Goal: Task Accomplishment & Management: Complete application form

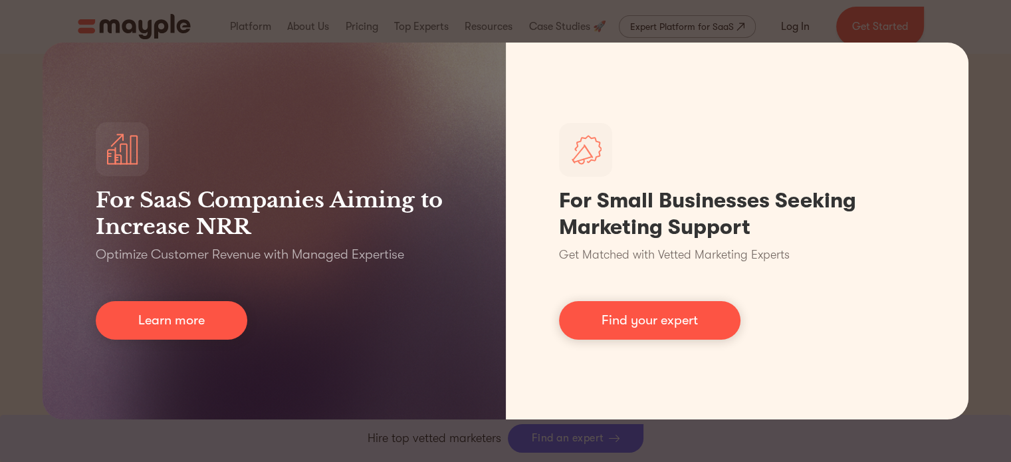
scroll to position [404, 0]
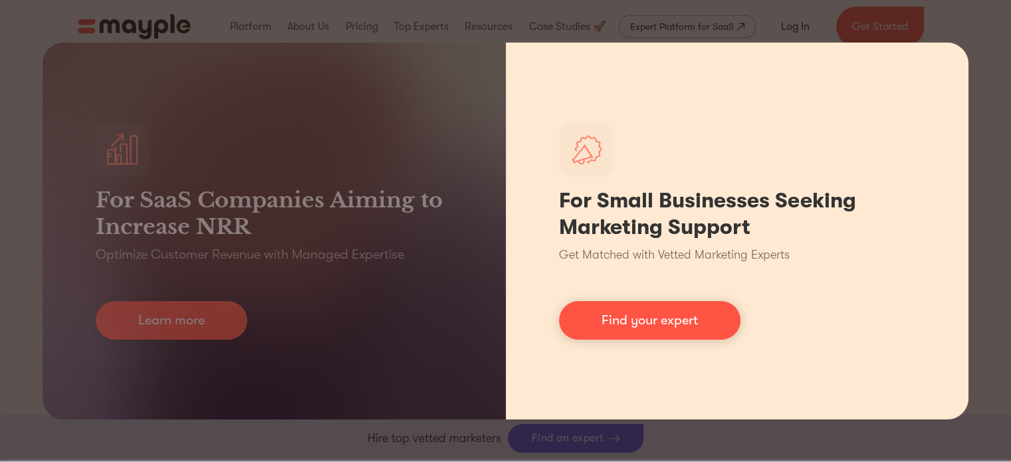
click at [674, 398] on div "For Small Businesses Seeking Marketing Support Get Matched with Vetted Marketin…" at bounding box center [737, 231] width 463 height 377
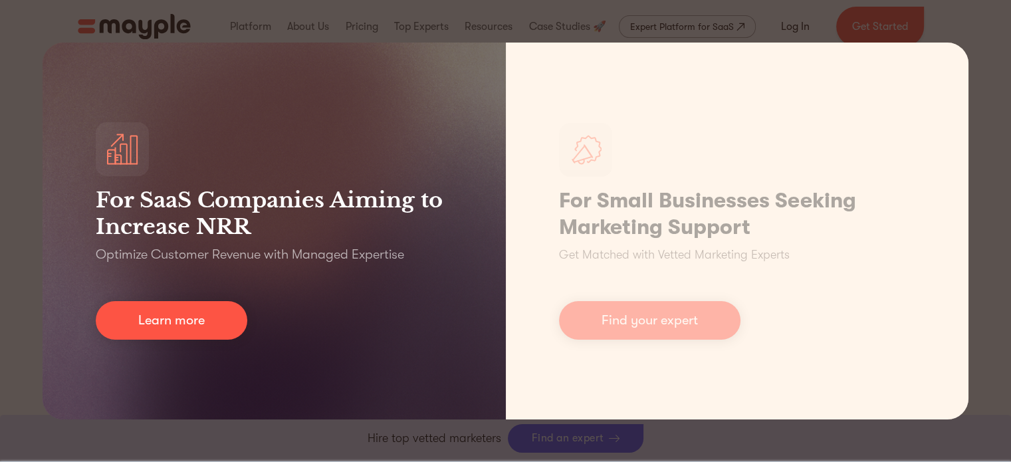
click at [0, 268] on div "For SaaS Companies Aiming to Increase NRR Optimize Customer Revenue with Manage…" at bounding box center [505, 231] width 1011 height 462
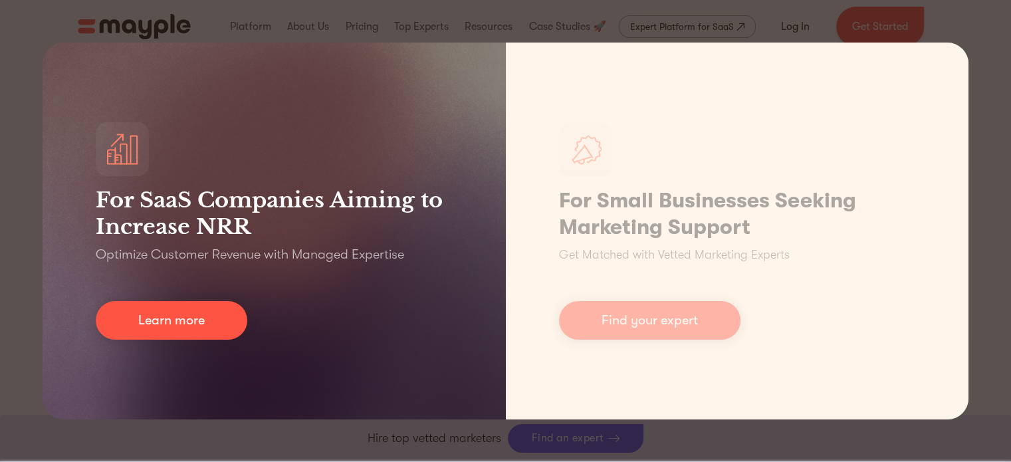
click at [359, 187] on h3 "For SaaS Companies Aiming to Increase NRR" at bounding box center [274, 213] width 357 height 53
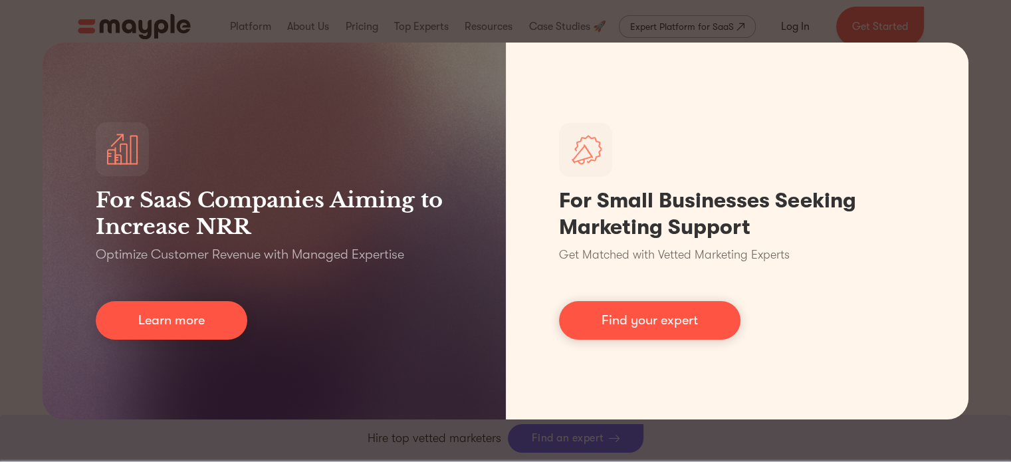
click at [511, 15] on div "For SaaS Companies Aiming to Increase NRR Optimize Customer Revenue with Manage…" at bounding box center [505, 231] width 1011 height 462
click at [670, 457] on div "For SaaS Companies Aiming to Increase NRR Optimize Customer Revenue with Manage…" at bounding box center [505, 231] width 1011 height 462
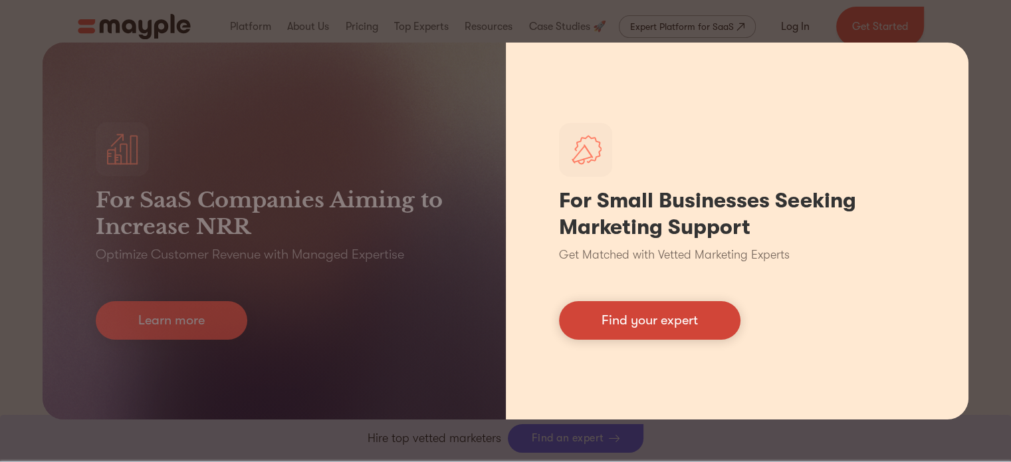
click at [625, 313] on link "Find your expert" at bounding box center [649, 320] width 181 height 39
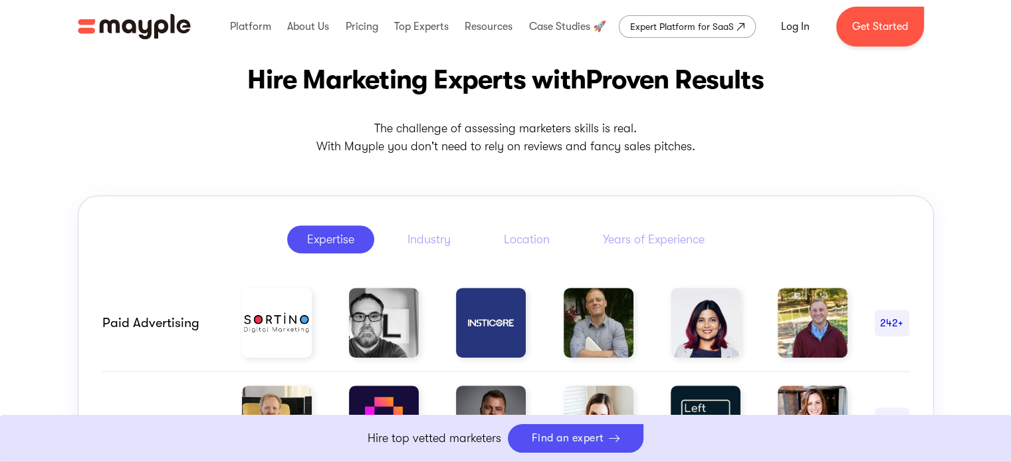
scroll to position [670, 0]
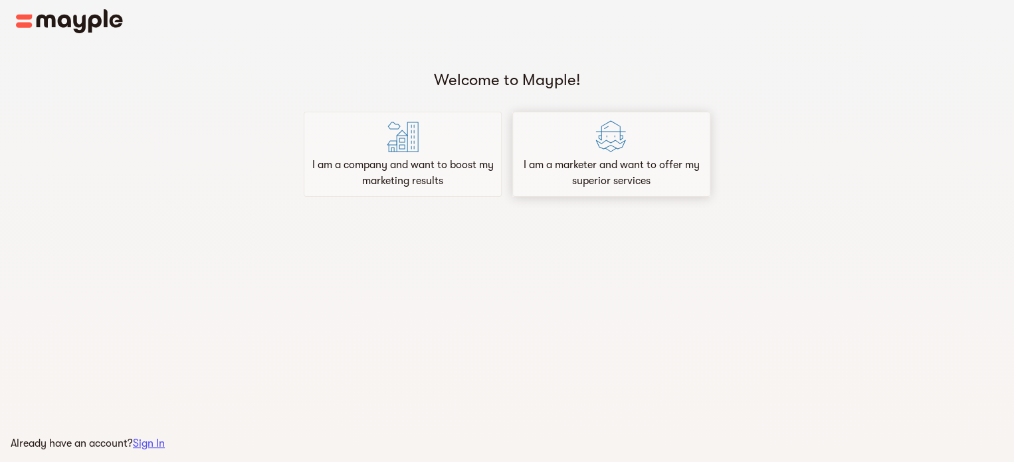
click at [642, 154] on div "I am a marketer and want to offer my superior services" at bounding box center [611, 154] width 198 height 85
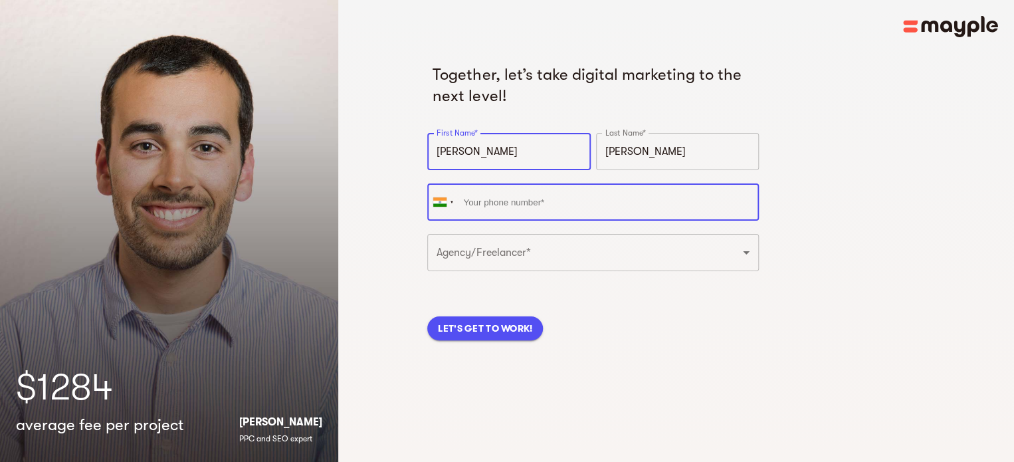
click at [527, 201] on input "tel" at bounding box center [593, 201] width 332 height 37
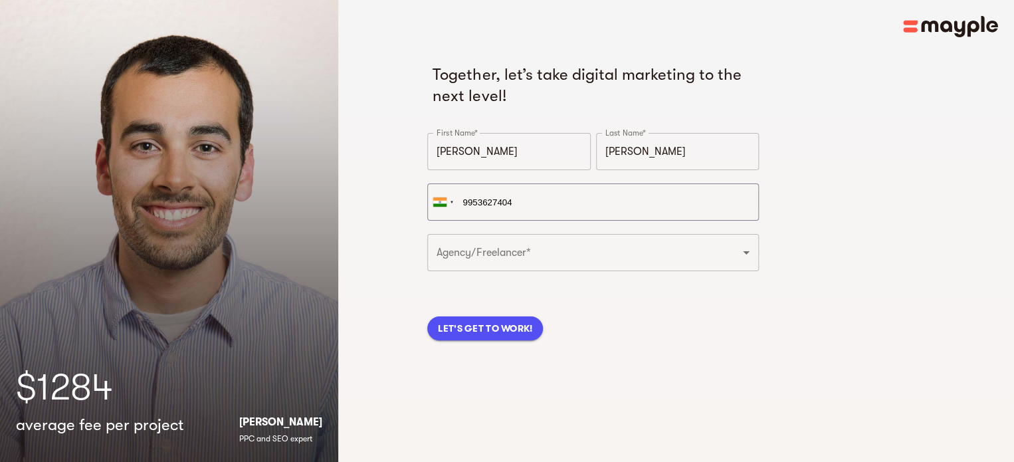
type input "+91 99536 27404"
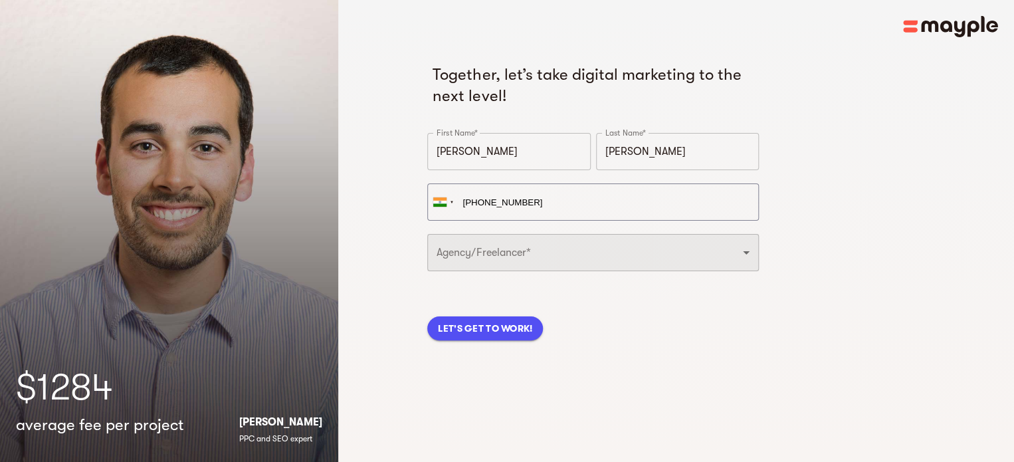
click at [529, 262] on select "Freelancer Digital Agency" at bounding box center [593, 252] width 332 height 37
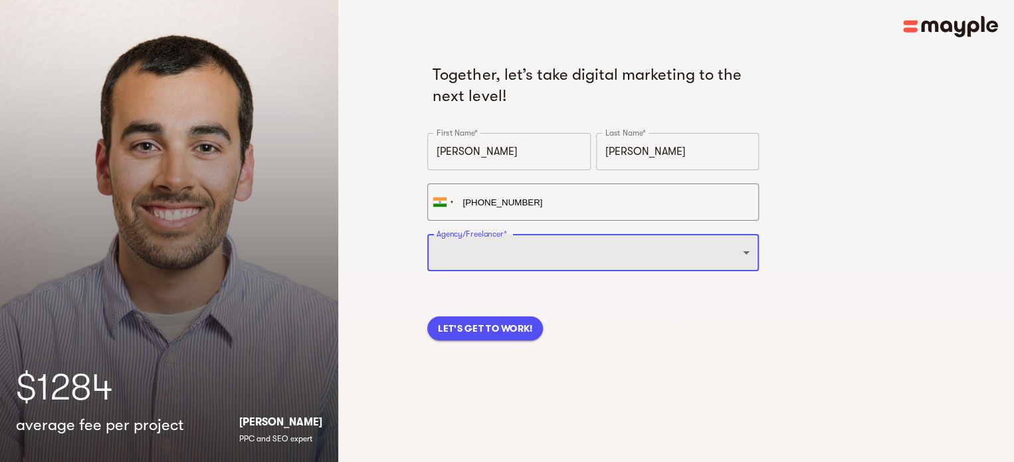
select select "FREELANCER"
click at [427, 234] on select "Freelancer Digital Agency" at bounding box center [593, 252] width 332 height 37
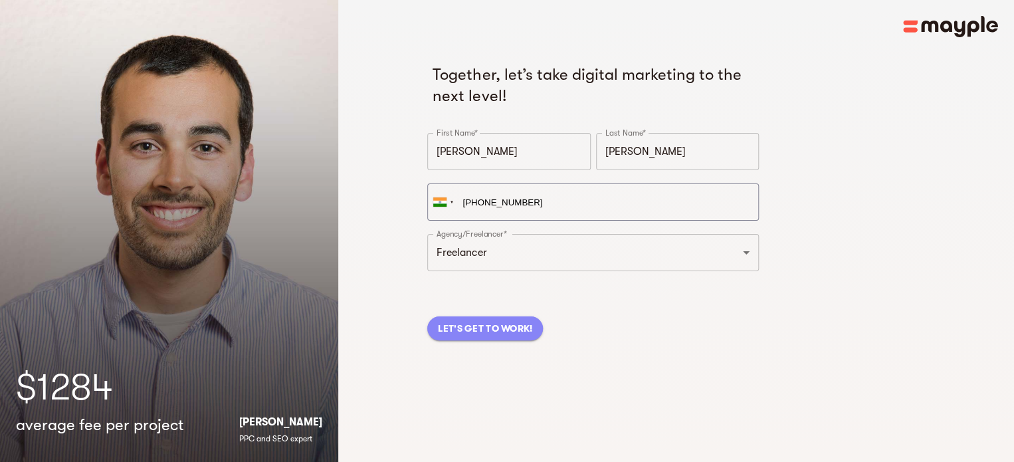
click at [475, 334] on span "LET'S GET TO WORK!" at bounding box center [485, 328] width 94 height 16
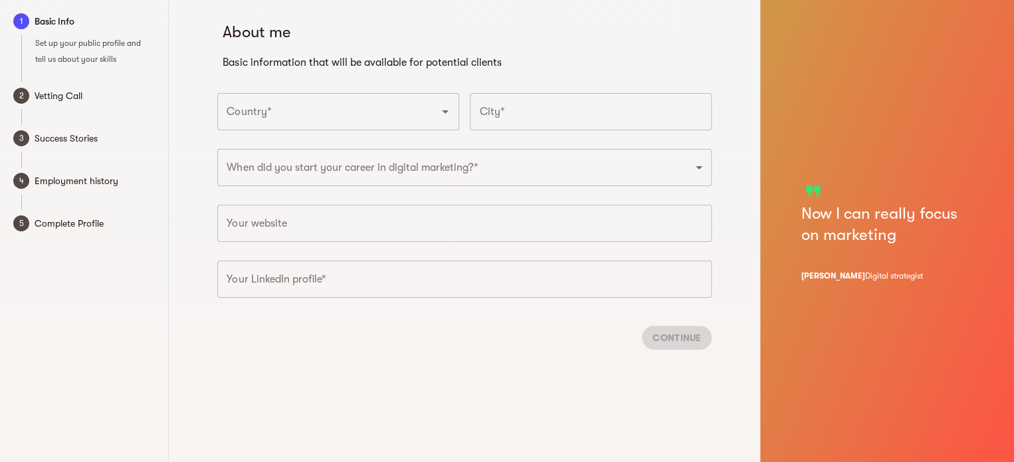
click at [310, 119] on input "Country*" at bounding box center [319, 111] width 193 height 25
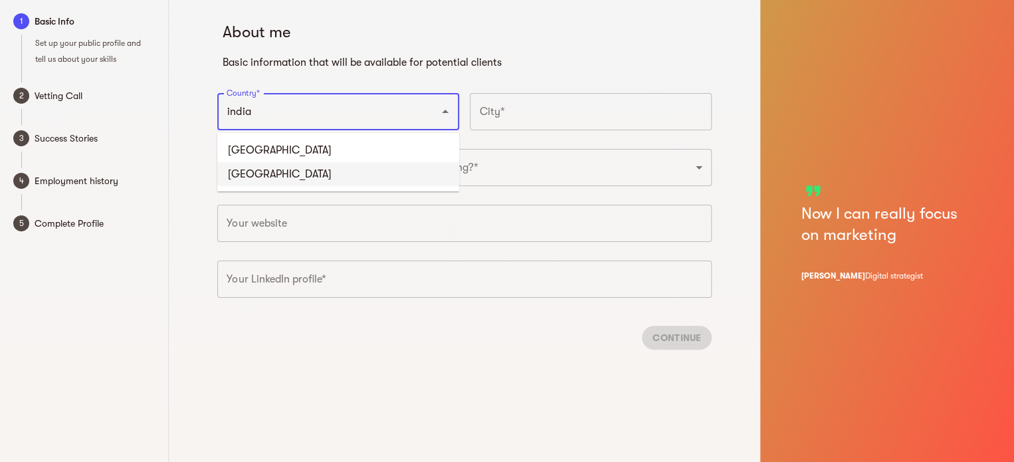
click at [272, 173] on li "India" at bounding box center [338, 174] width 242 height 24
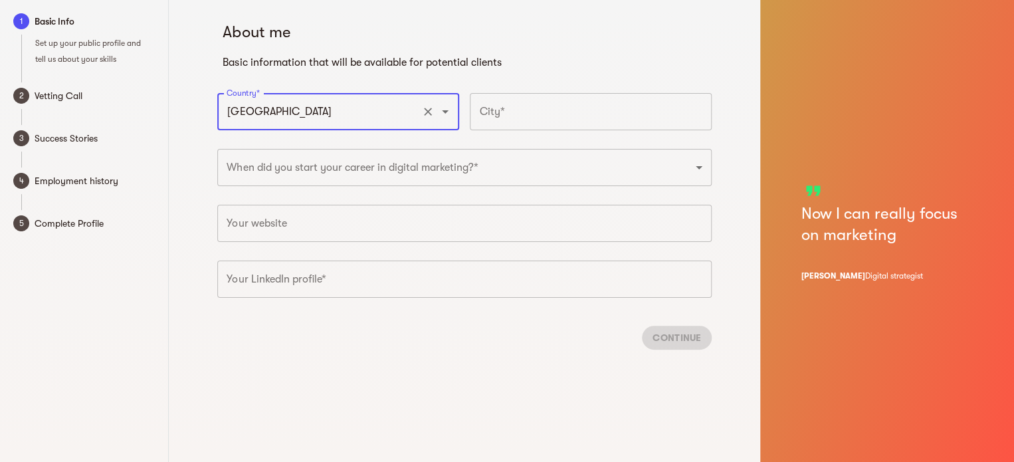
type input "India"
click at [576, 116] on input "text" at bounding box center [591, 111] width 242 height 37
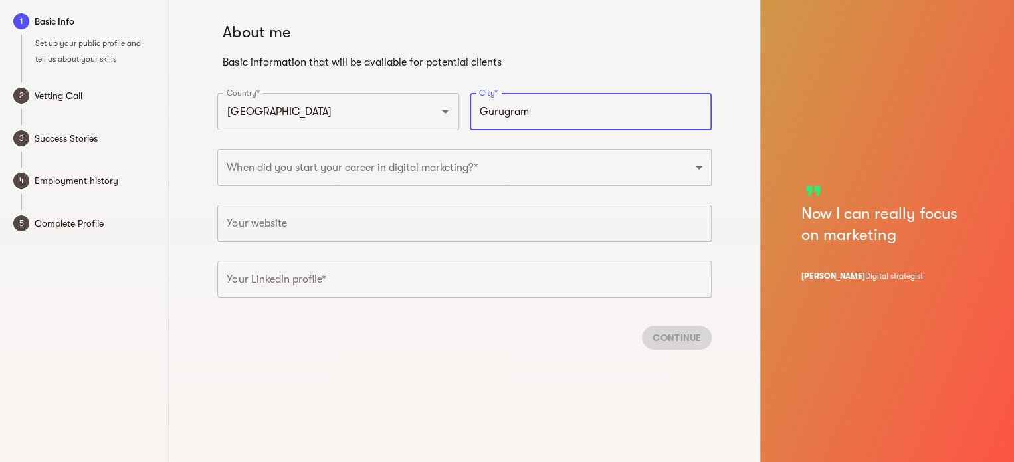
type input "Gurugram"
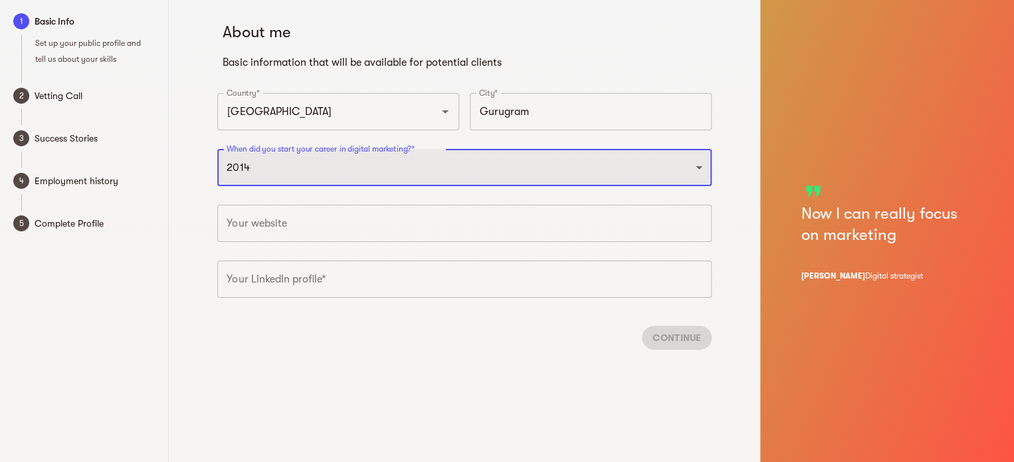
select select "2015"
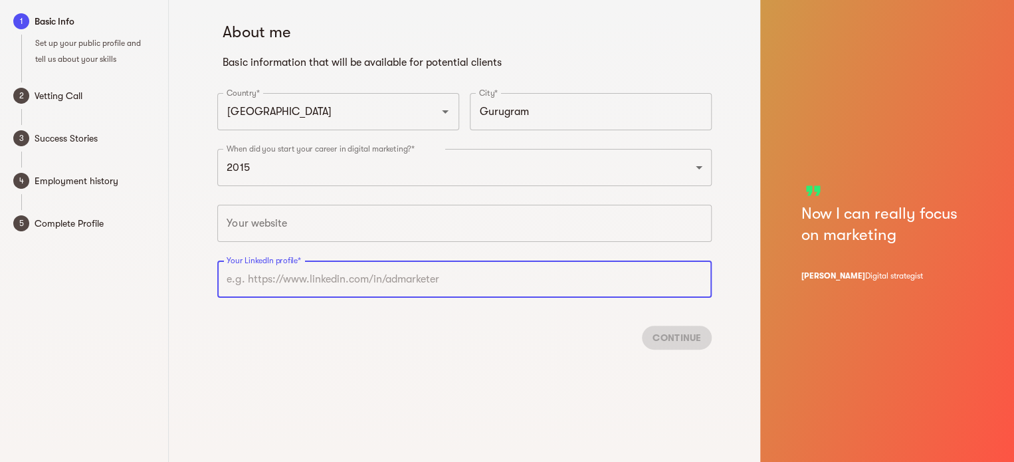
click at [284, 273] on input "text" at bounding box center [464, 278] width 494 height 37
paste input "Mayple"
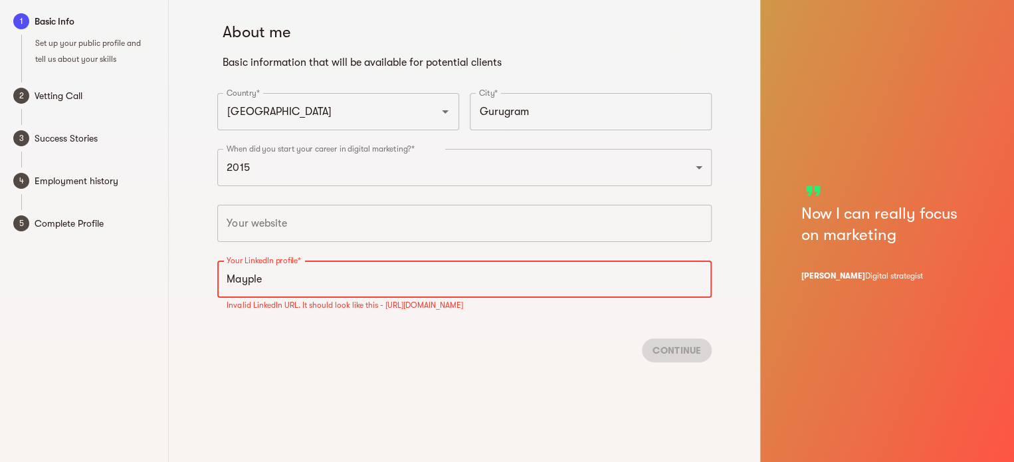
paste input "www.linkedin.com/in/vikrantvkrmsingh"
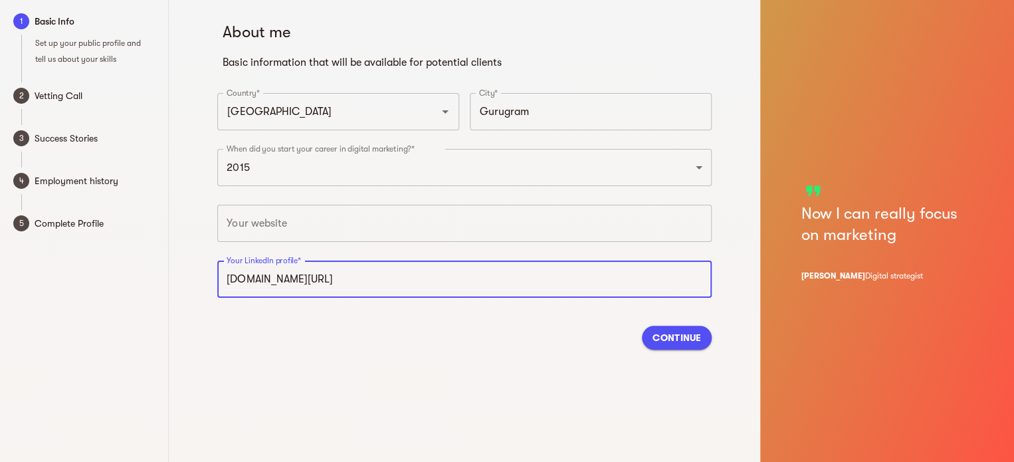
type input "https://www.linkedin.com/in/vikrantvkrmsingh"
click at [684, 341] on span "Continue" at bounding box center [676, 338] width 49 height 16
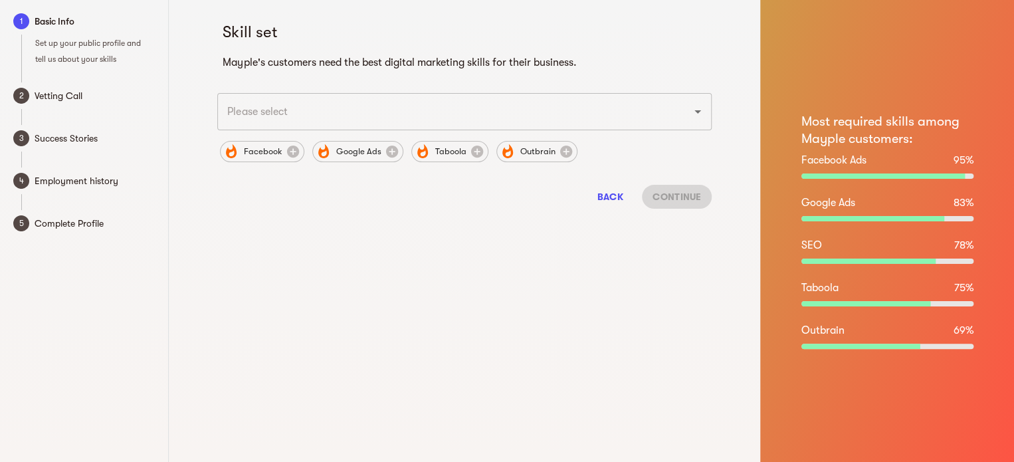
click at [289, 110] on input "text" at bounding box center [445, 111] width 445 height 25
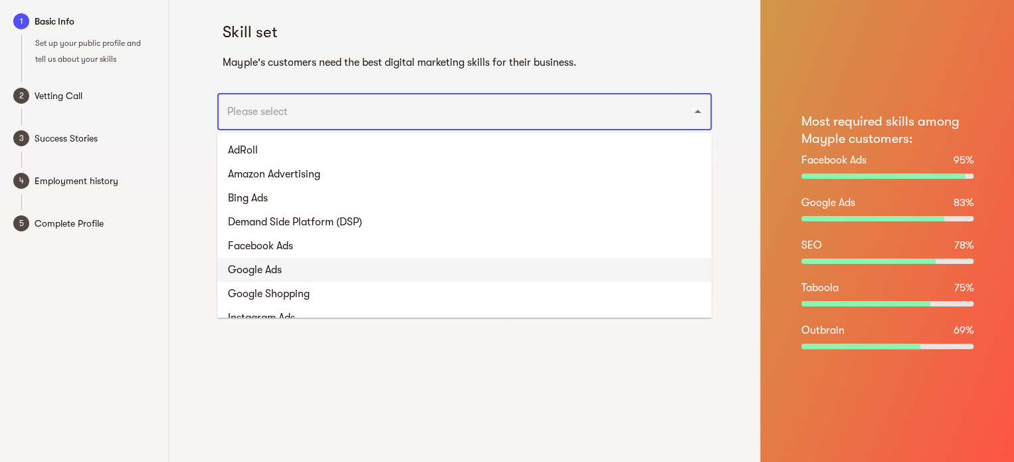
click at [280, 262] on li "Google Ads" at bounding box center [464, 270] width 494 height 24
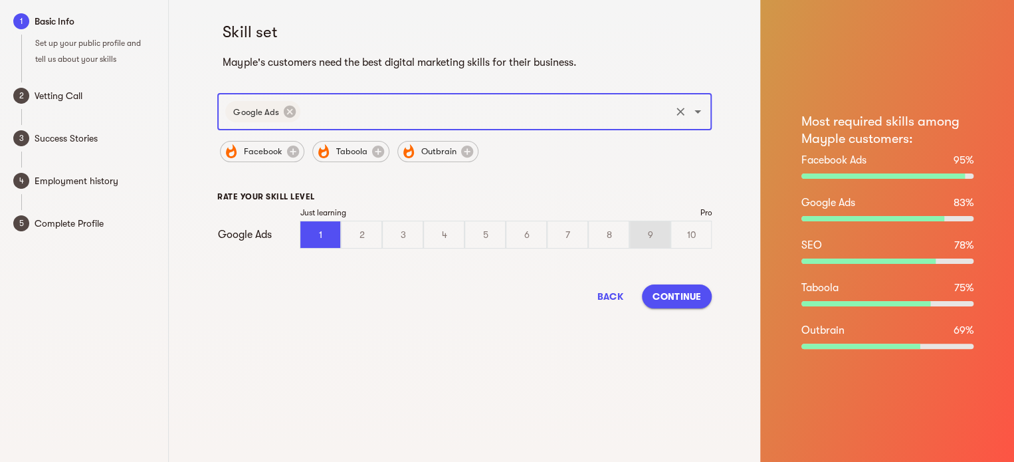
click at [652, 231] on div "9" at bounding box center [650, 234] width 40 height 27
click at [0, 0] on input "9" at bounding box center [0, 0] width 0 height 0
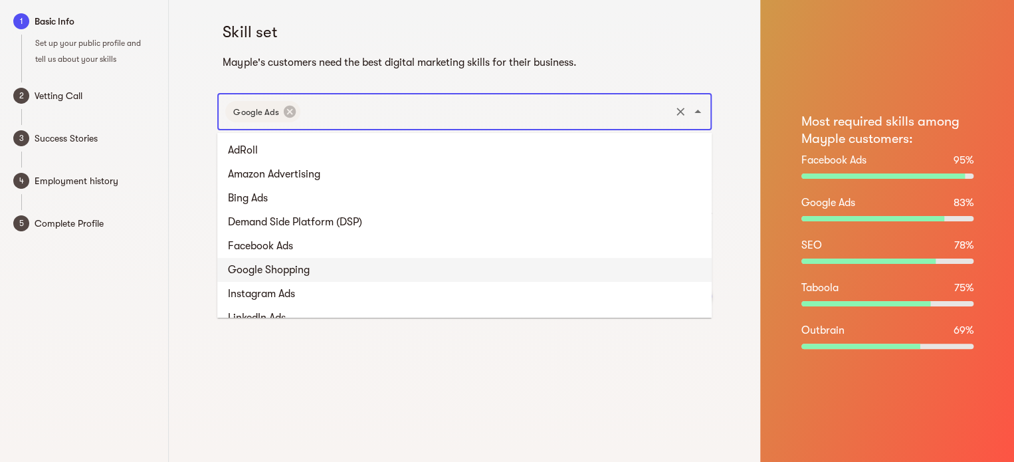
click at [488, 114] on input "text" at bounding box center [485, 111] width 366 height 25
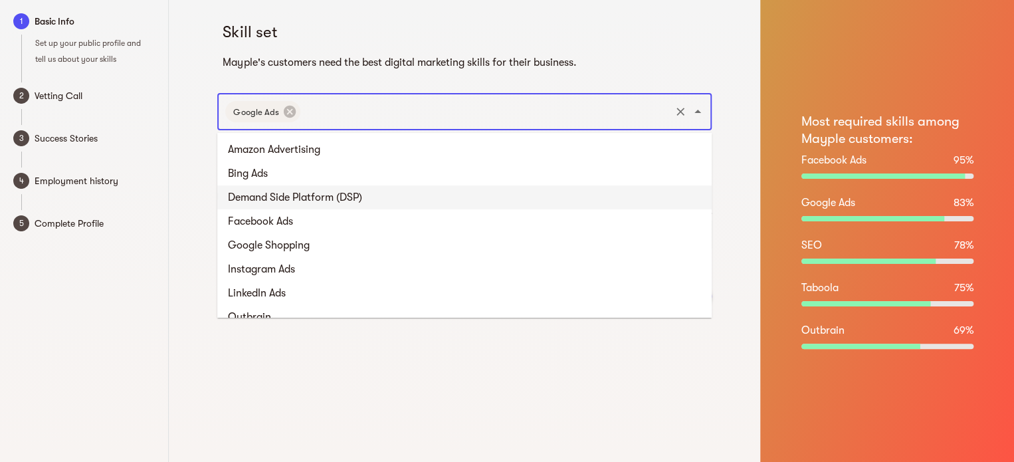
scroll to position [66, 0]
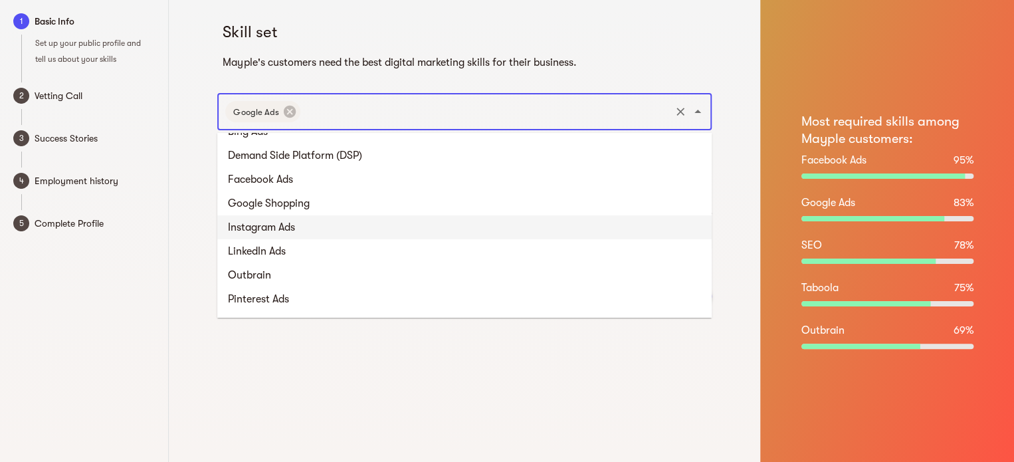
click at [322, 229] on li "Instagram Ads" at bounding box center [464, 227] width 494 height 24
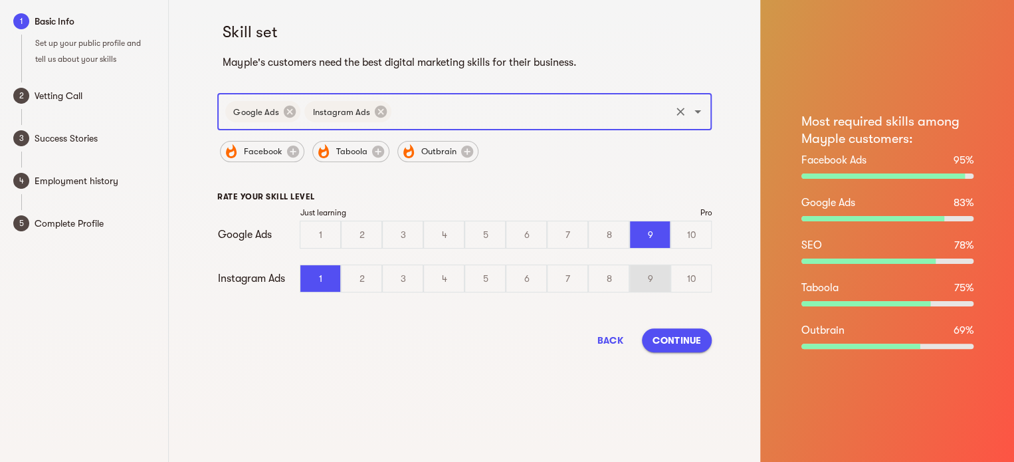
click at [650, 282] on div "9" at bounding box center [650, 278] width 40 height 27
click at [0, 0] on input "9" at bounding box center [0, 0] width 0 height 0
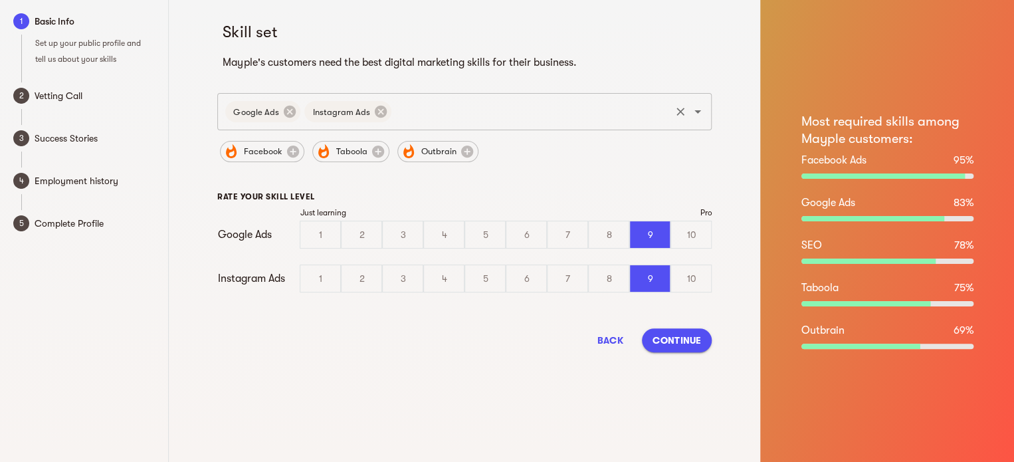
click at [521, 129] on div "Google Ads Instagram Ads ​" at bounding box center [464, 111] width 494 height 37
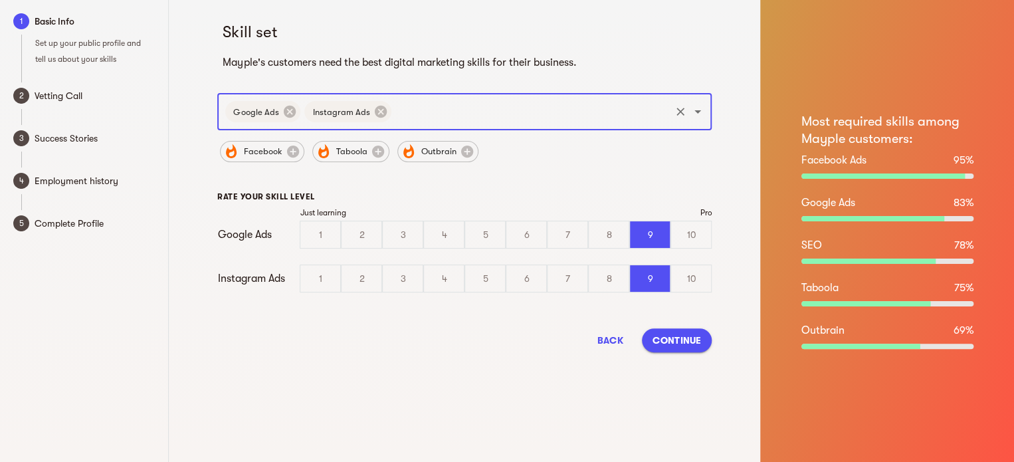
click at [471, 112] on input "text" at bounding box center [530, 111] width 275 height 25
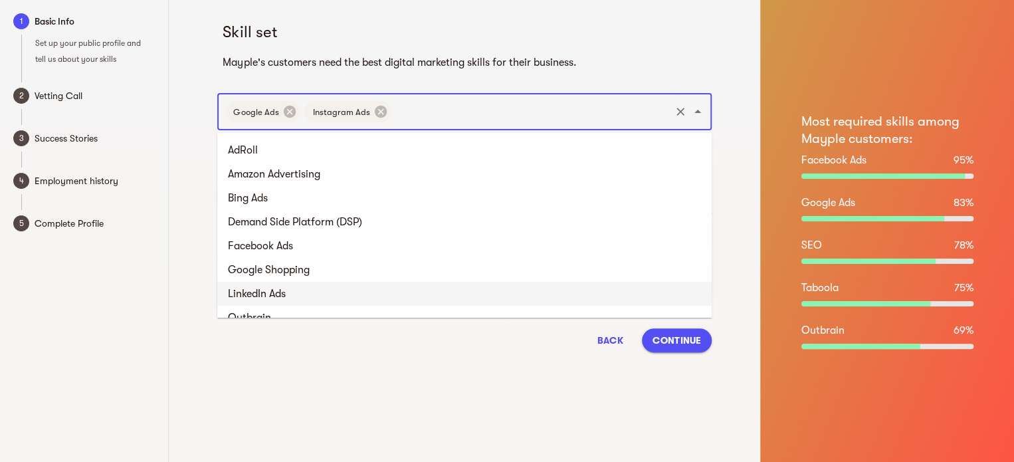
click at [274, 288] on li "LinkedIn Ads" at bounding box center [464, 294] width 494 height 24
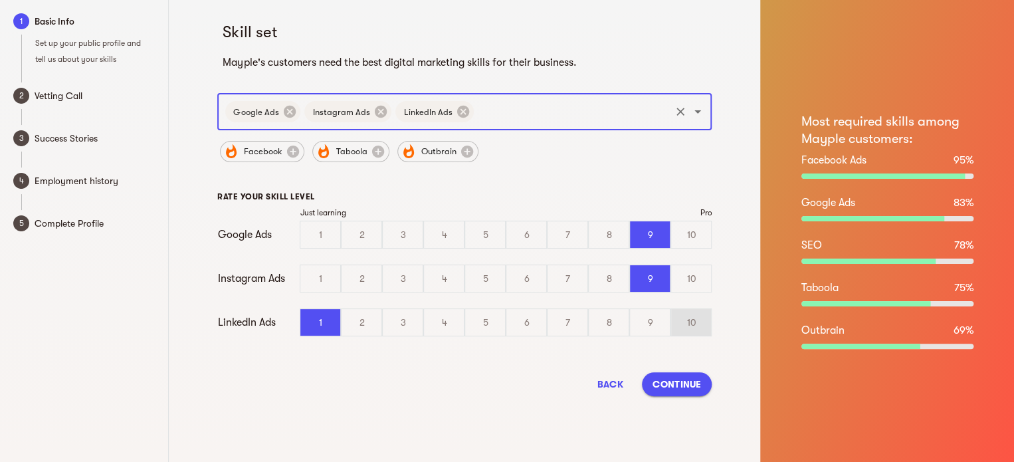
click at [693, 326] on div "10" at bounding box center [691, 322] width 40 height 27
click at [0, 0] on input "10" at bounding box center [0, 0] width 0 height 0
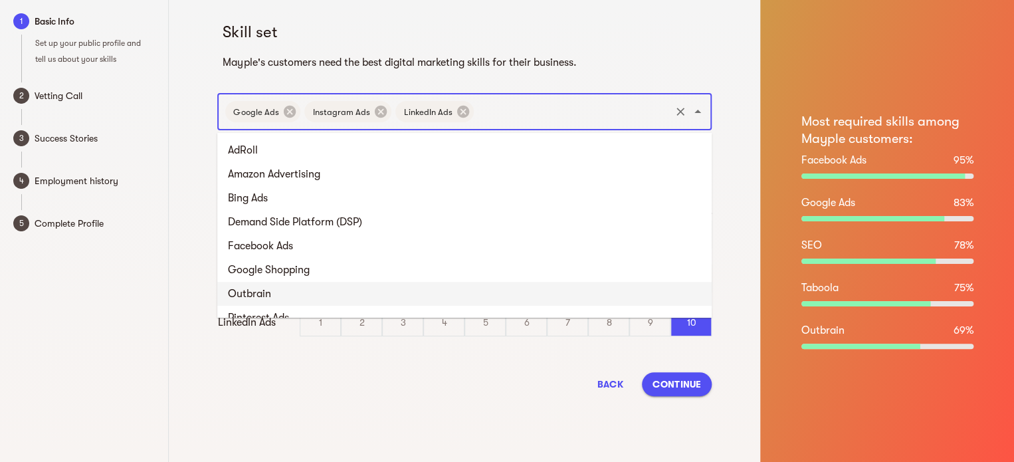
click at [494, 108] on input "text" at bounding box center [572, 111] width 193 height 25
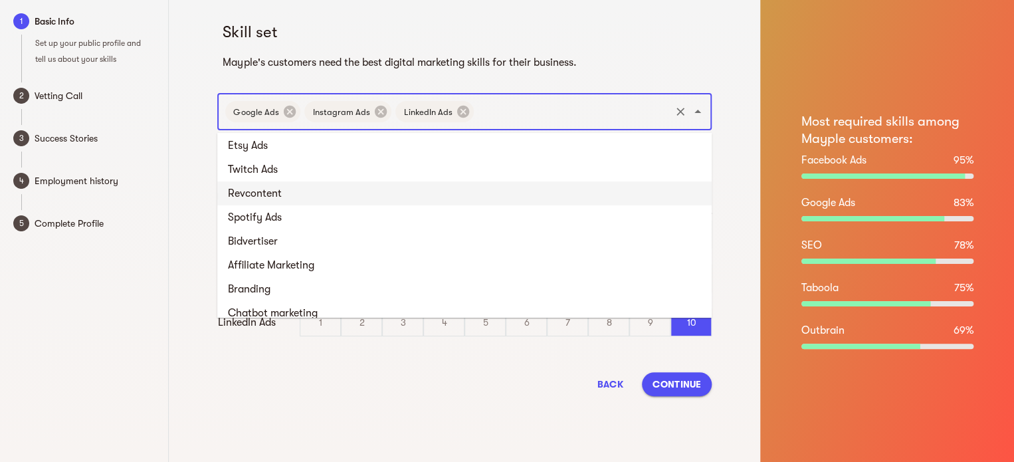
scroll to position [465, 0]
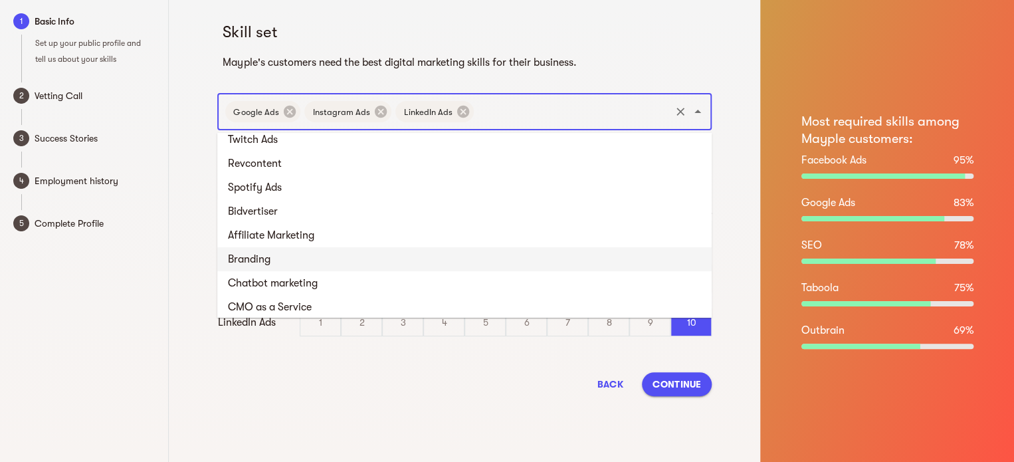
click at [356, 255] on li "Branding" at bounding box center [464, 259] width 494 height 24
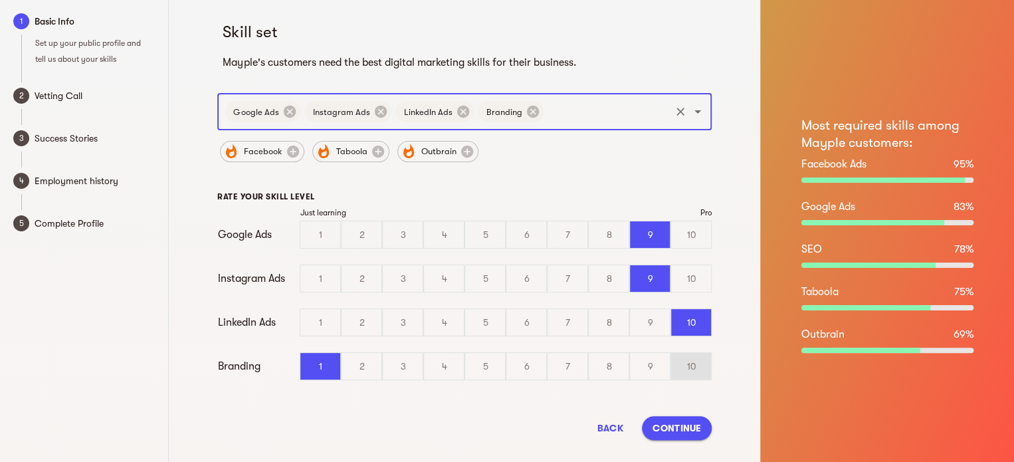
click at [685, 371] on div "10" at bounding box center [691, 366] width 40 height 27
click at [0, 0] on input "10" at bounding box center [0, 0] width 0 height 0
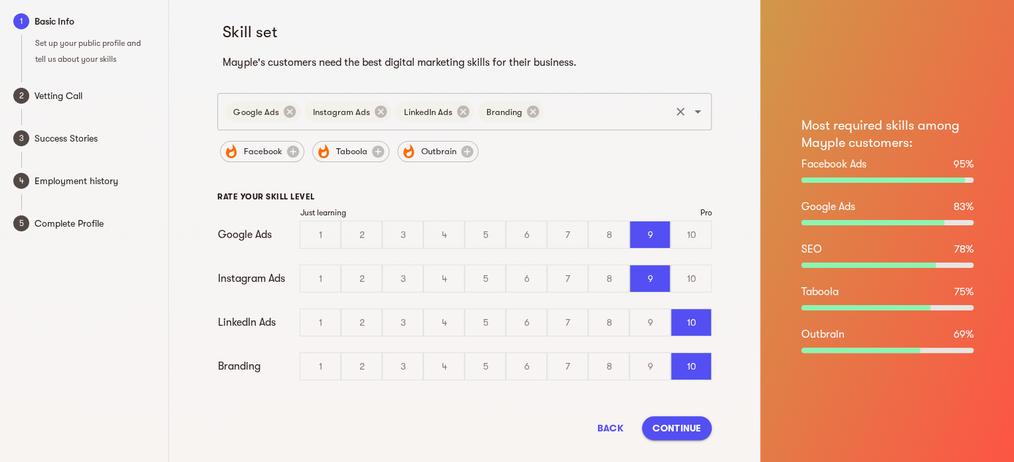
click at [545, 108] on input "text" at bounding box center [606, 111] width 123 height 25
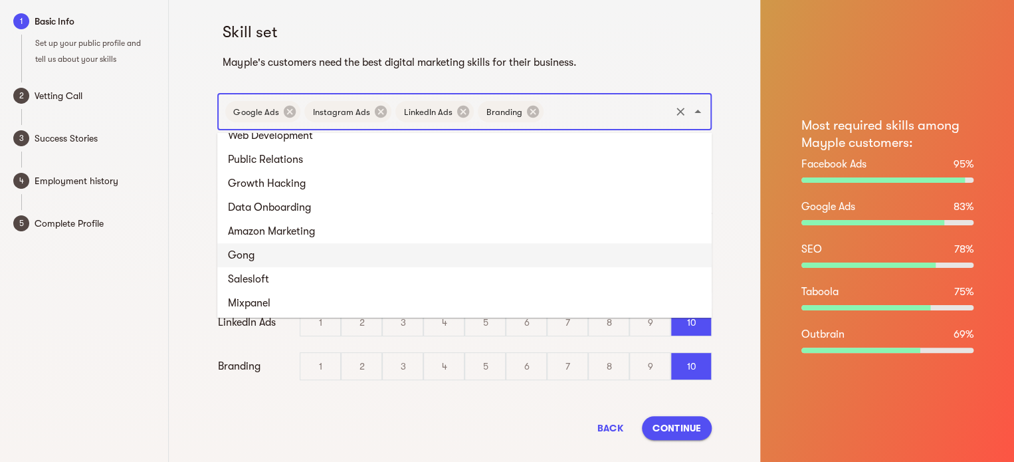
scroll to position [953, 0]
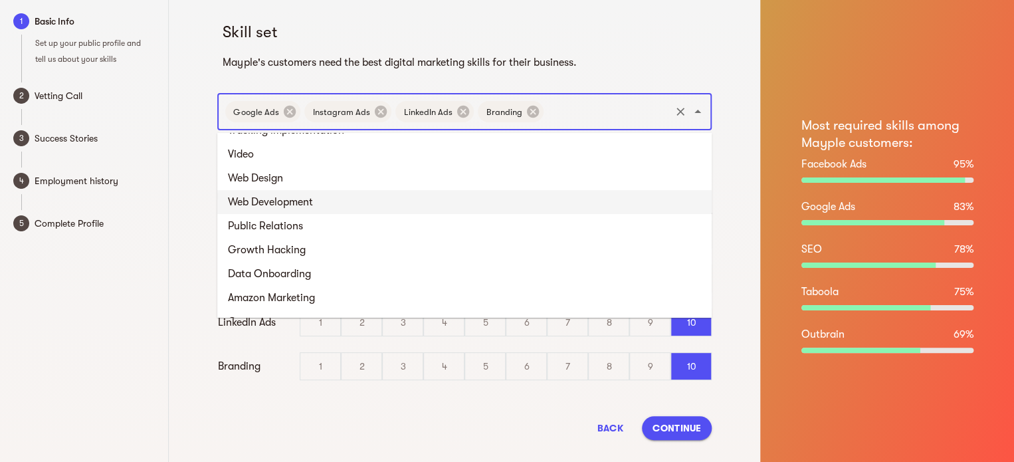
click at [347, 197] on li "Web Development" at bounding box center [464, 202] width 494 height 24
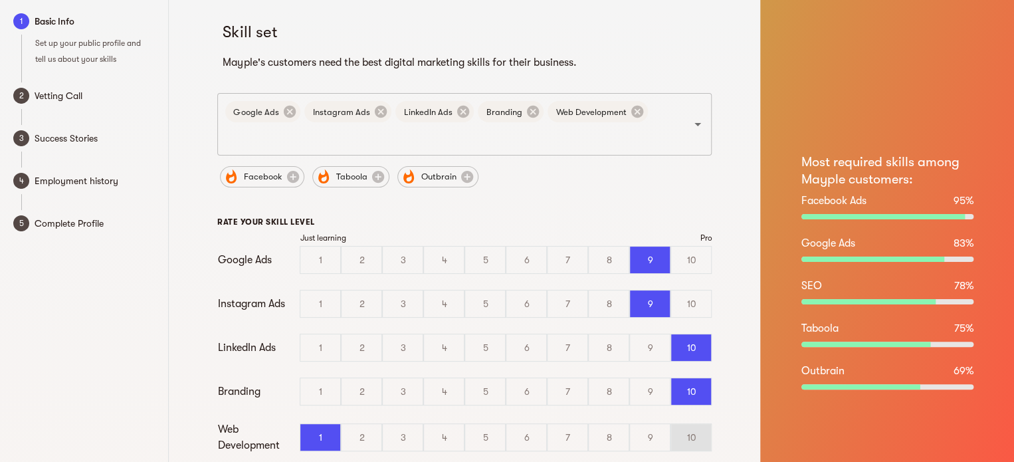
click at [684, 439] on div "10" at bounding box center [691, 437] width 40 height 27
click at [0, 0] on input "10" at bounding box center [0, 0] width 0 height 0
click at [484, 122] on div "Branding" at bounding box center [511, 111] width 66 height 21
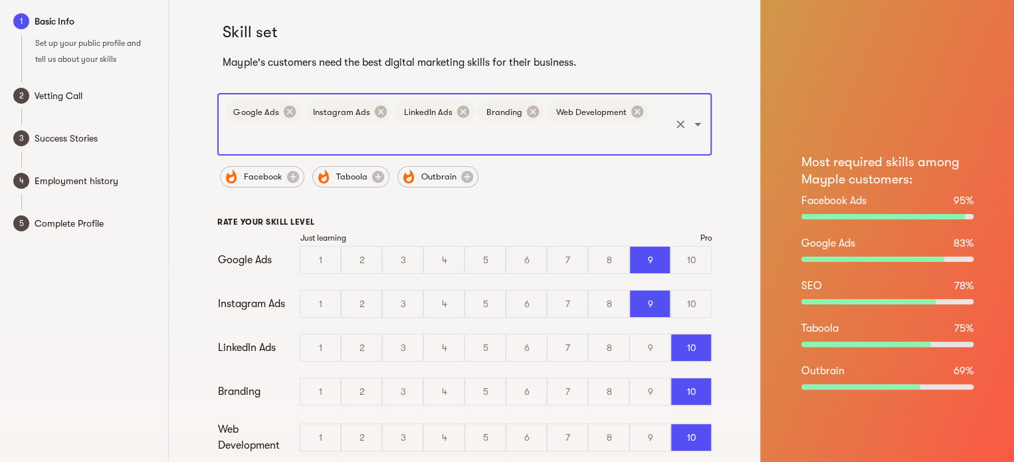
click at [484, 130] on input "text" at bounding box center [445, 136] width 445 height 25
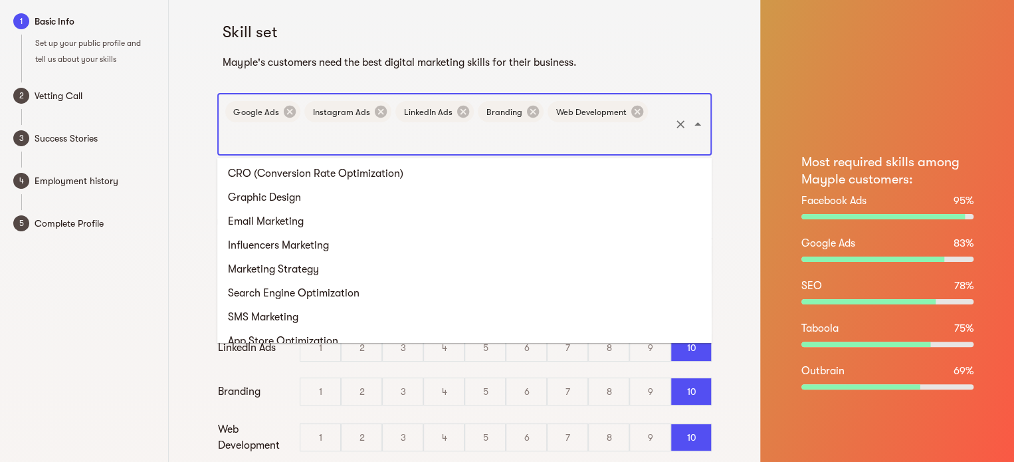
scroll to position [719, 0]
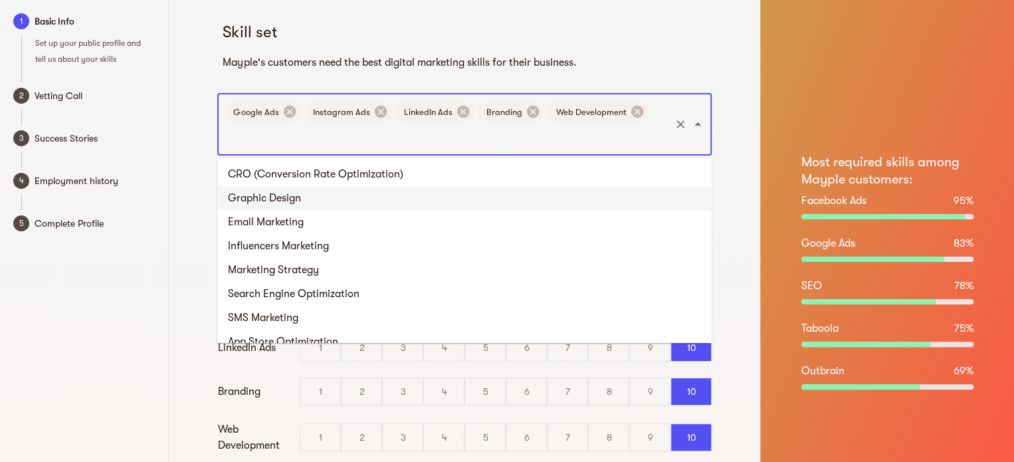
click at [349, 193] on li "Graphic Design" at bounding box center [464, 198] width 494 height 24
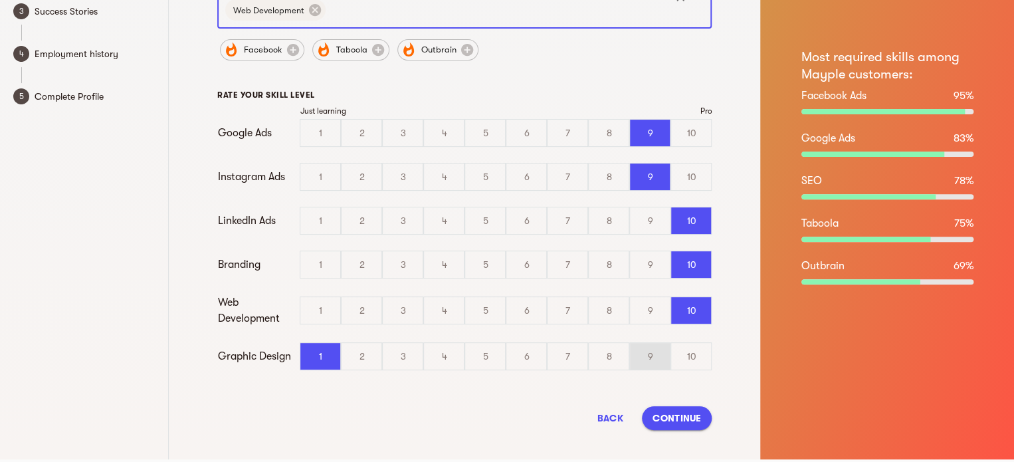
scroll to position [133, 0]
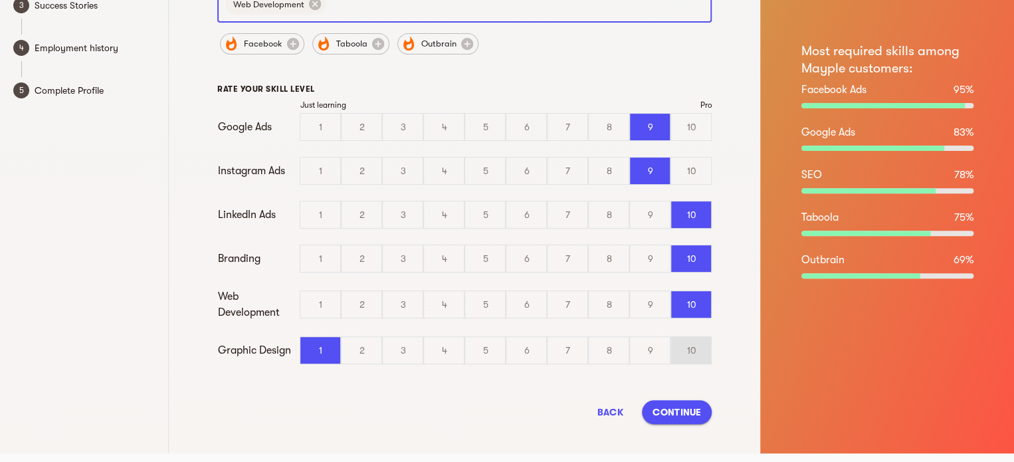
click at [688, 358] on div "10" at bounding box center [691, 350] width 40 height 27
click at [0, 0] on input "10" at bounding box center [0, 0] width 0 height 0
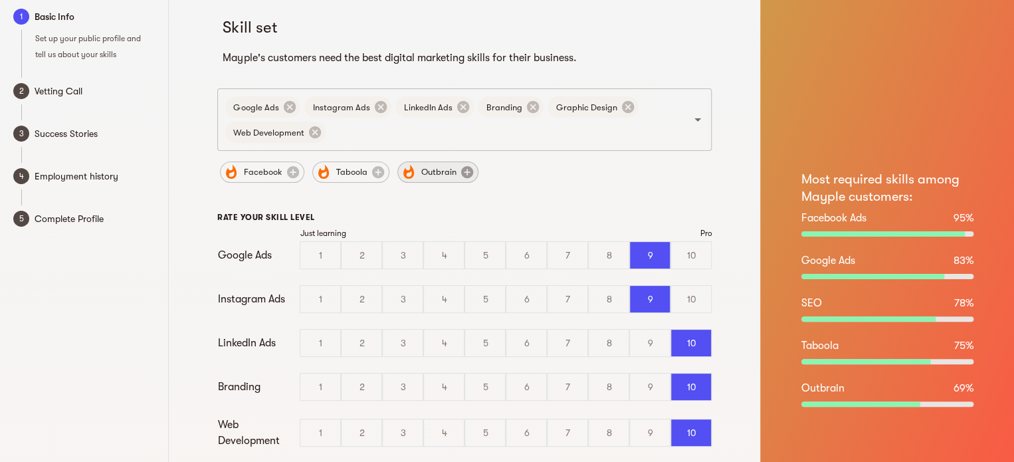
scroll to position [0, 0]
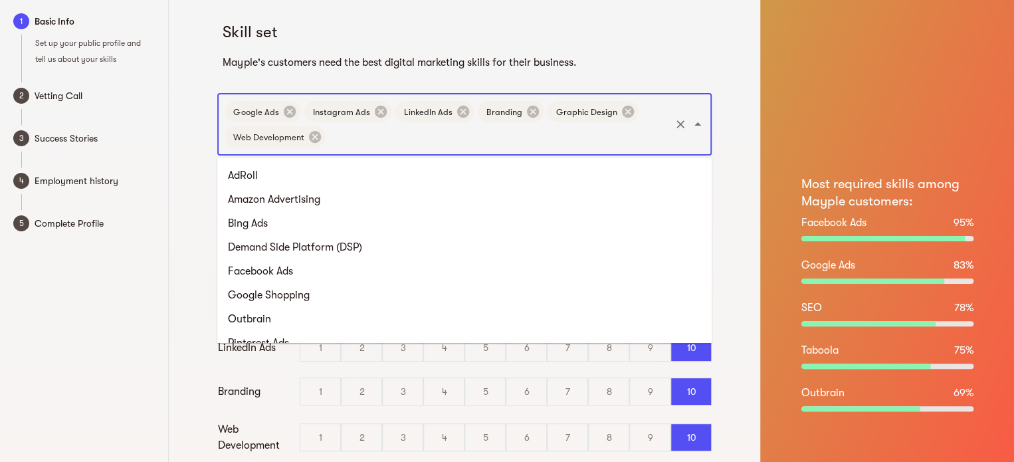
click at [449, 132] on input "text" at bounding box center [498, 136] width 341 height 25
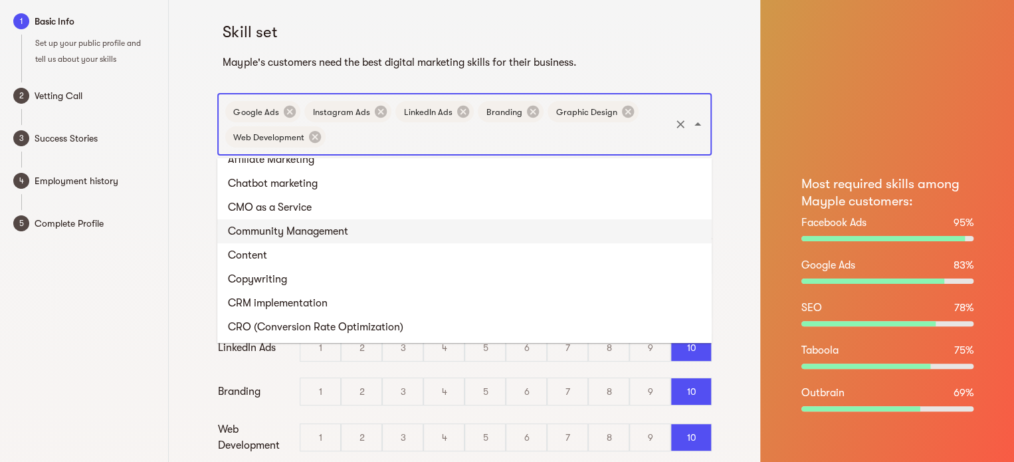
scroll to position [589, 0]
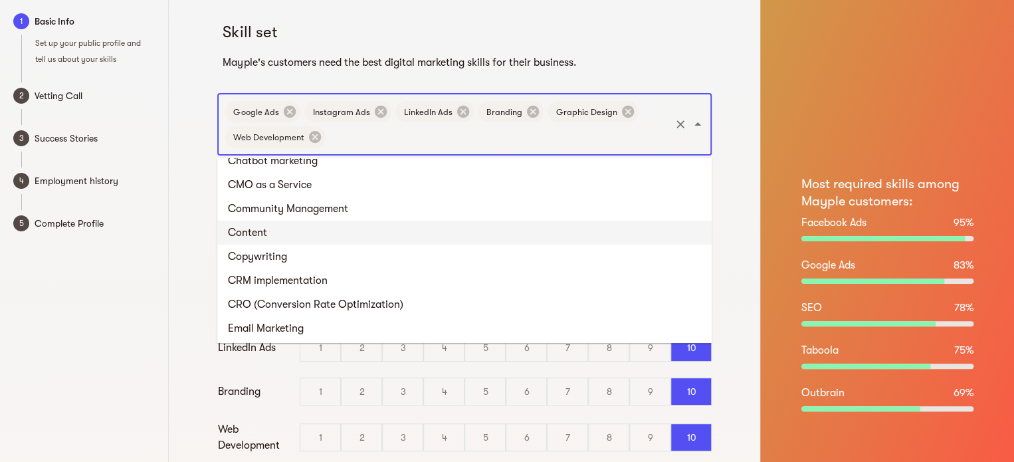
click at [331, 238] on li "Content" at bounding box center [464, 233] width 494 height 24
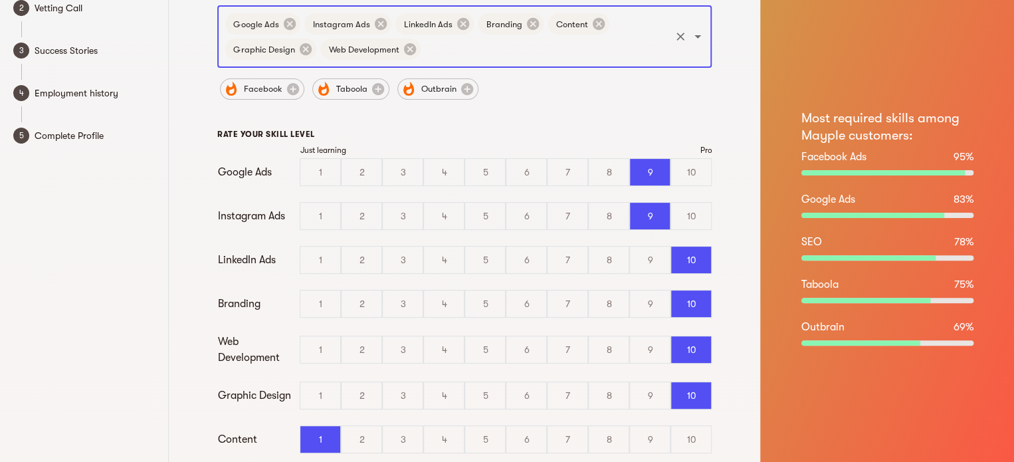
scroll to position [182, 0]
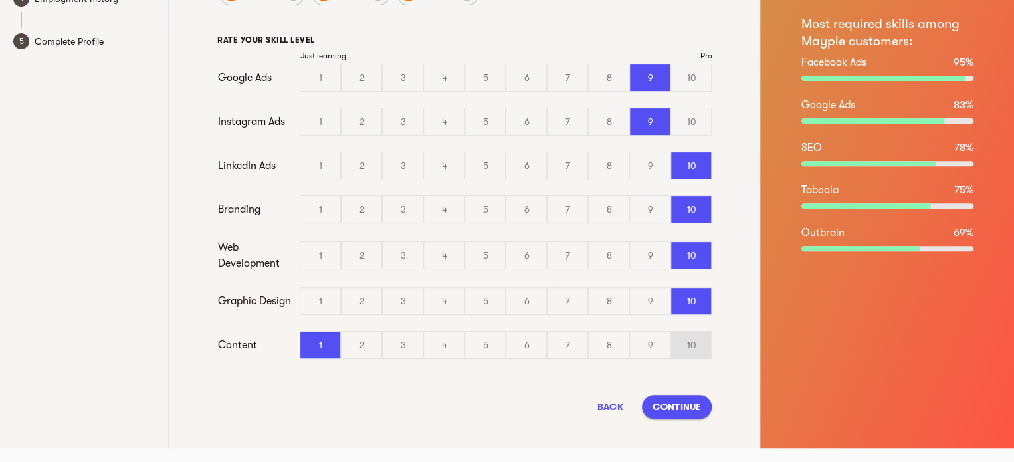
click at [684, 332] on div "10" at bounding box center [691, 345] width 40 height 27
click at [0, 0] on input "10" at bounding box center [0, 0] width 0 height 0
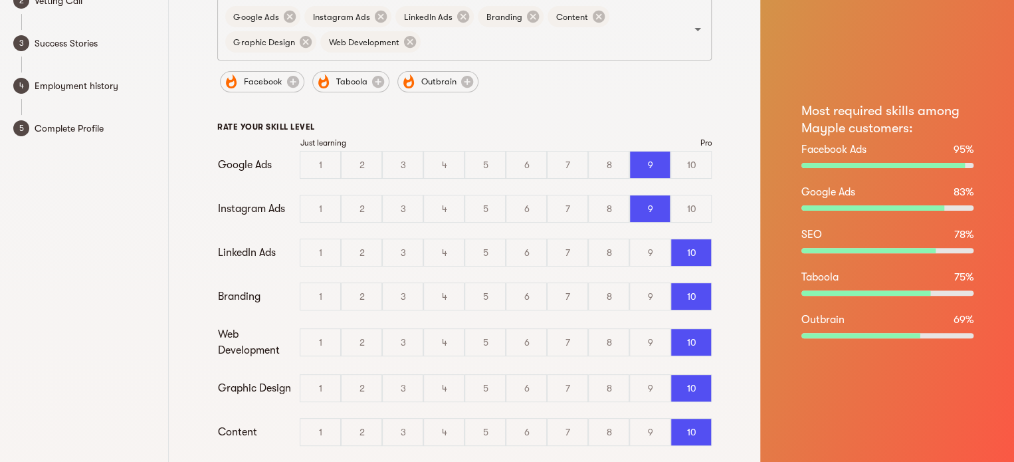
scroll to position [0, 0]
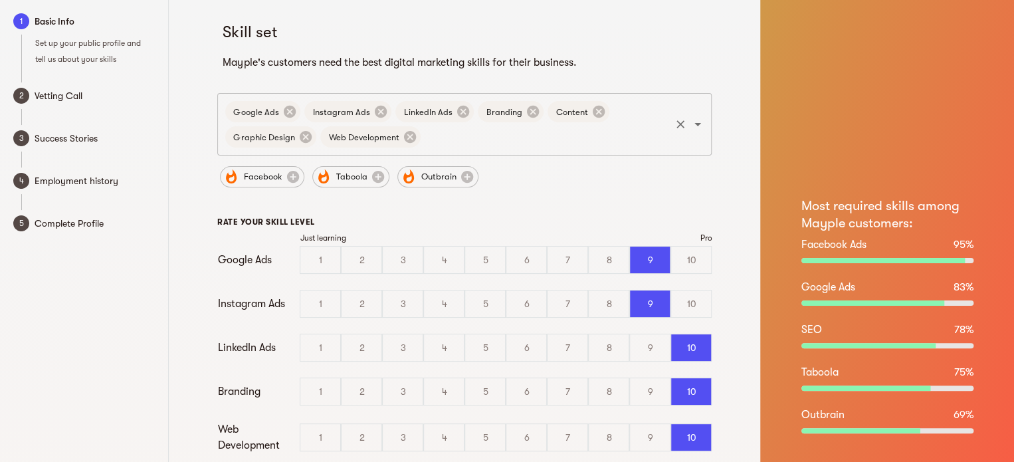
click at [448, 145] on input "text" at bounding box center [546, 136] width 246 height 25
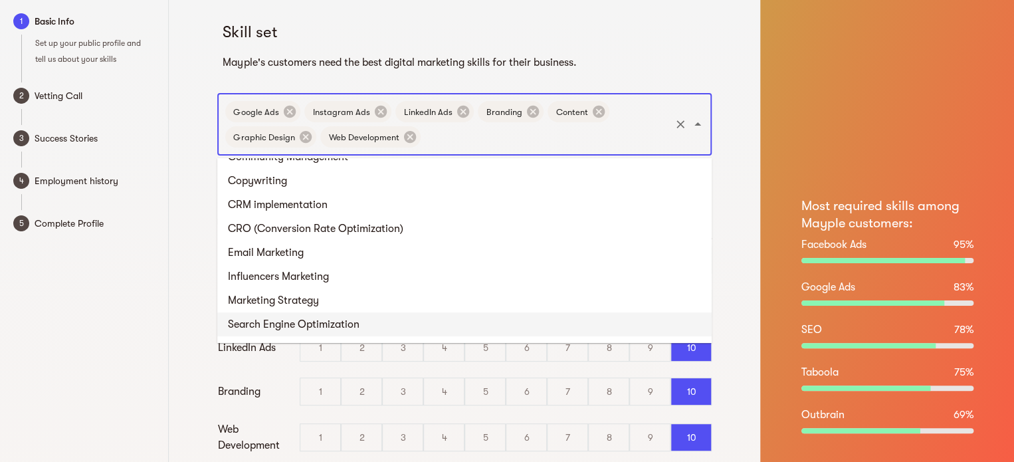
scroll to position [559, 0]
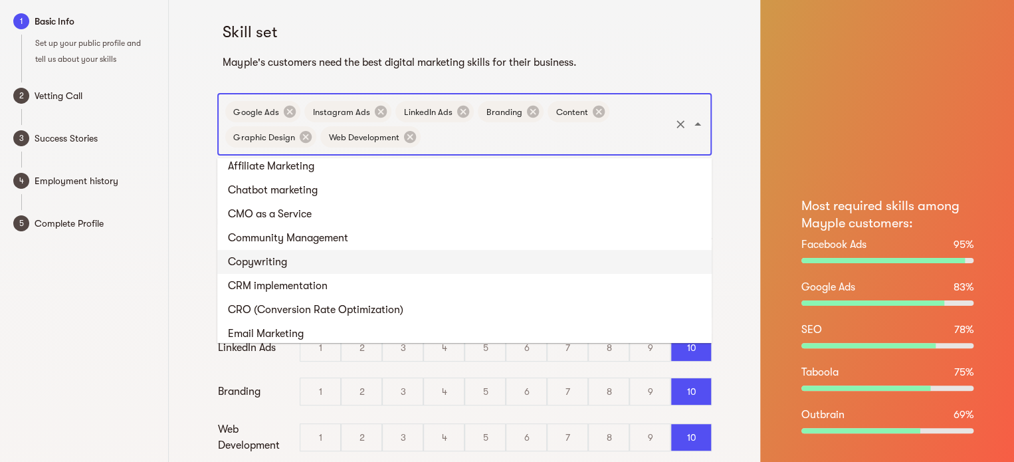
click at [310, 260] on li "Copywriting" at bounding box center [464, 262] width 494 height 24
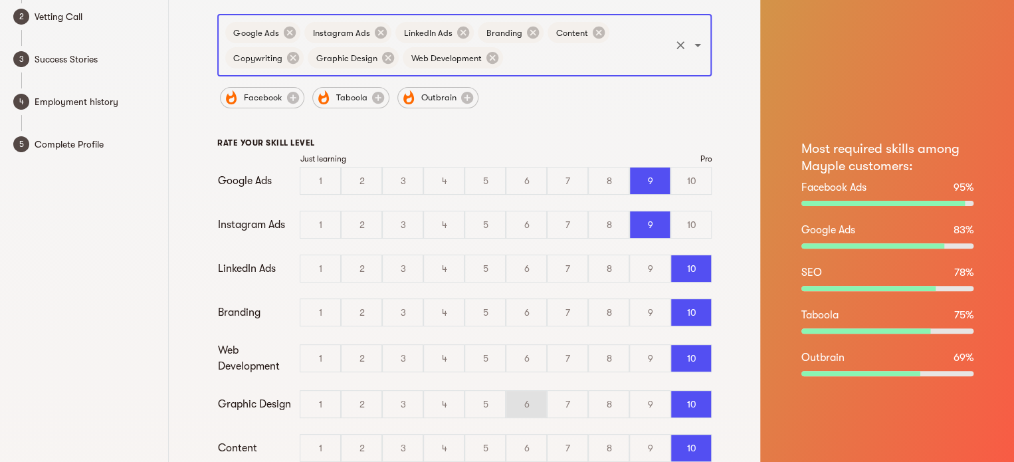
scroll to position [226, 0]
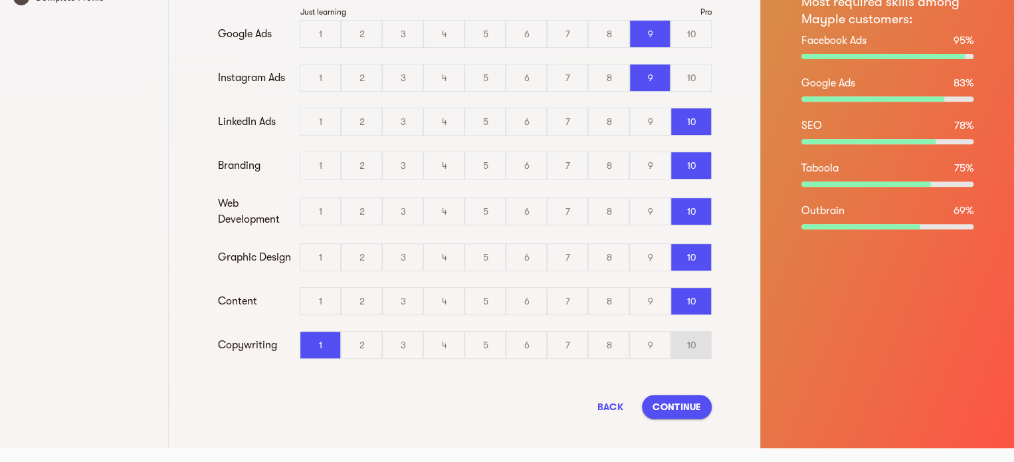
click at [688, 345] on div "10" at bounding box center [691, 345] width 40 height 27
click at [0, 0] on input "10" at bounding box center [0, 0] width 0 height 0
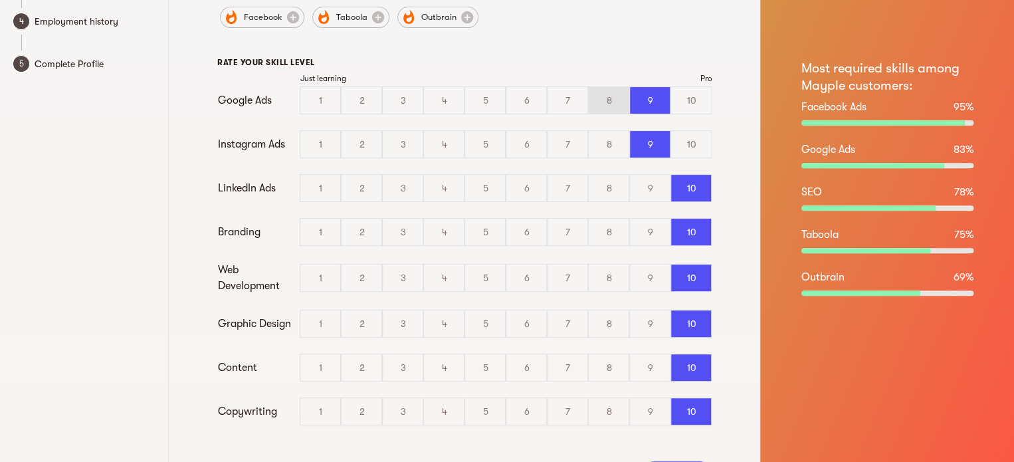
click at [598, 101] on div "8" at bounding box center [609, 100] width 40 height 27
click at [0, 0] on input "8" at bounding box center [0, 0] width 0 height 0
click at [599, 137] on div "8" at bounding box center [609, 144] width 40 height 27
click at [0, 0] on input "8" at bounding box center [0, 0] width 0 height 0
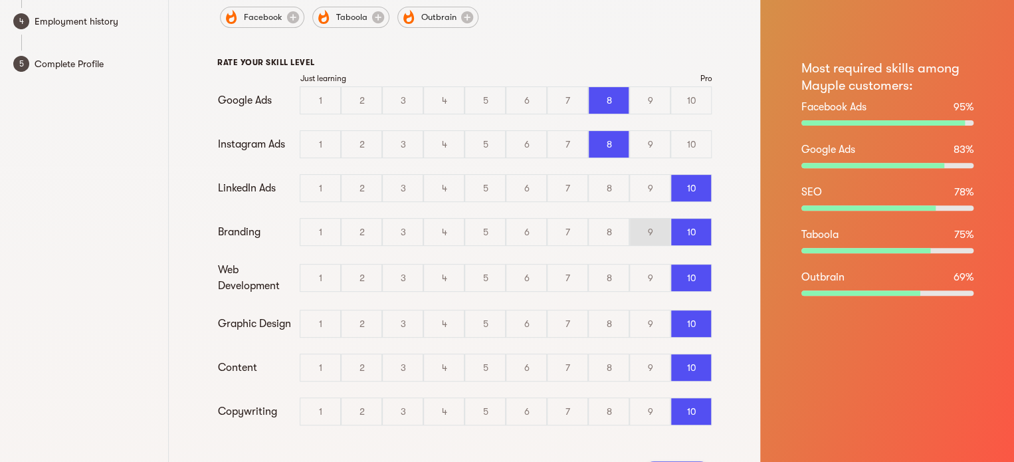
click at [662, 223] on div "9" at bounding box center [650, 232] width 40 height 27
click at [0, 0] on input "9" at bounding box center [0, 0] width 0 height 0
click at [646, 290] on div "Web Development 1 2 3 4 5 6 7 8 9 10" at bounding box center [464, 278] width 494 height 32
click at [654, 278] on div "9" at bounding box center [650, 277] width 40 height 27
click at [0, 0] on input "9" at bounding box center [0, 0] width 0 height 0
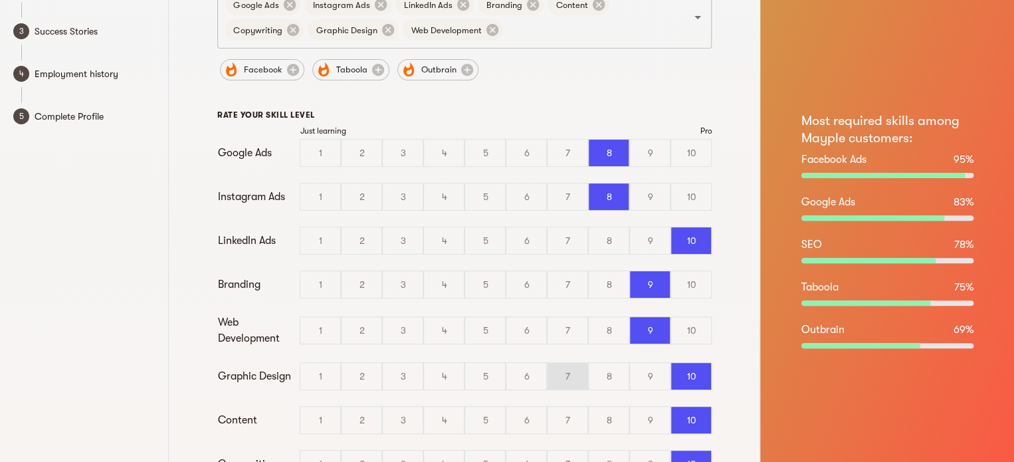
scroll to position [0, 0]
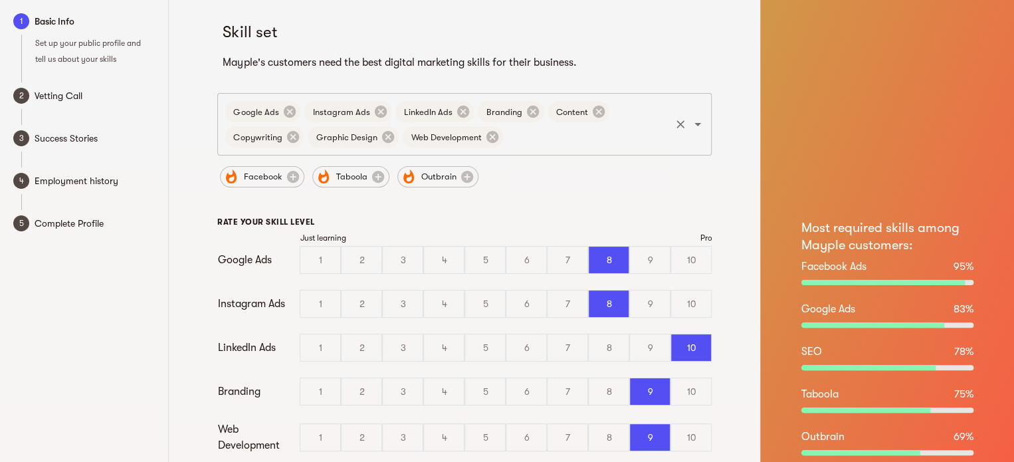
click at [534, 140] on input "text" at bounding box center [586, 136] width 163 height 25
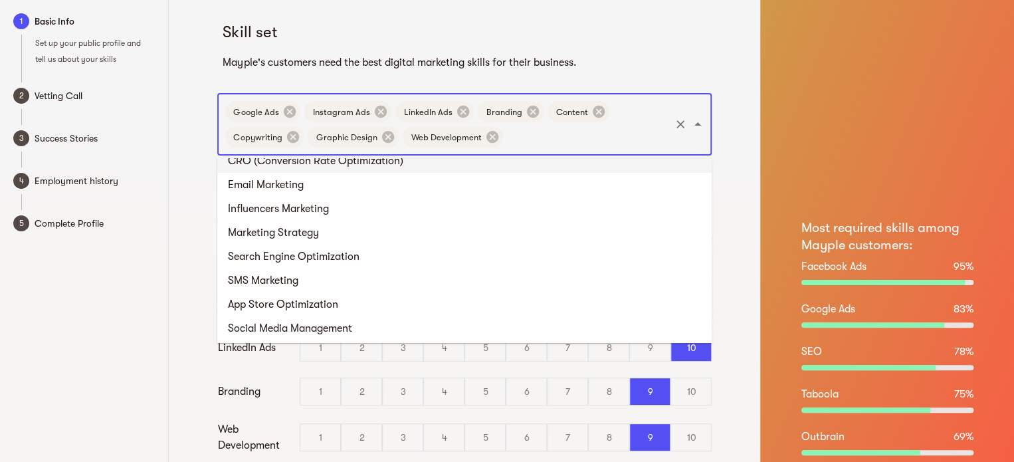
scroll to position [692, 0]
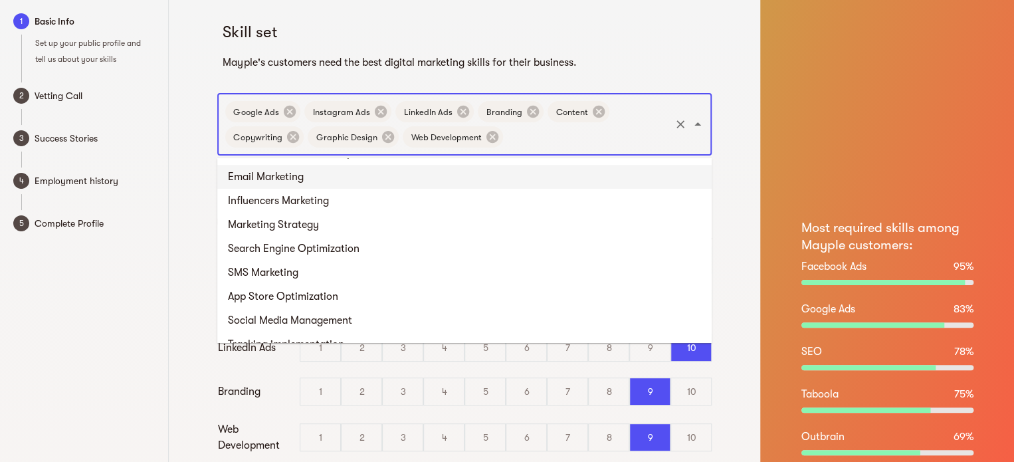
click at [314, 185] on li "Email Marketing" at bounding box center [464, 177] width 494 height 24
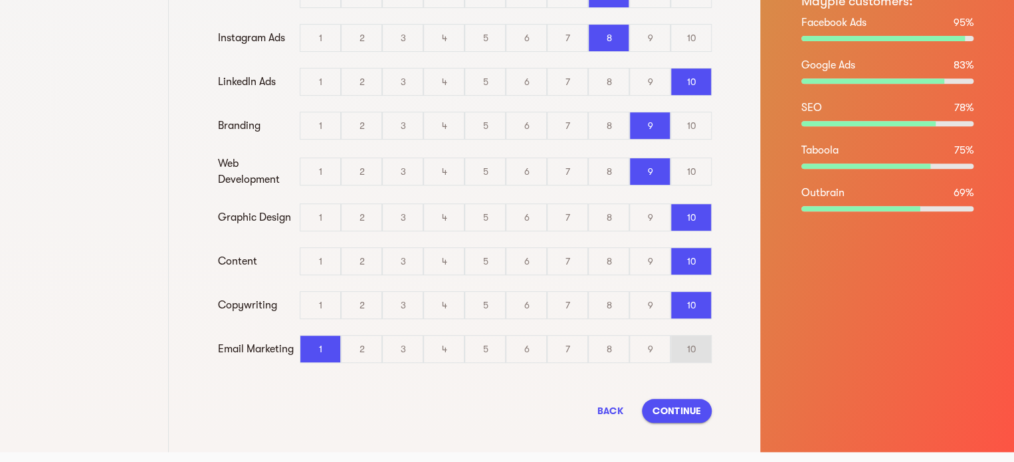
click at [684, 351] on div "10" at bounding box center [691, 349] width 40 height 27
click at [0, 0] on input "10" at bounding box center [0, 0] width 0 height 0
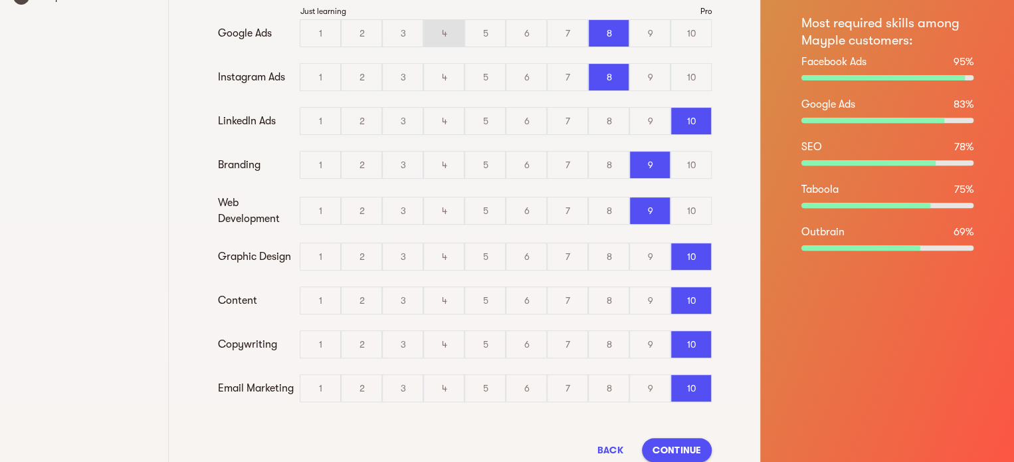
scroll to position [66, 0]
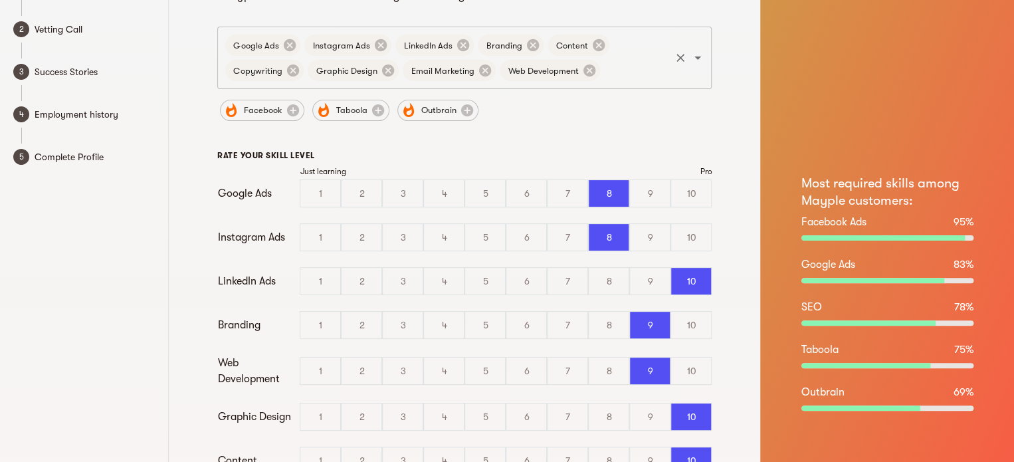
click at [595, 75] on div "Web Development" at bounding box center [550, 70] width 100 height 21
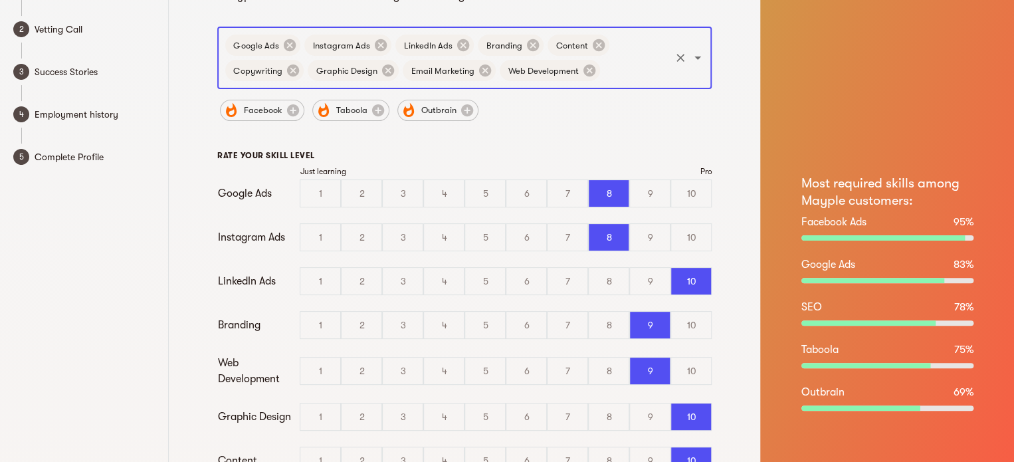
click at [609, 74] on input "text" at bounding box center [635, 70] width 66 height 25
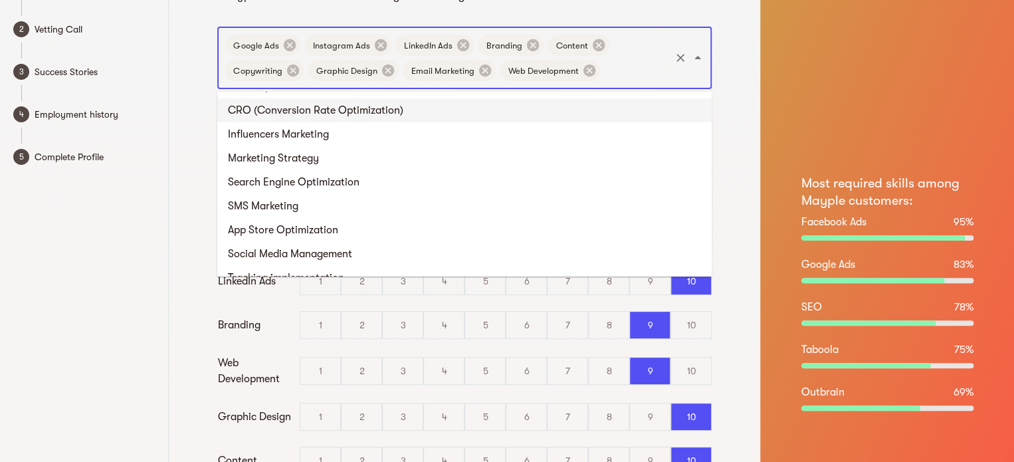
scroll to position [674, 0]
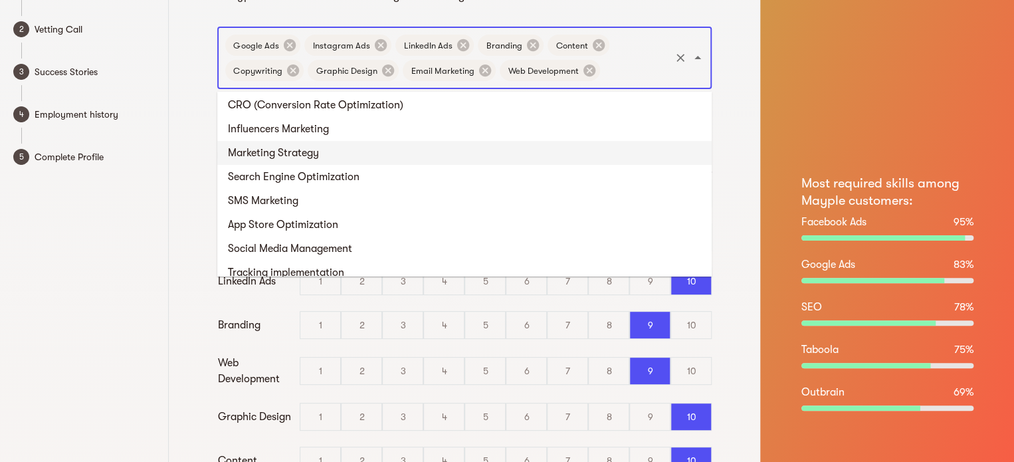
click at [373, 159] on li "Marketing Strategy" at bounding box center [464, 153] width 494 height 24
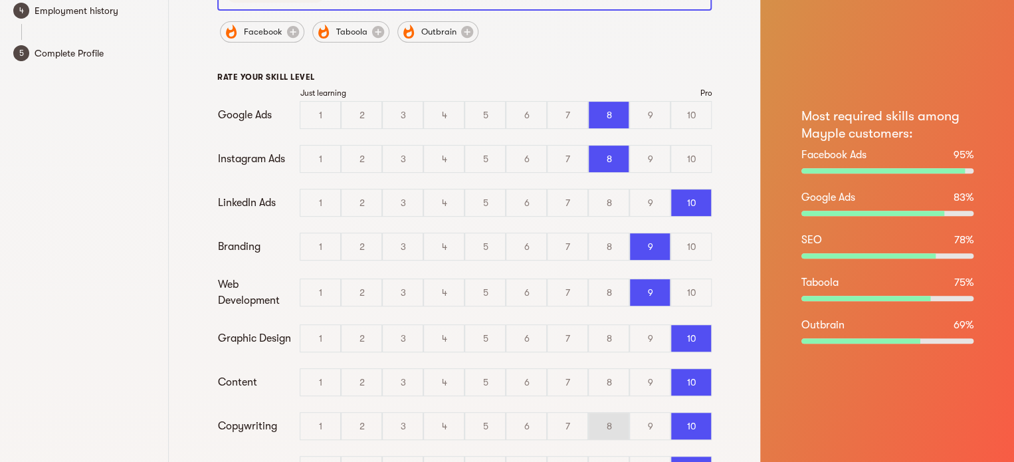
scroll to position [266, 0]
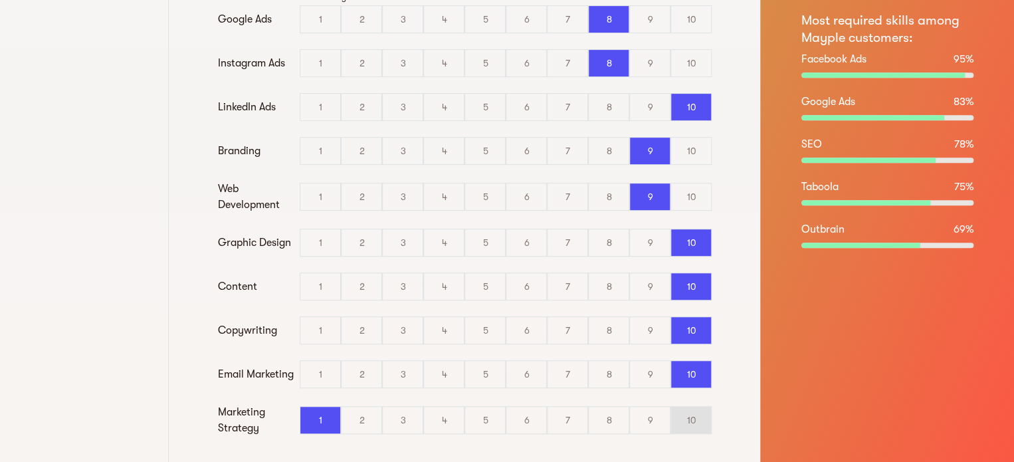
click at [675, 423] on div "10" at bounding box center [691, 420] width 40 height 27
click at [0, 0] on input "10" at bounding box center [0, 0] width 0 height 0
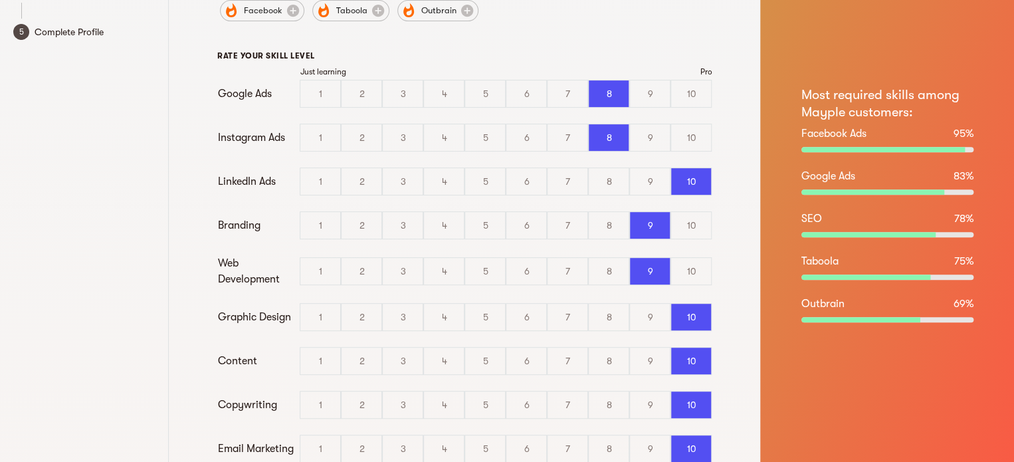
scroll to position [343, 0]
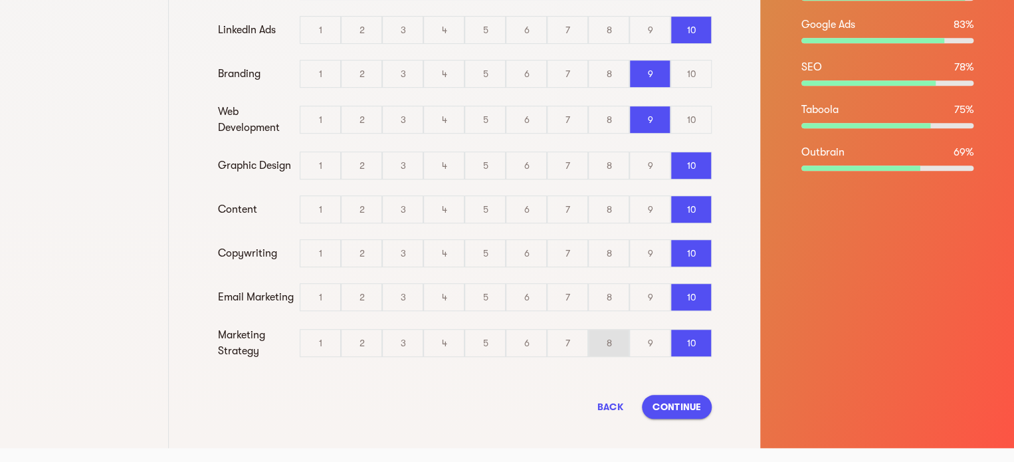
click at [606, 351] on div "8" at bounding box center [609, 343] width 40 height 27
click at [0, 0] on input "8" at bounding box center [0, 0] width 0 height 0
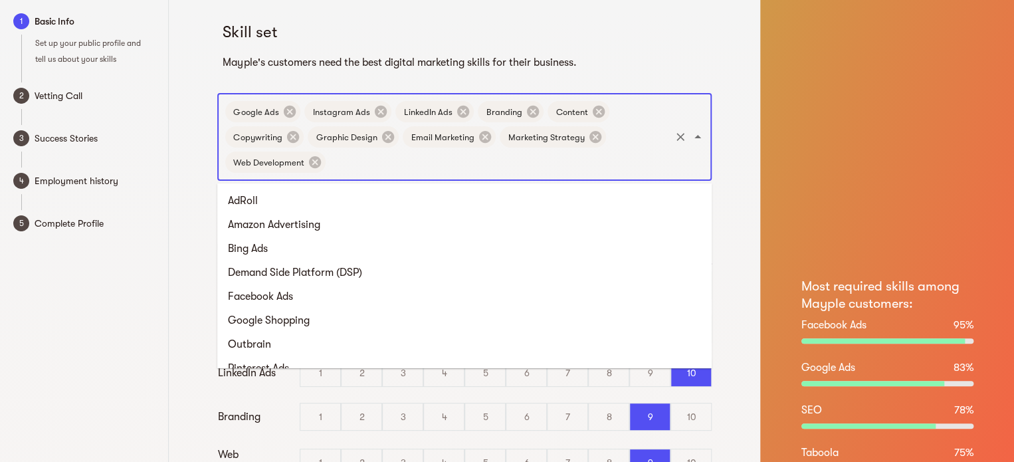
click at [524, 169] on input "text" at bounding box center [498, 161] width 341 height 25
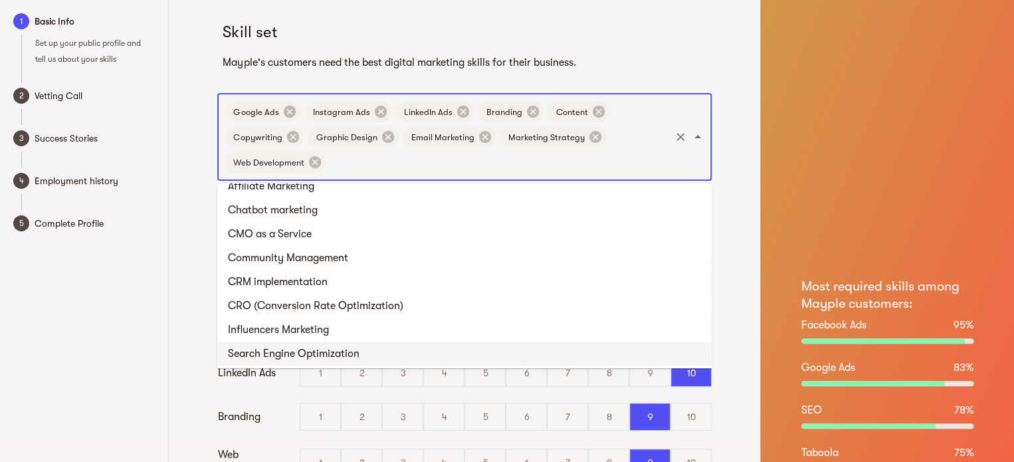
click at [329, 350] on li "Search Engine Optimization" at bounding box center [464, 353] width 494 height 24
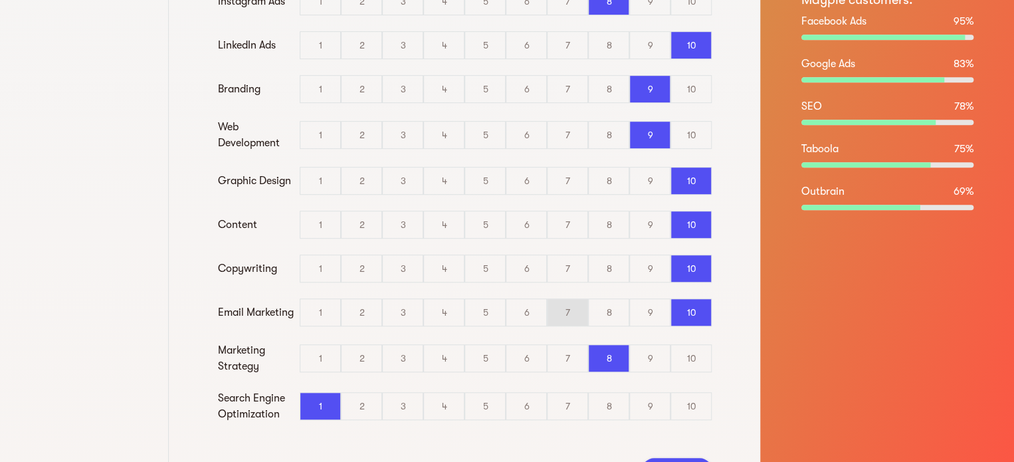
scroll to position [332, 0]
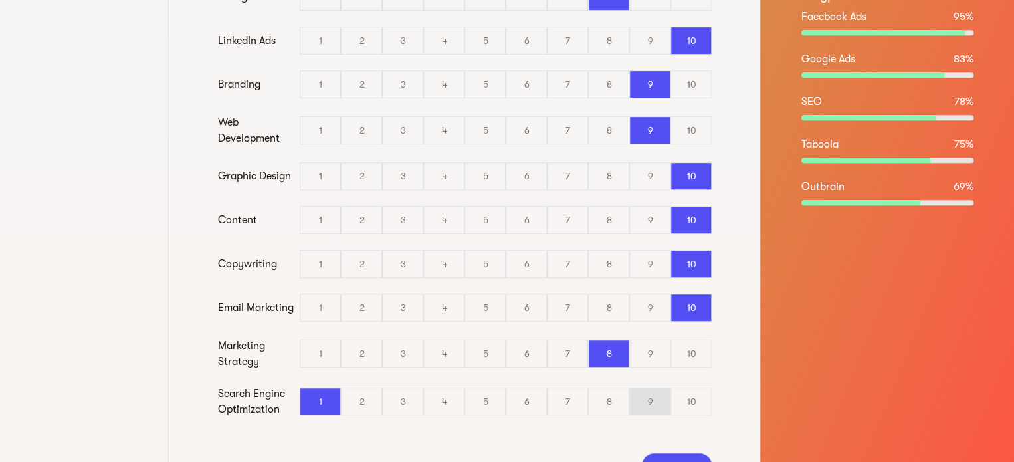
click at [644, 391] on div "9" at bounding box center [650, 401] width 40 height 27
click at [0, 0] on input "9" at bounding box center [0, 0] width 0 height 0
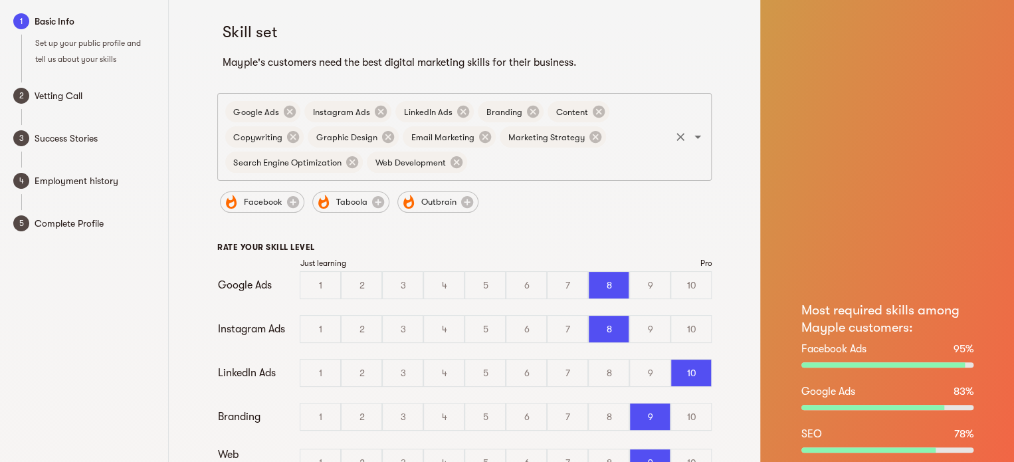
click at [547, 175] on div "Google Ads Instagram Ads LinkedIn Ads Branding Content Copywriting Graphic Desi…" at bounding box center [464, 137] width 494 height 88
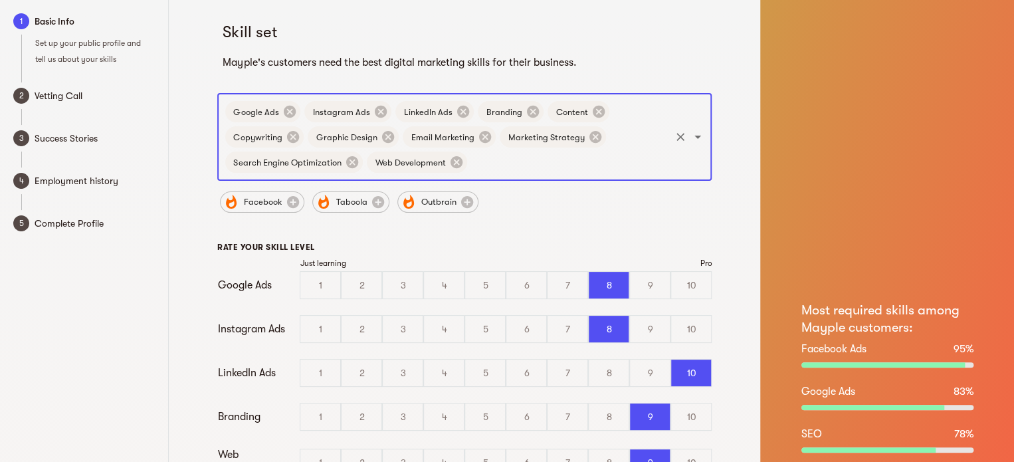
click at [545, 171] on input "text" at bounding box center [568, 161] width 199 height 25
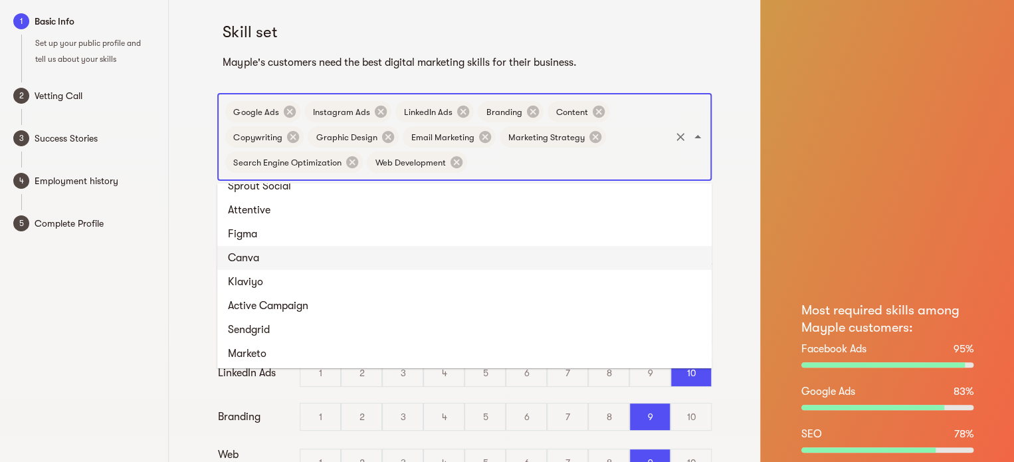
click at [413, 254] on li "Canva" at bounding box center [464, 258] width 494 height 24
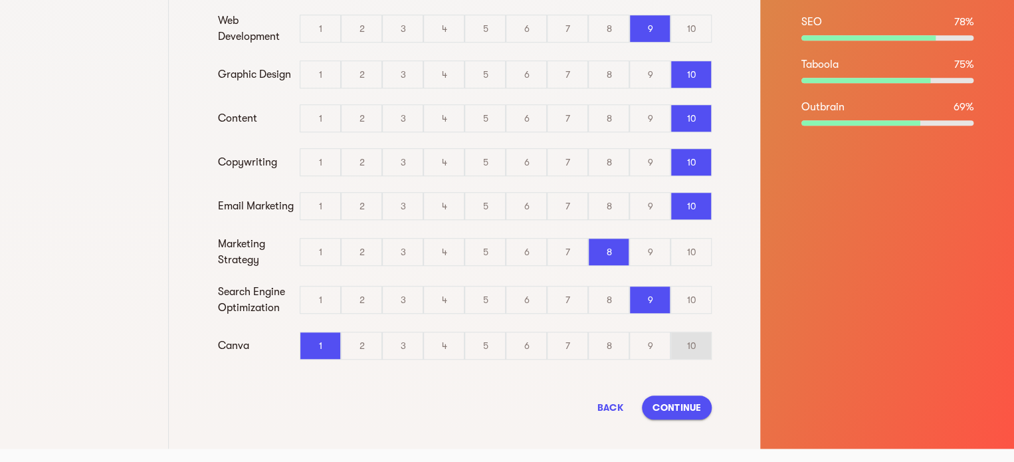
click at [690, 347] on div "10" at bounding box center [691, 345] width 40 height 27
click at [0, 0] on input "10" at bounding box center [0, 0] width 0 height 0
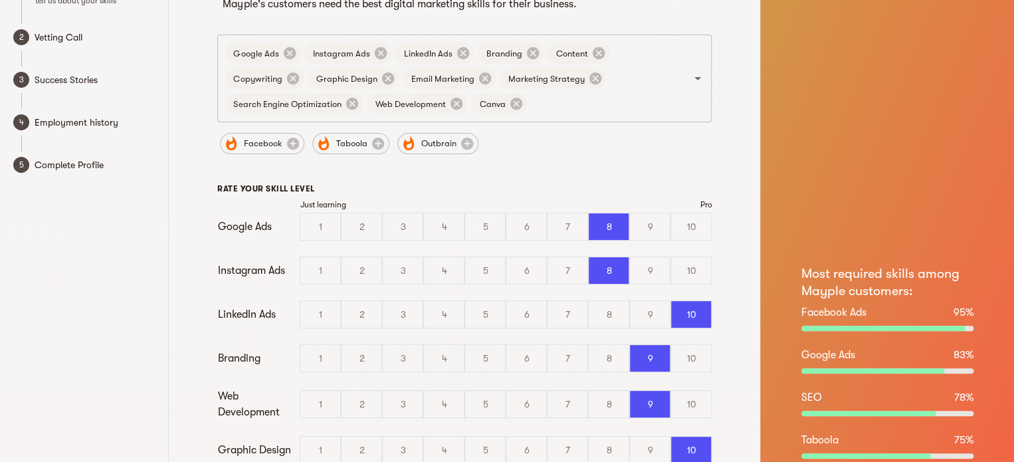
scroll to position [35, 0]
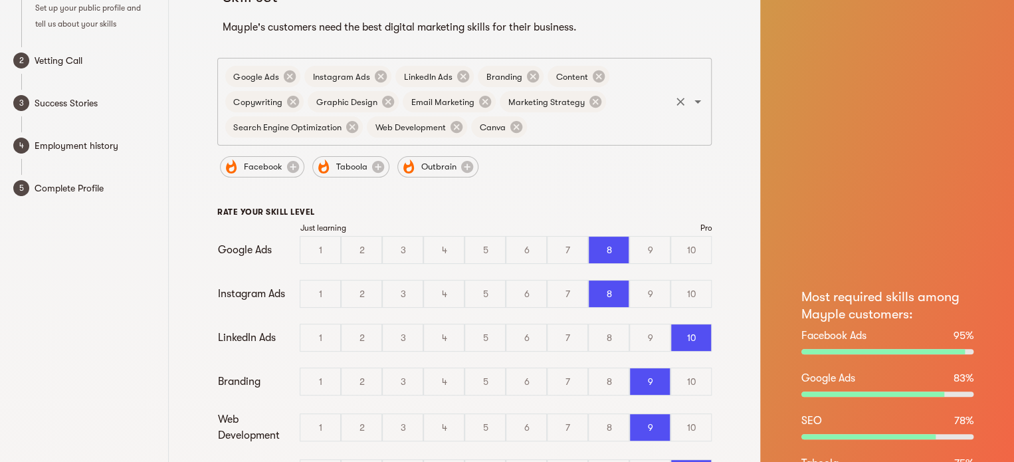
click at [530, 126] on input "text" at bounding box center [599, 126] width 140 height 25
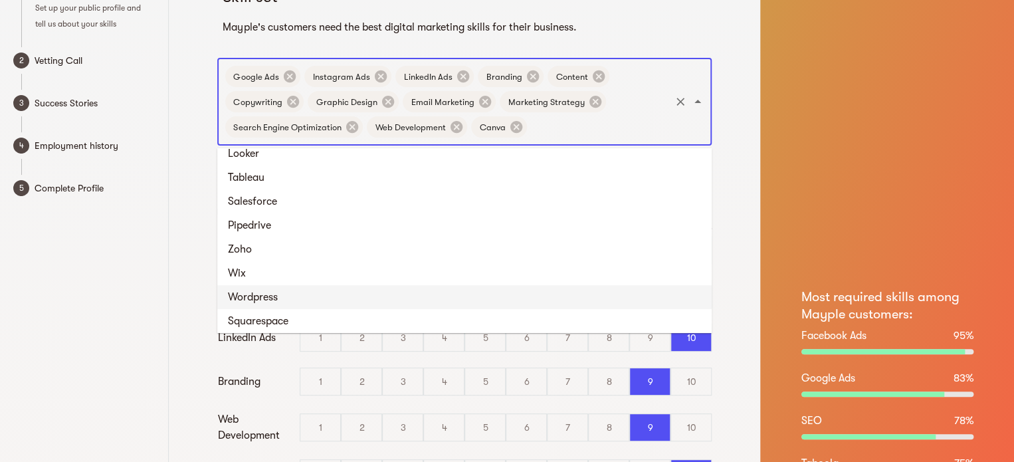
click at [374, 300] on li "Wordpress" at bounding box center [464, 297] width 494 height 24
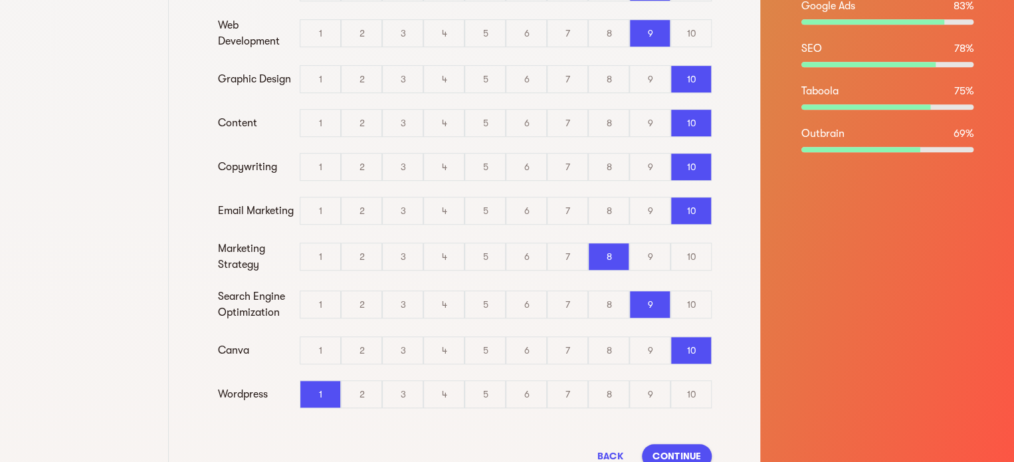
scroll to position [478, 0]
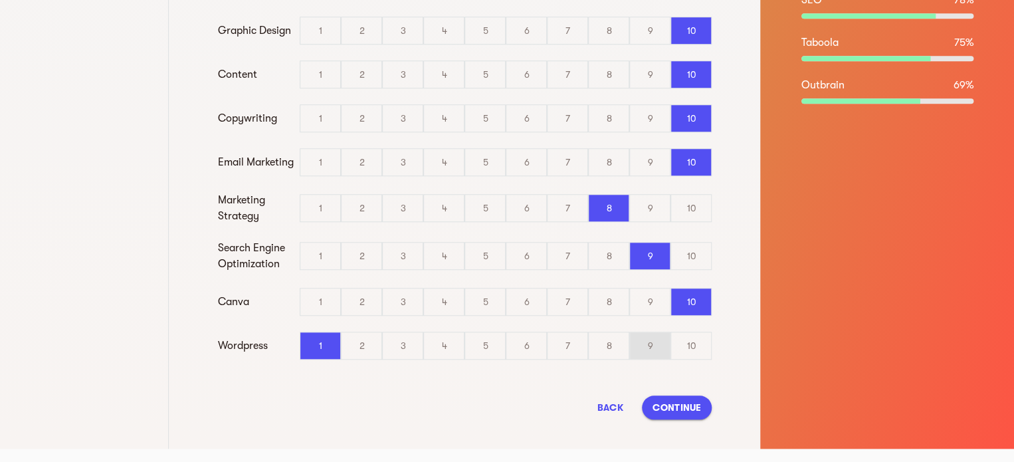
click at [653, 345] on div "9" at bounding box center [650, 345] width 40 height 27
click at [0, 0] on input "9" at bounding box center [0, 0] width 0 height 0
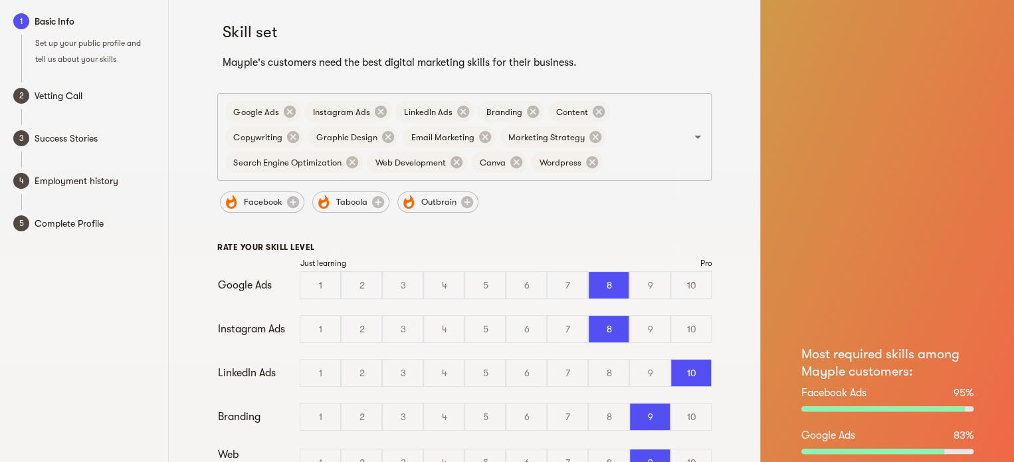
scroll to position [0, 0]
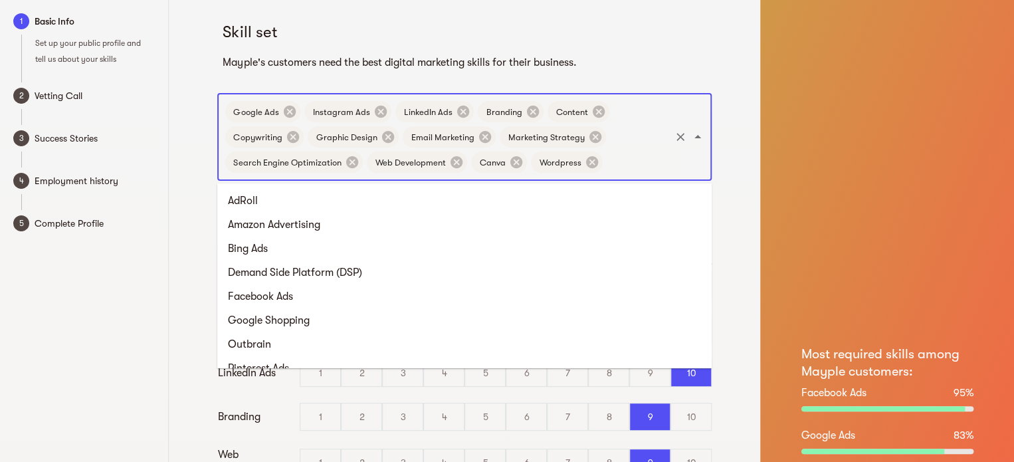
click at [630, 165] on input "text" at bounding box center [637, 161] width 64 height 25
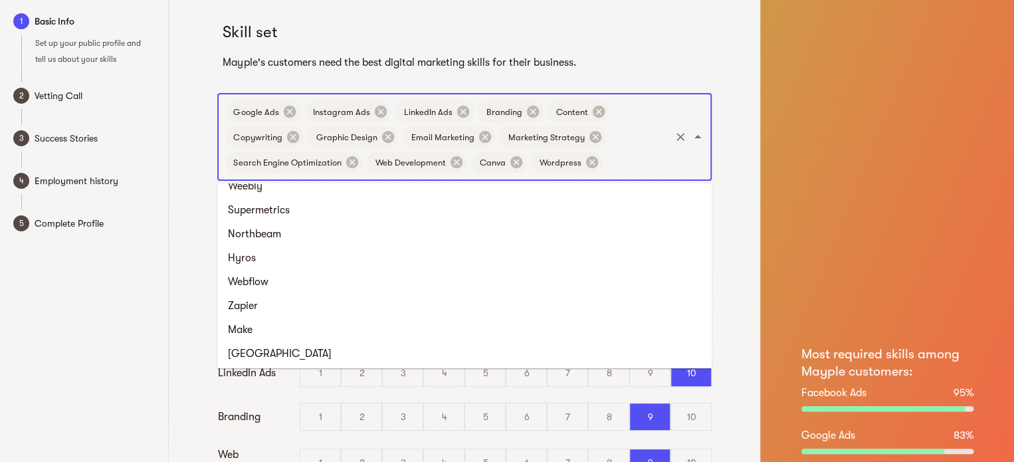
scroll to position [1577, 0]
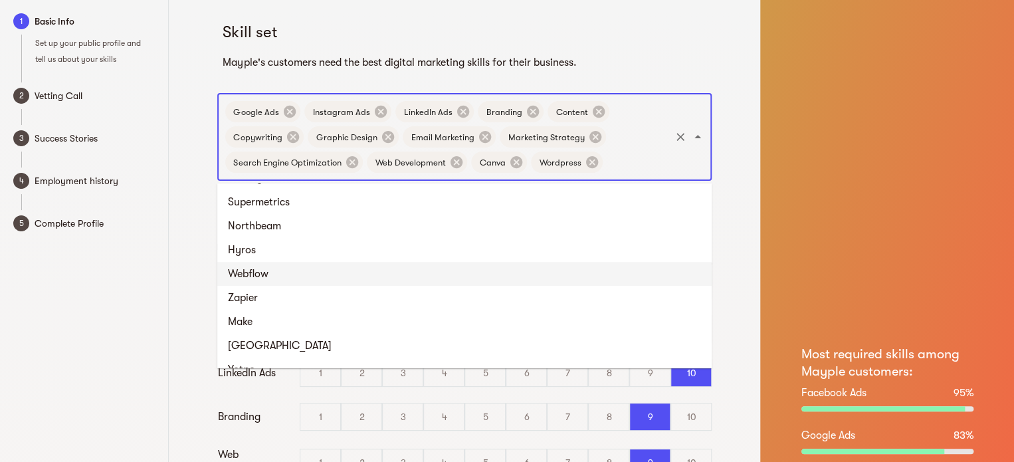
click at [502, 272] on li "Webflow" at bounding box center [464, 274] width 494 height 24
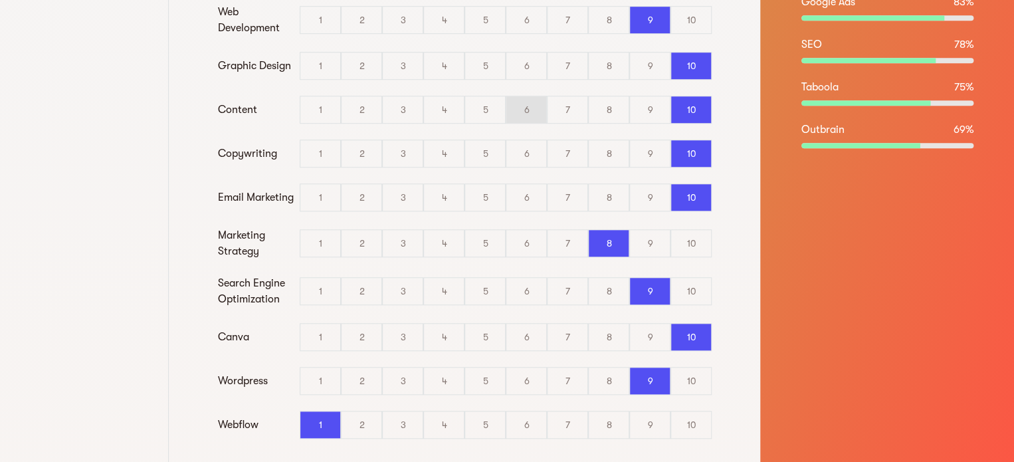
scroll to position [546, 0]
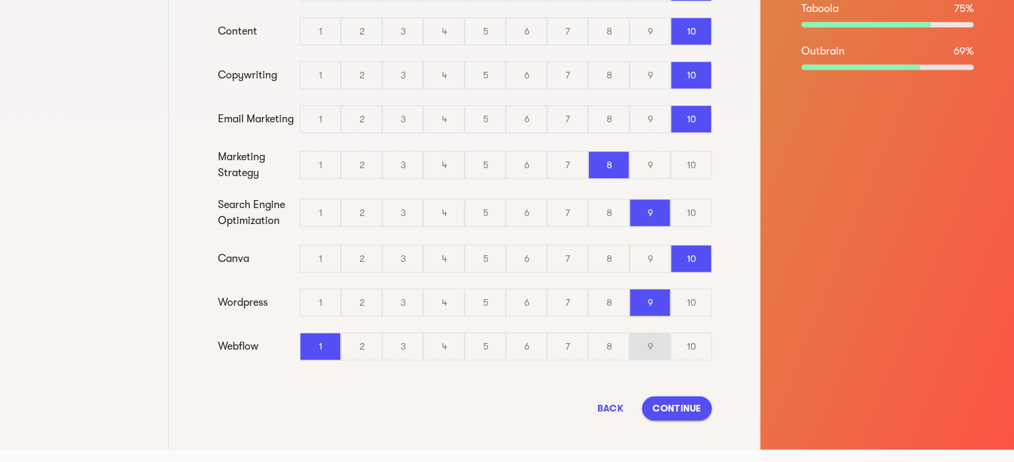
click at [634, 345] on div "9" at bounding box center [650, 346] width 40 height 27
click at [0, 0] on input "9" at bounding box center [0, 0] width 0 height 0
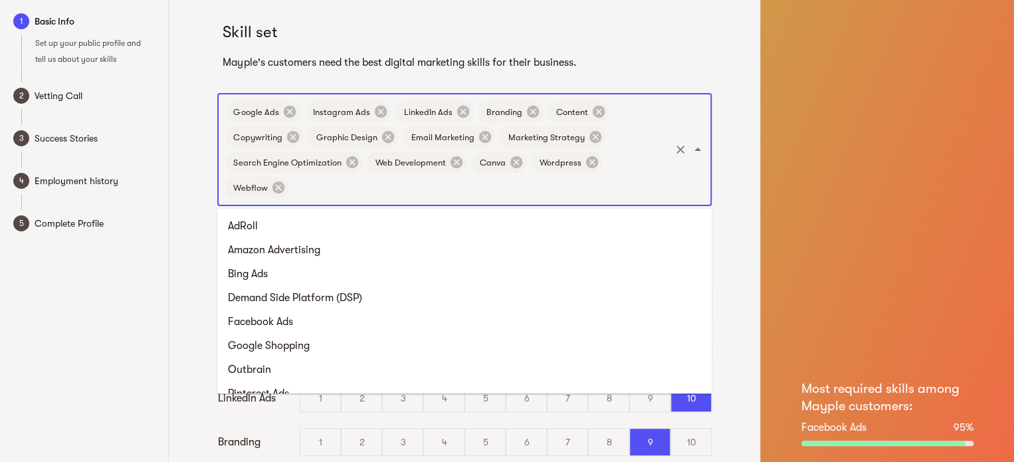
click at [571, 191] on input "text" at bounding box center [479, 187] width 377 height 25
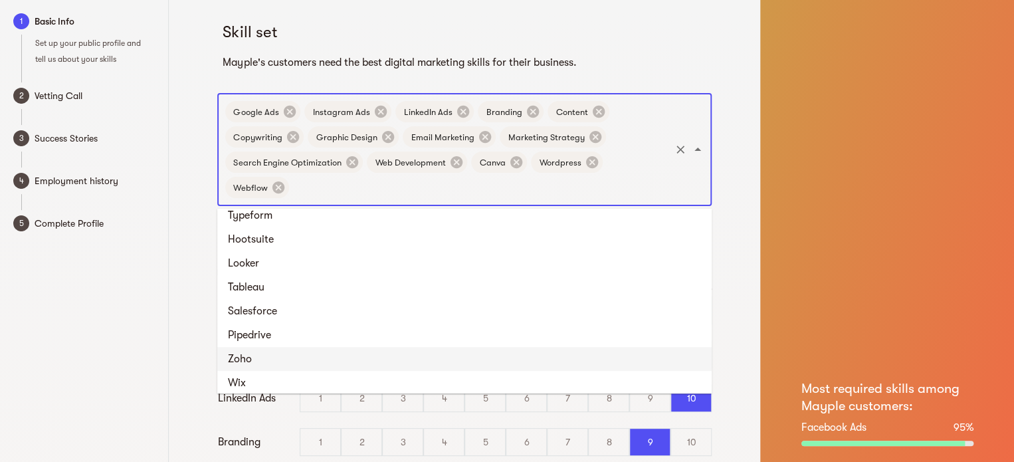
scroll to position [1327, 0]
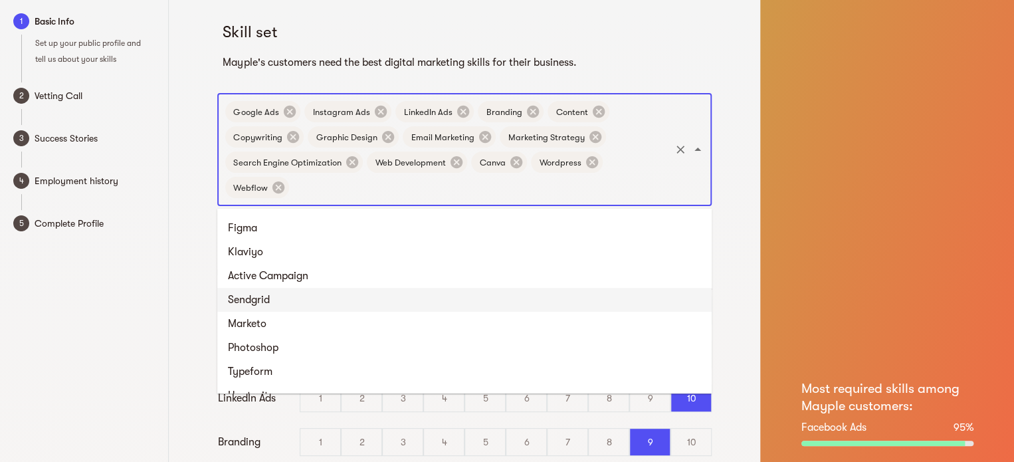
click at [250, 302] on li "Sendgrid" at bounding box center [464, 300] width 494 height 24
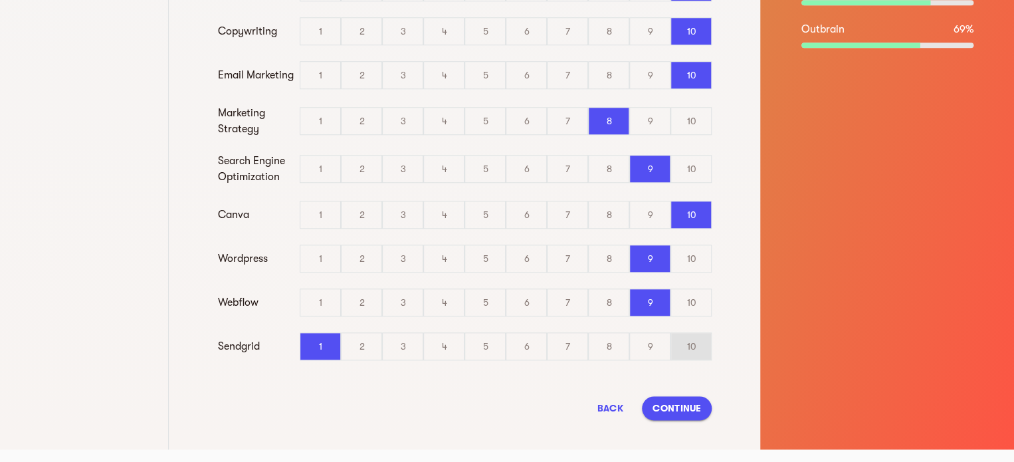
click at [692, 343] on div "10" at bounding box center [691, 346] width 40 height 27
click at [0, 0] on input "10" at bounding box center [0, 0] width 0 height 0
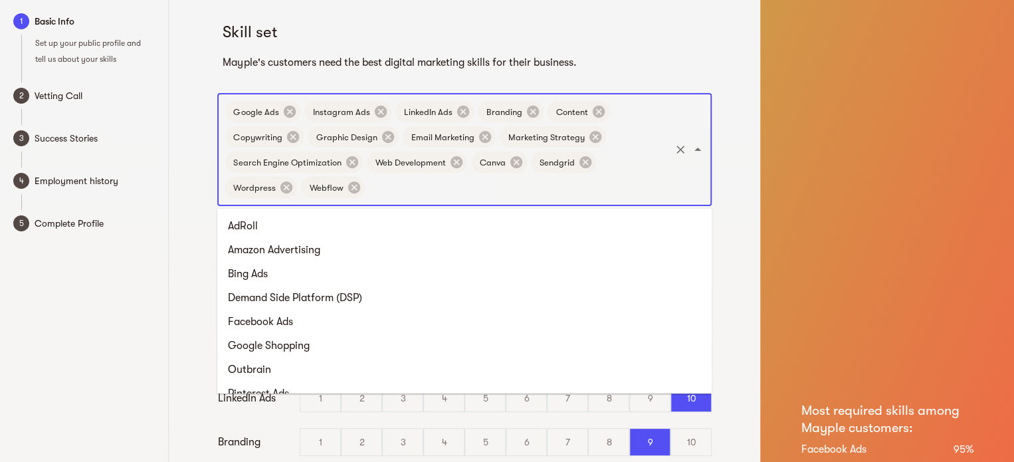
click at [490, 199] on input "text" at bounding box center [518, 187] width 302 height 25
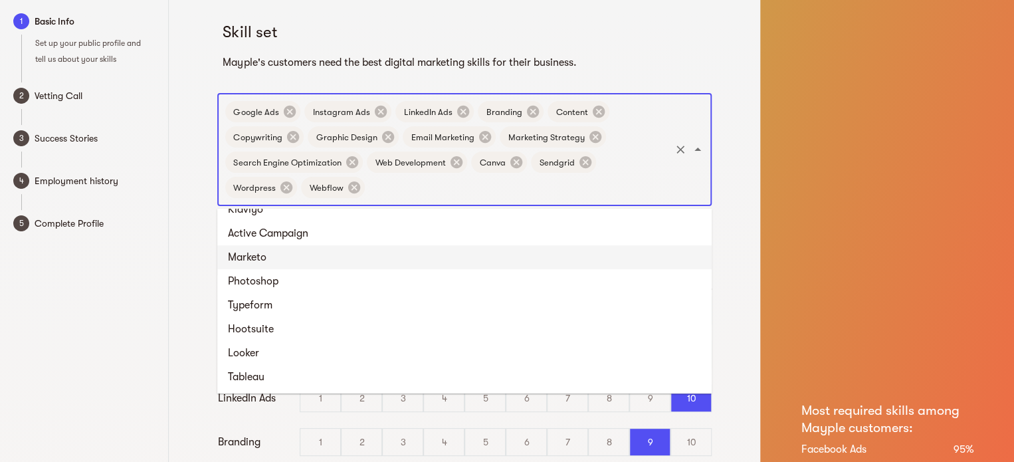
scroll to position [1314, 0]
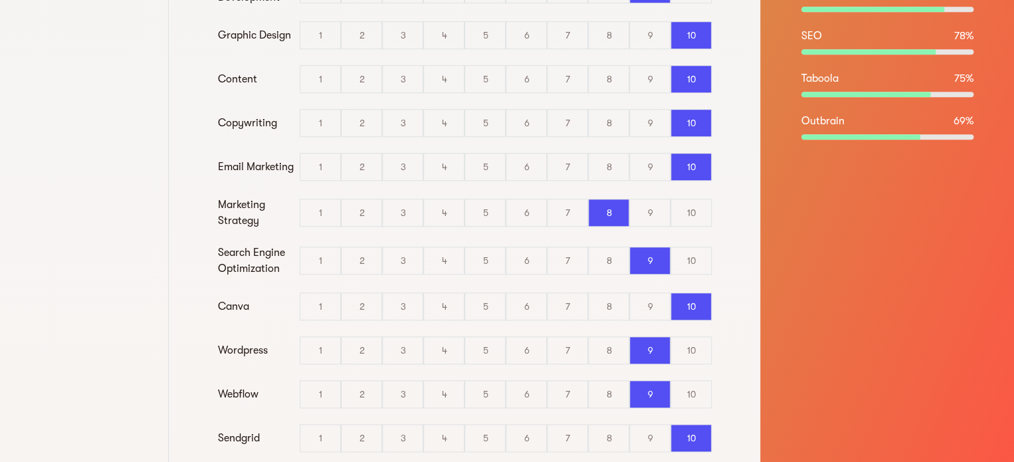
scroll to position [590, 0]
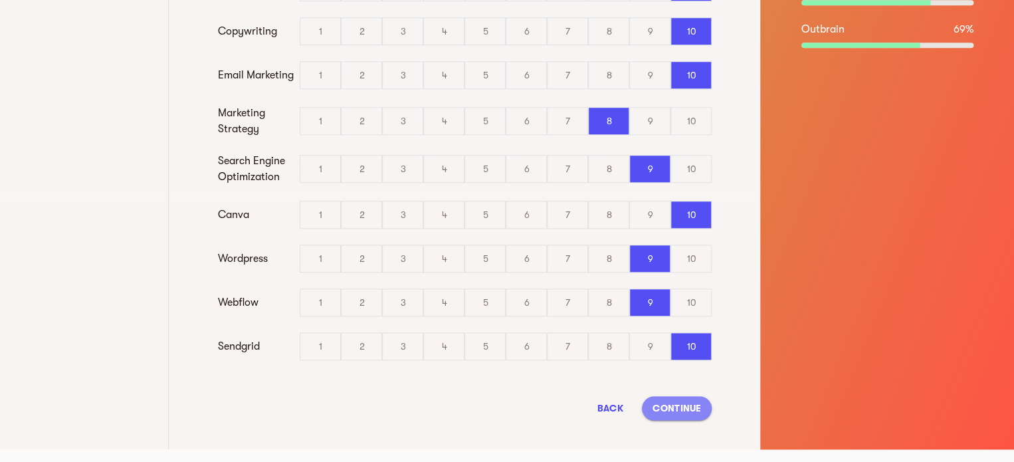
click at [693, 400] on span "Continue" at bounding box center [676, 408] width 49 height 16
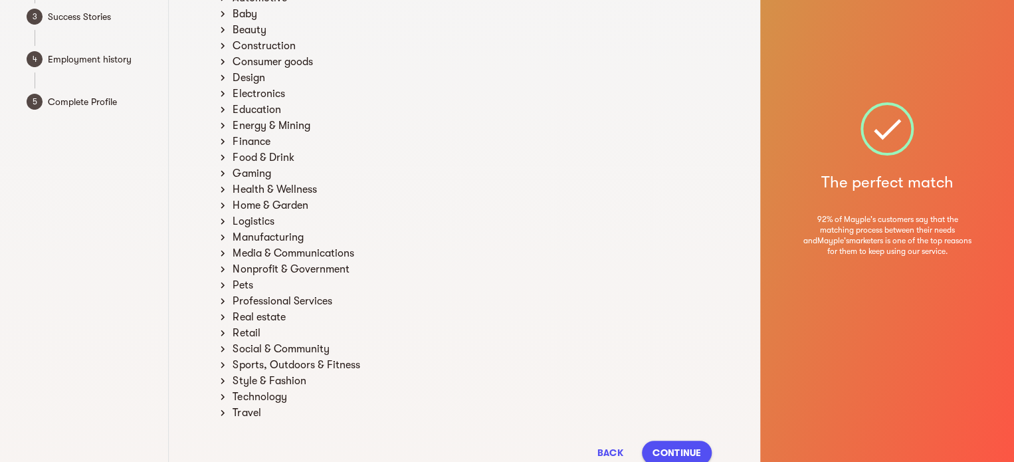
scroll to position [183, 0]
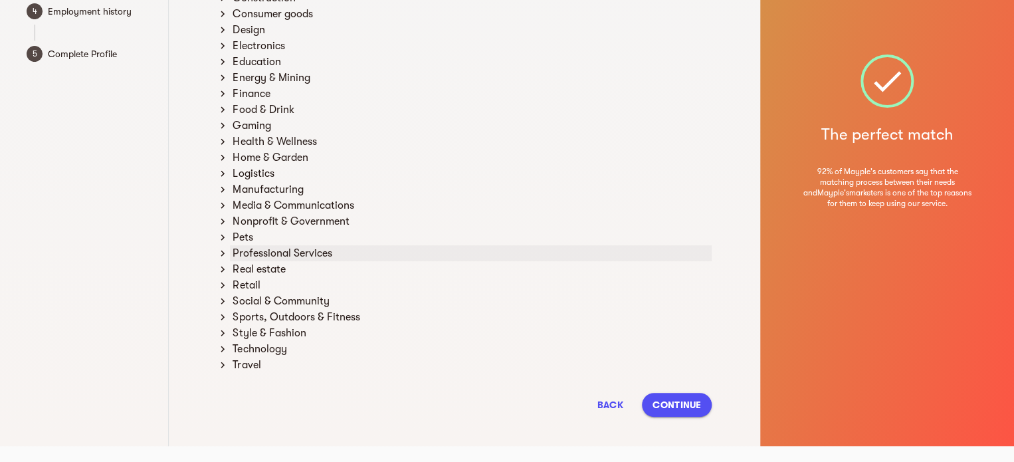
click at [221, 252] on icon at bounding box center [223, 253] width 12 height 12
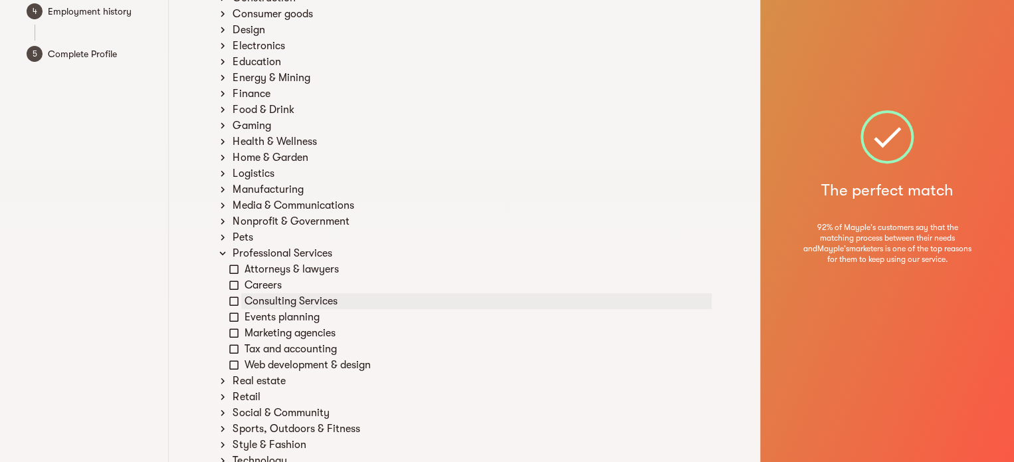
click at [235, 302] on icon at bounding box center [234, 301] width 12 height 12
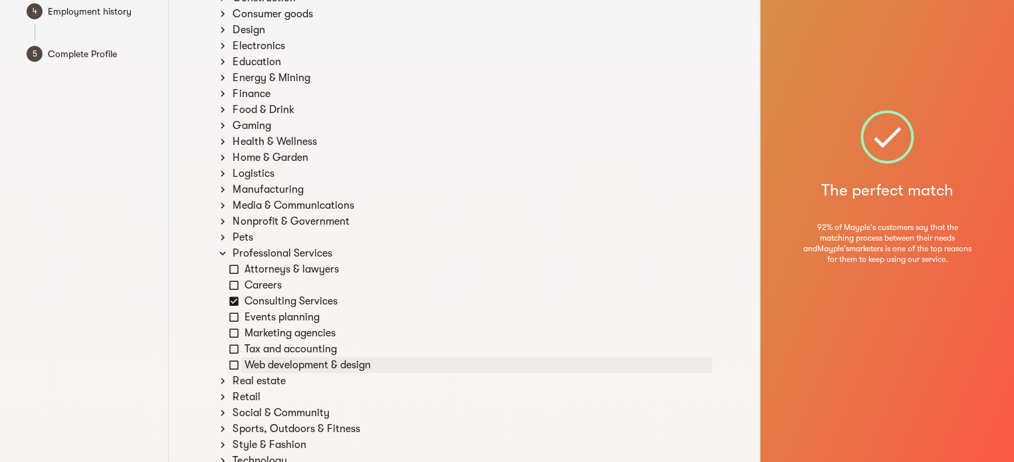
click at [237, 364] on icon at bounding box center [234, 365] width 12 height 12
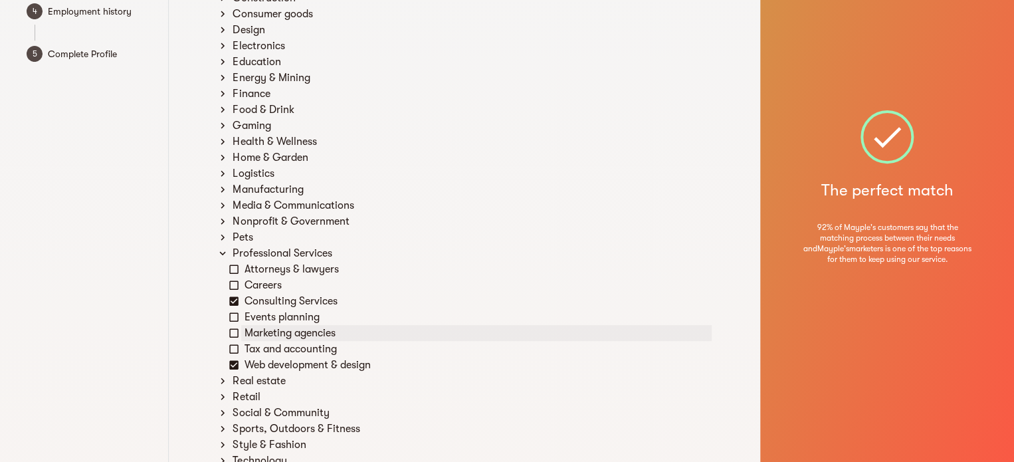
click at [231, 328] on icon at bounding box center [234, 333] width 12 height 12
click at [243, 313] on div "Events planning" at bounding box center [476, 317] width 470 height 16
click at [226, 252] on icon at bounding box center [223, 253] width 12 height 12
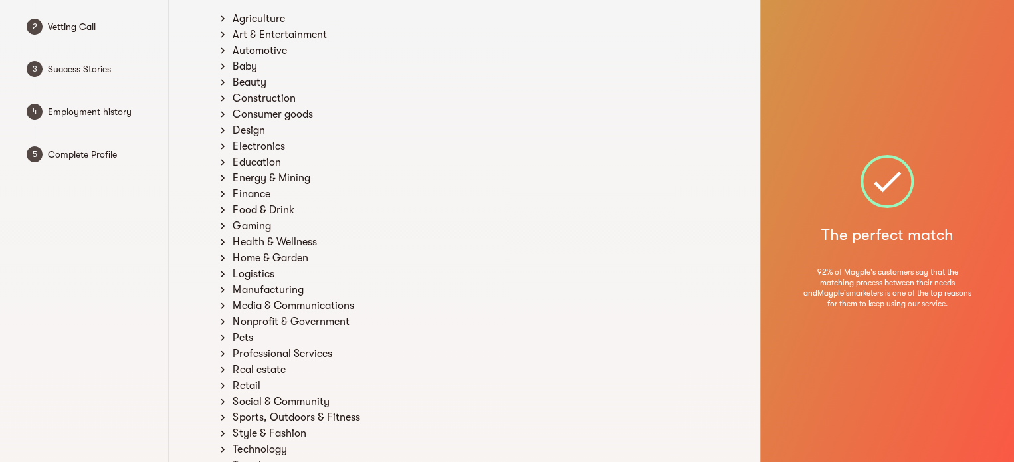
scroll to position [50, 0]
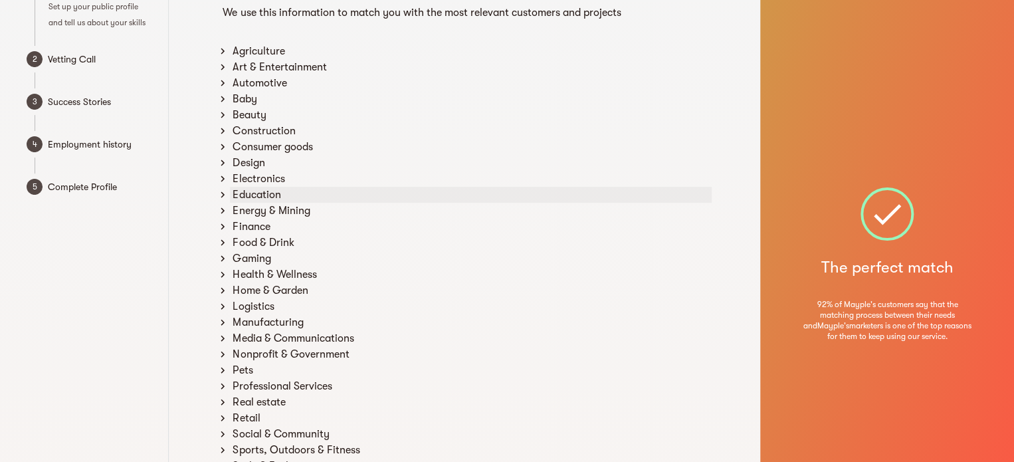
click at [307, 200] on div "Education" at bounding box center [471, 195] width 482 height 16
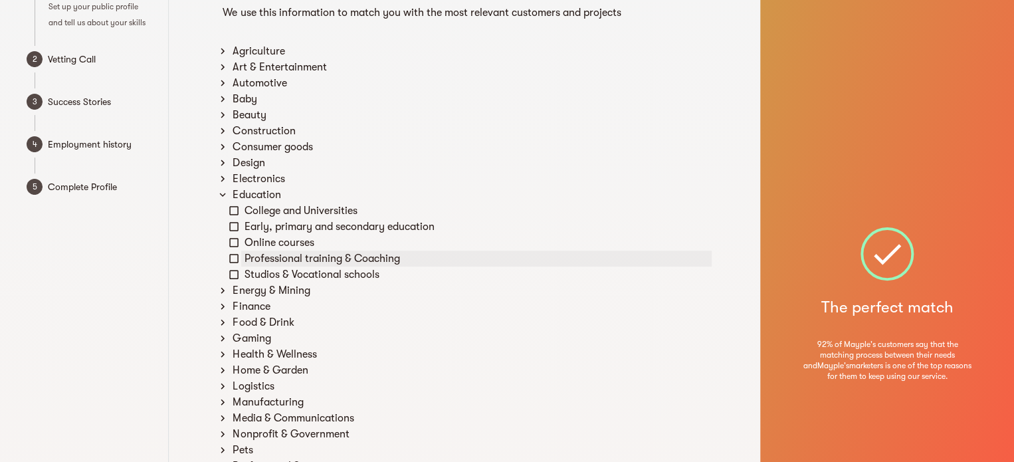
click at [359, 256] on div "Professional training & Coaching" at bounding box center [476, 258] width 470 height 16
click at [289, 241] on div "Online courses" at bounding box center [476, 243] width 470 height 16
click at [276, 213] on div "College and Universities" at bounding box center [476, 211] width 470 height 16
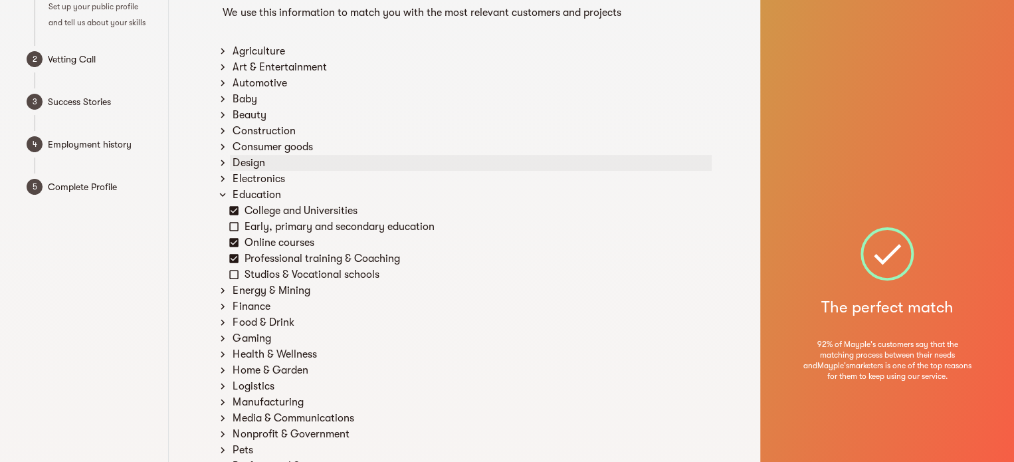
click at [258, 165] on div "Design" at bounding box center [471, 163] width 482 height 16
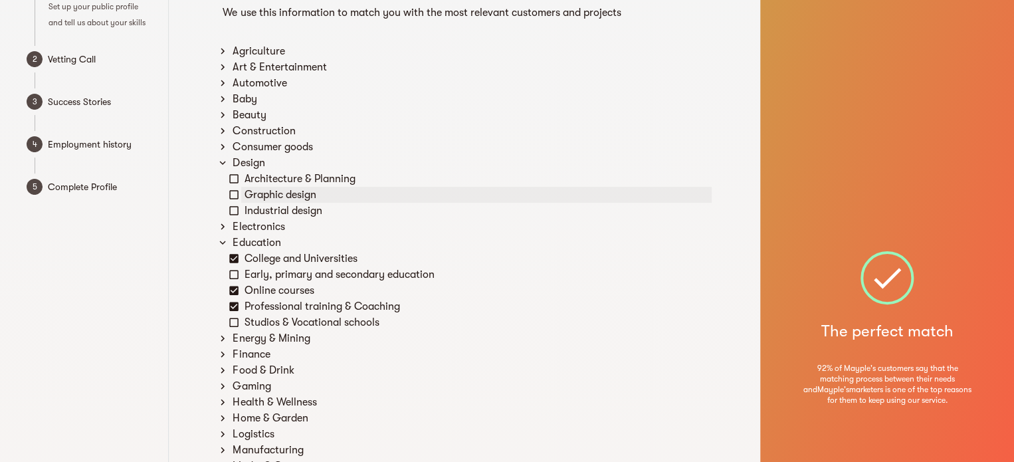
click at [276, 199] on div "Graphic design" at bounding box center [476, 195] width 470 height 16
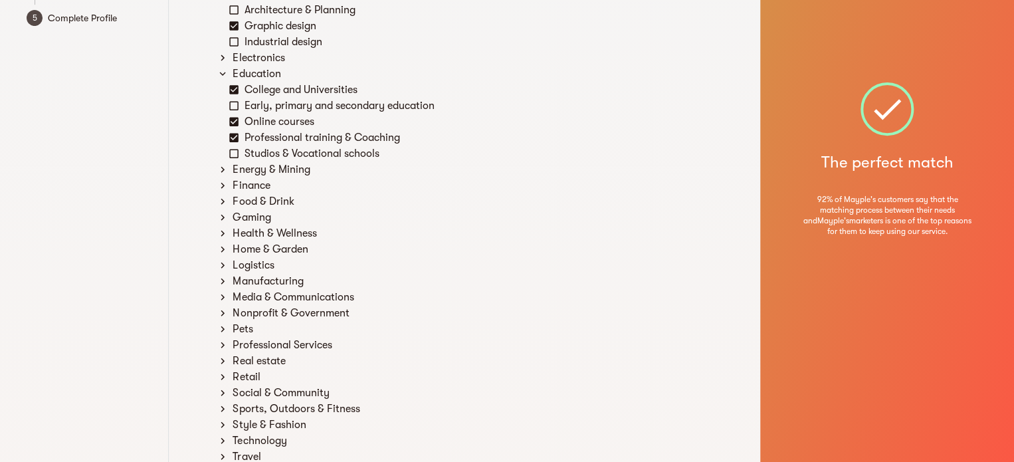
scroll to position [249, 0]
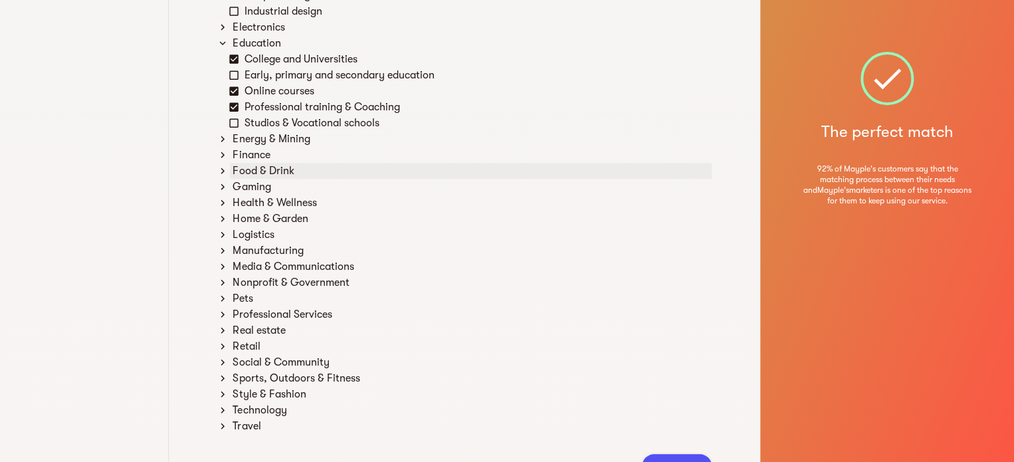
click at [286, 169] on div "Food & Drink" at bounding box center [471, 171] width 482 height 16
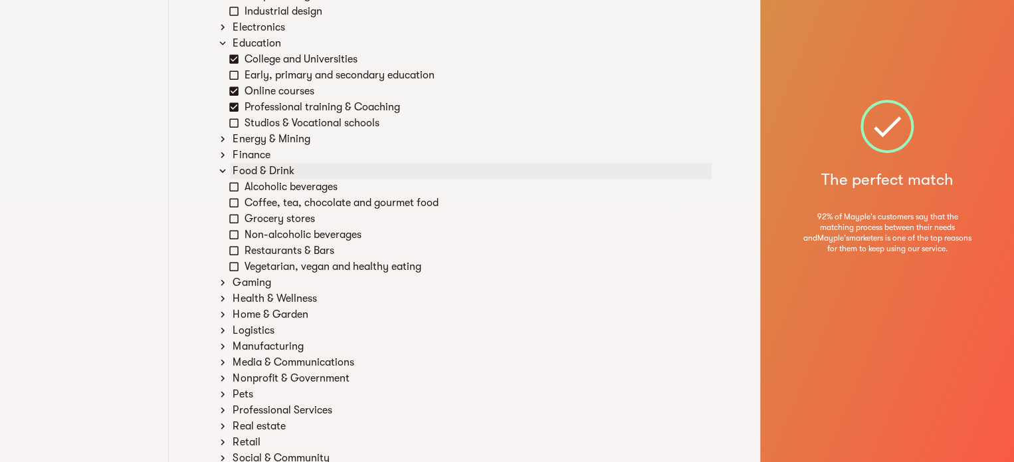
click at [286, 169] on div "Food & Drink" at bounding box center [471, 171] width 482 height 16
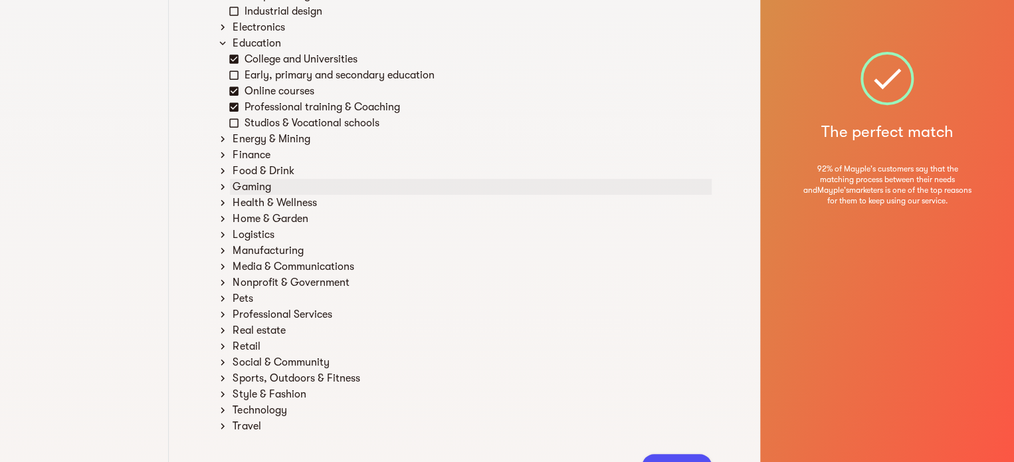
click at [273, 185] on div "Gaming" at bounding box center [471, 187] width 482 height 16
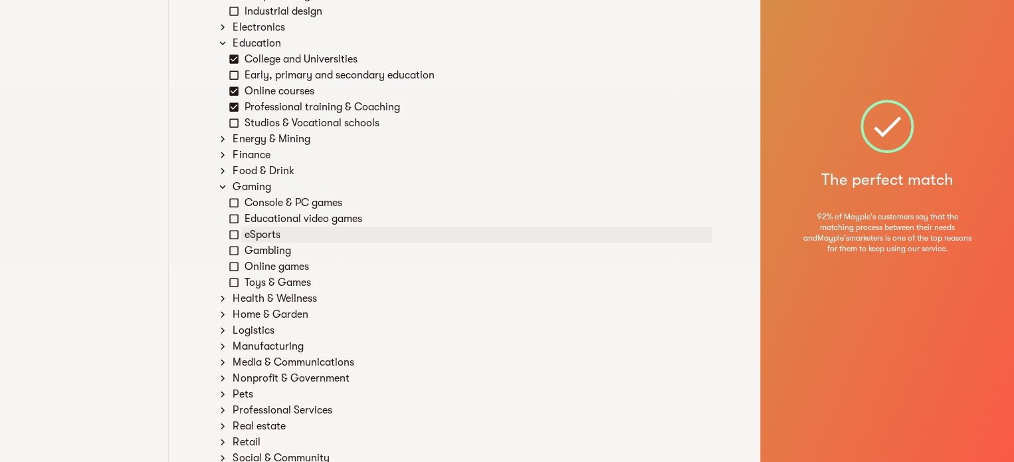
click at [284, 234] on div "eSports" at bounding box center [476, 235] width 470 height 16
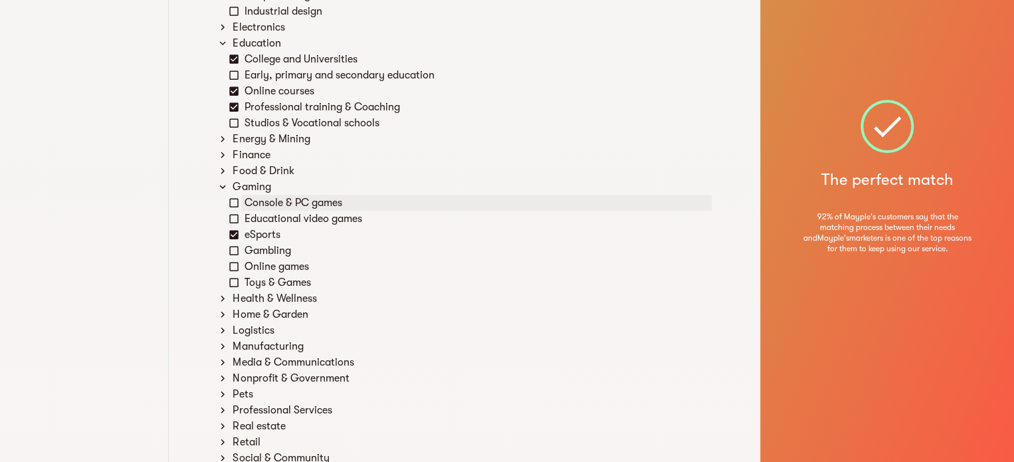
click at [281, 199] on div "Console & PC games" at bounding box center [476, 203] width 470 height 16
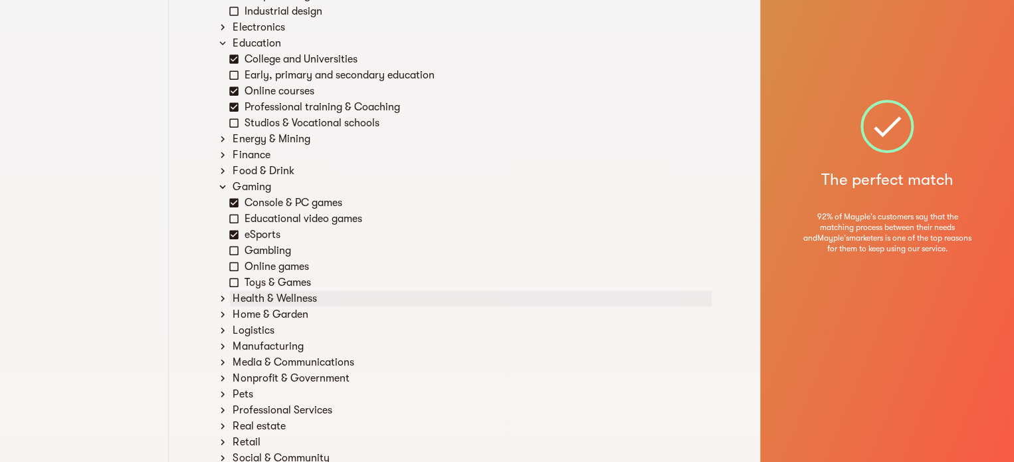
click at [285, 295] on div "Health & Wellness" at bounding box center [471, 298] width 482 height 16
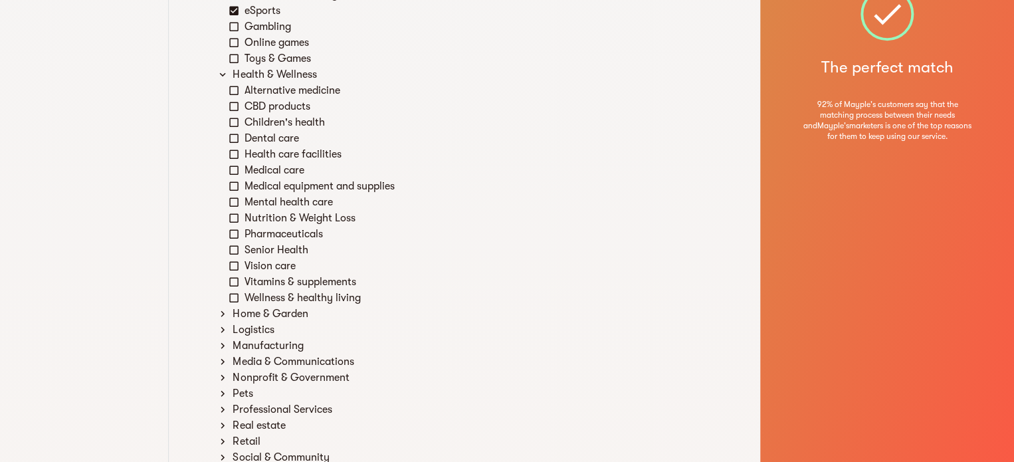
scroll to position [515, 0]
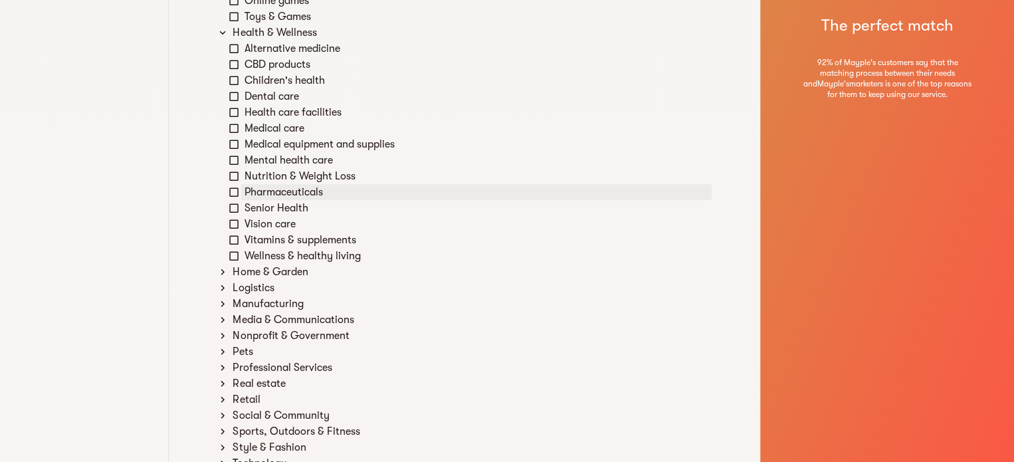
click at [276, 186] on div "Pharmaceuticals" at bounding box center [476, 192] width 470 height 16
click at [286, 268] on div "Home & Garden" at bounding box center [471, 272] width 482 height 16
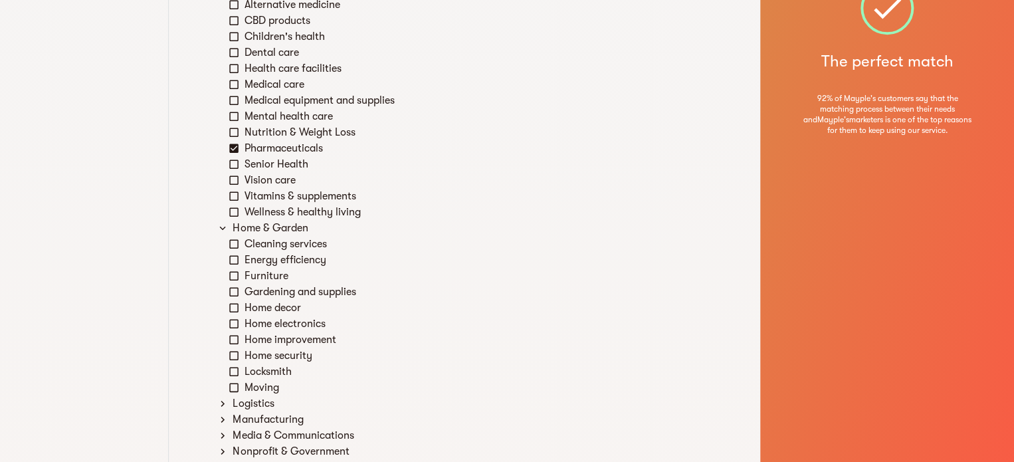
scroll to position [581, 0]
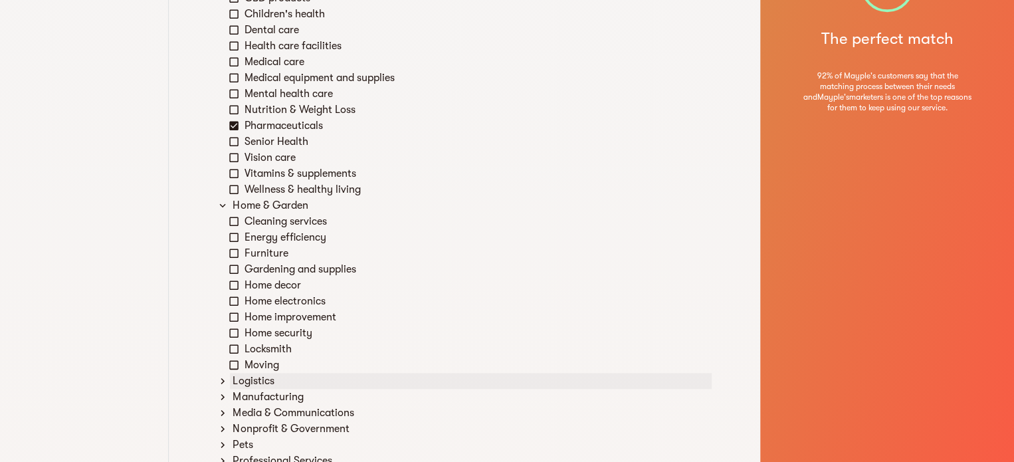
click at [306, 380] on div "Logistics" at bounding box center [471, 381] width 482 height 16
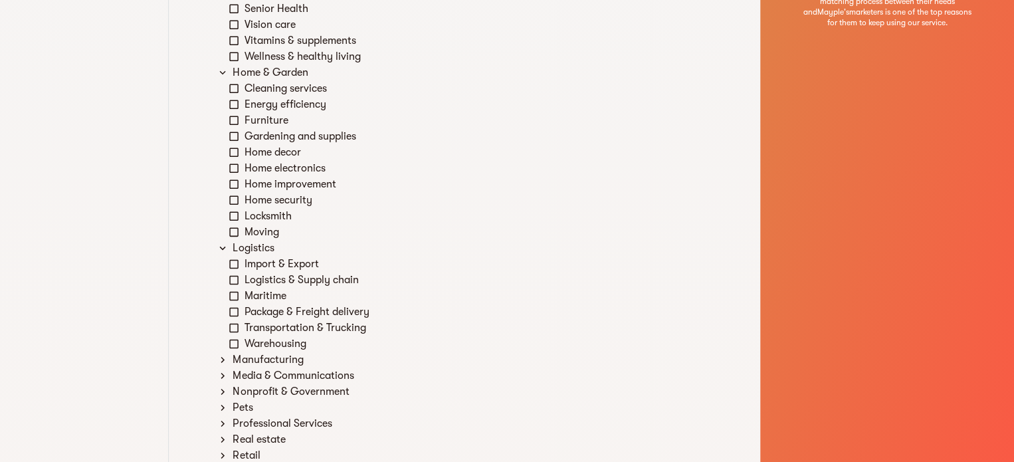
scroll to position [781, 0]
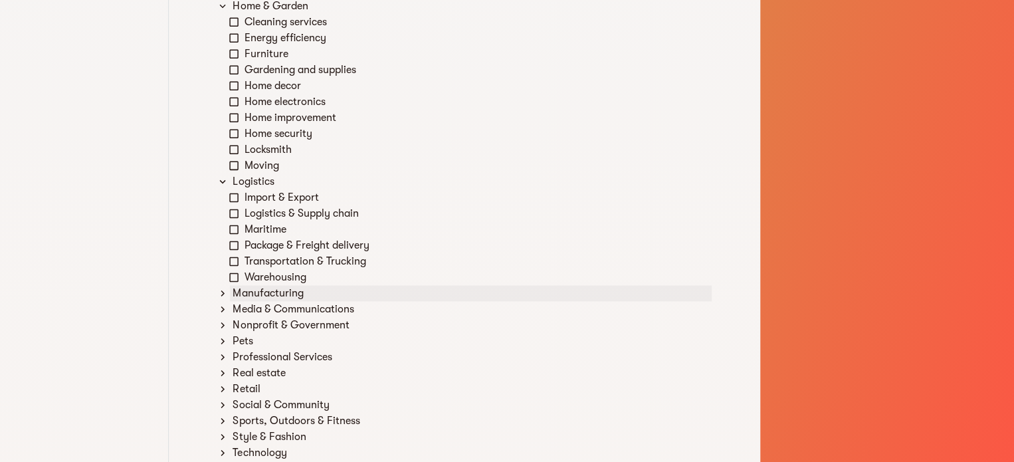
click at [274, 294] on div "Manufacturing" at bounding box center [471, 293] width 482 height 16
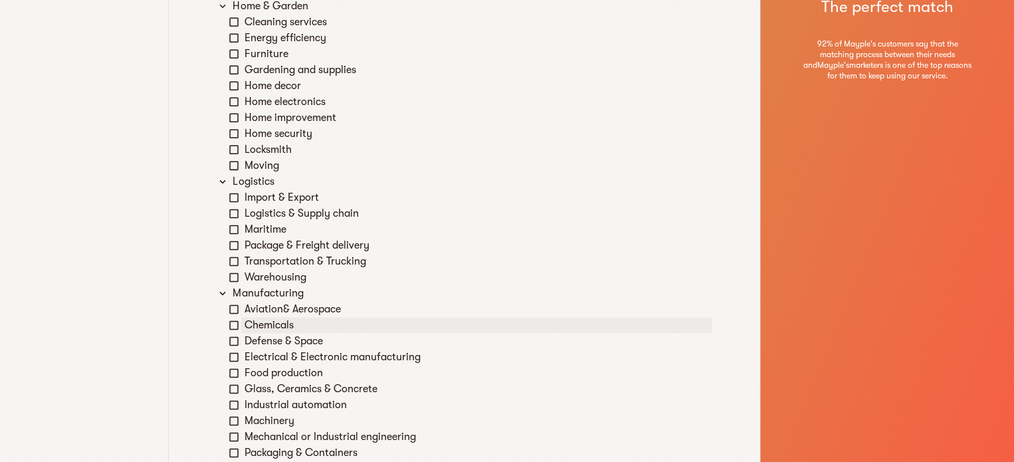
click at [292, 325] on div "Chemicals" at bounding box center [476, 325] width 470 height 16
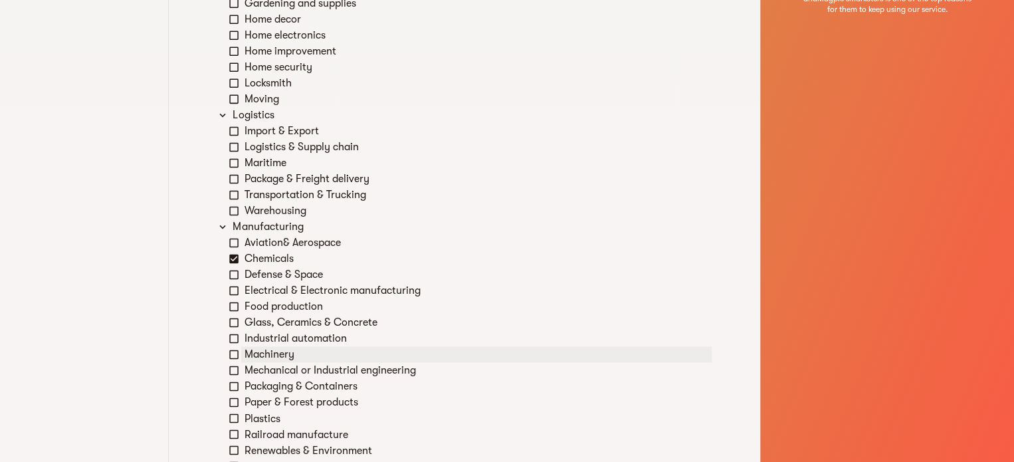
click at [310, 359] on div "Machinery" at bounding box center [476, 354] width 470 height 16
click at [324, 368] on div "Mechanical or Industrial engineering" at bounding box center [476, 370] width 470 height 16
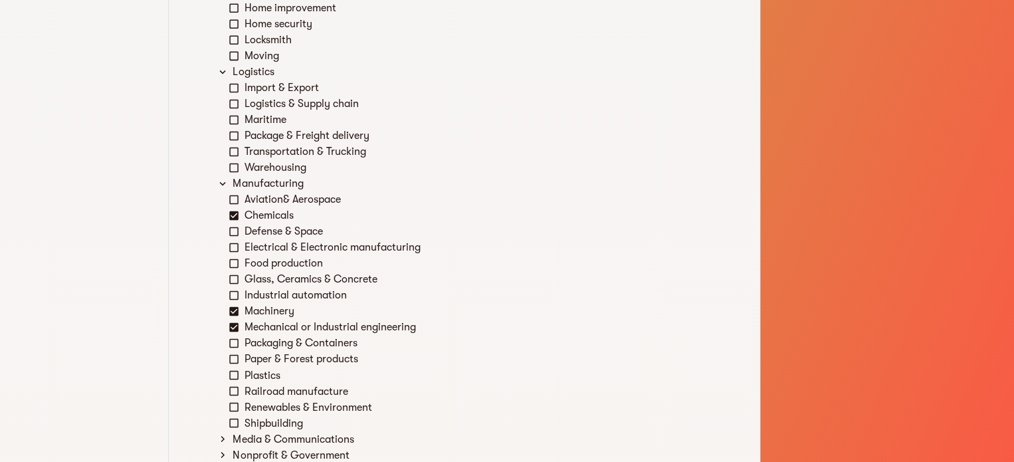
scroll to position [980, 0]
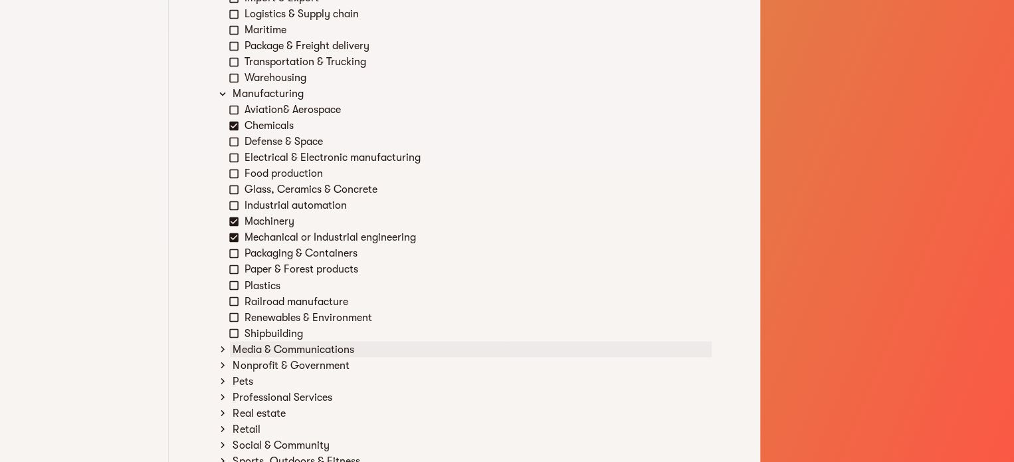
click at [310, 349] on div "Media & Communications" at bounding box center [471, 349] width 482 height 16
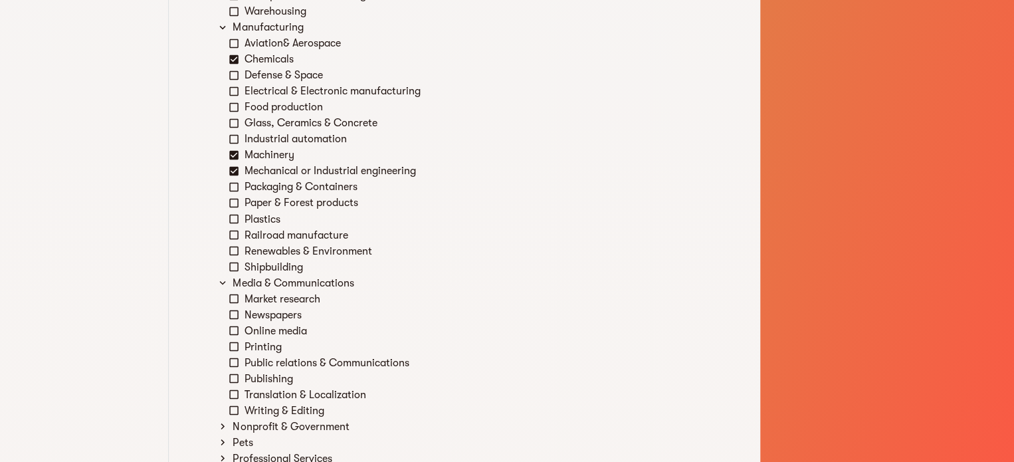
scroll to position [1113, 0]
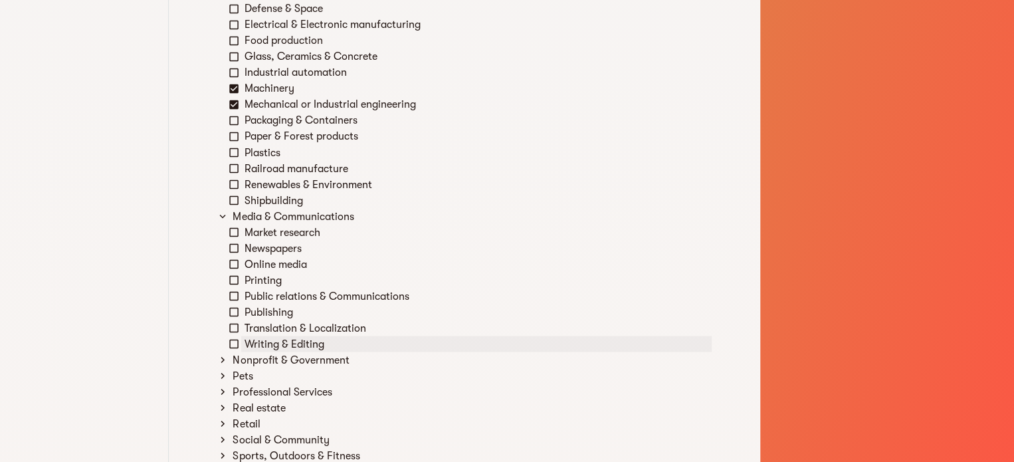
click at [292, 342] on div "Writing & Editing" at bounding box center [476, 344] width 470 height 16
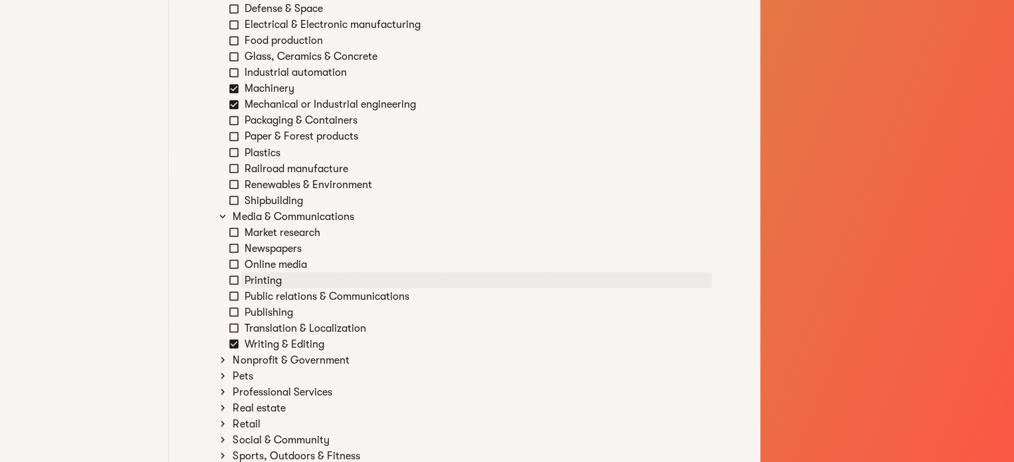
click at [276, 284] on div "Printing" at bounding box center [476, 280] width 470 height 16
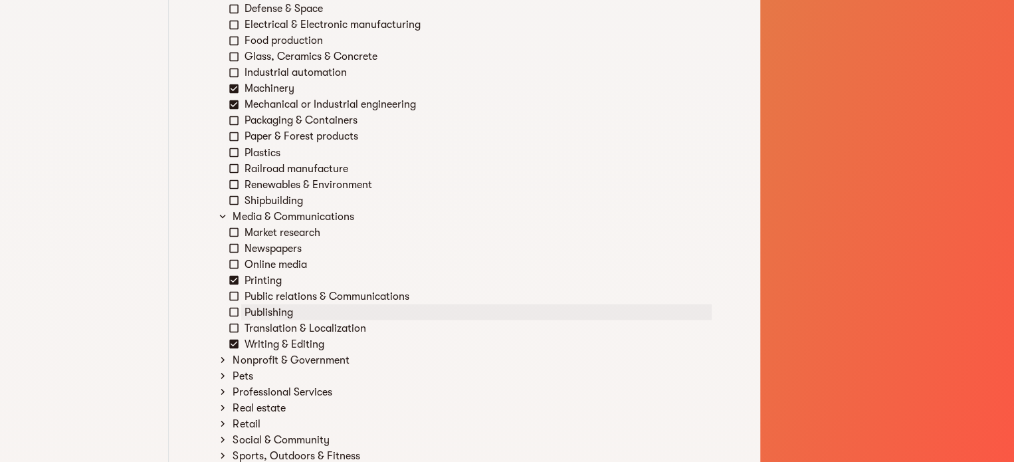
click at [271, 318] on div "Publishing" at bounding box center [476, 312] width 470 height 16
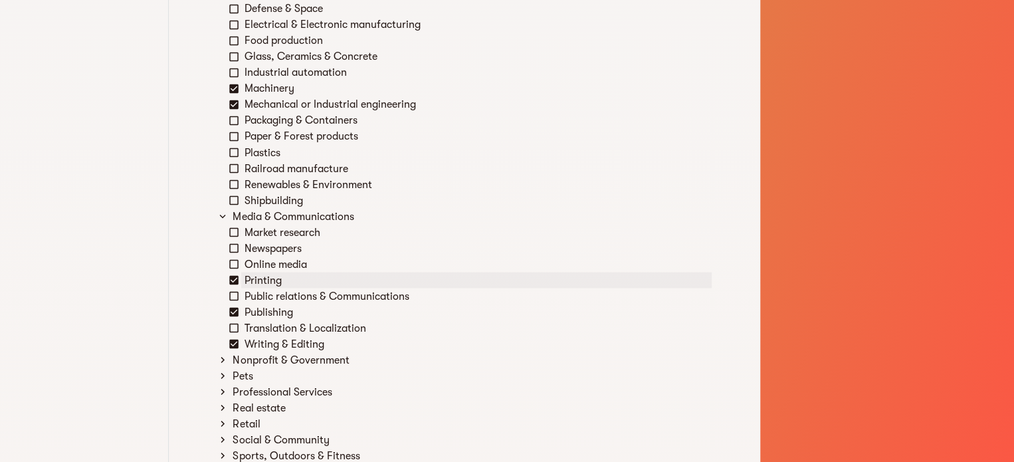
click at [268, 284] on div "Printing" at bounding box center [476, 280] width 470 height 16
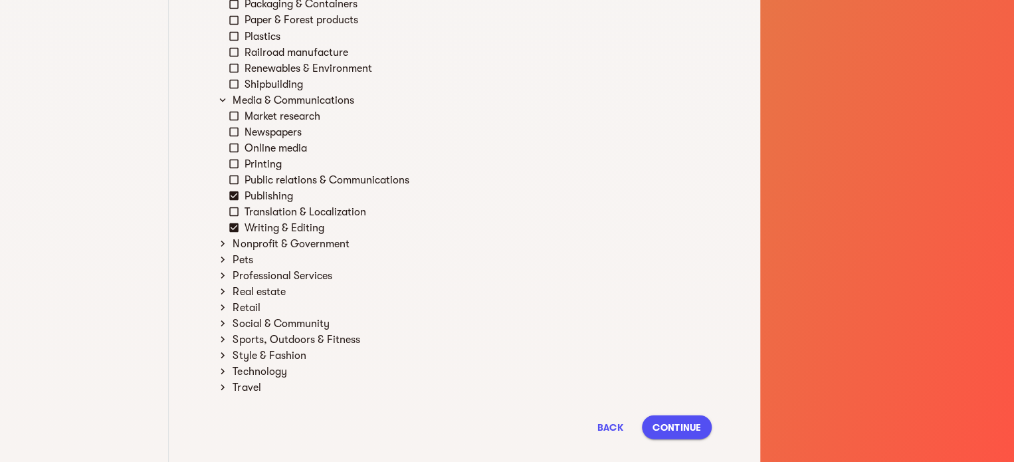
scroll to position [1246, 0]
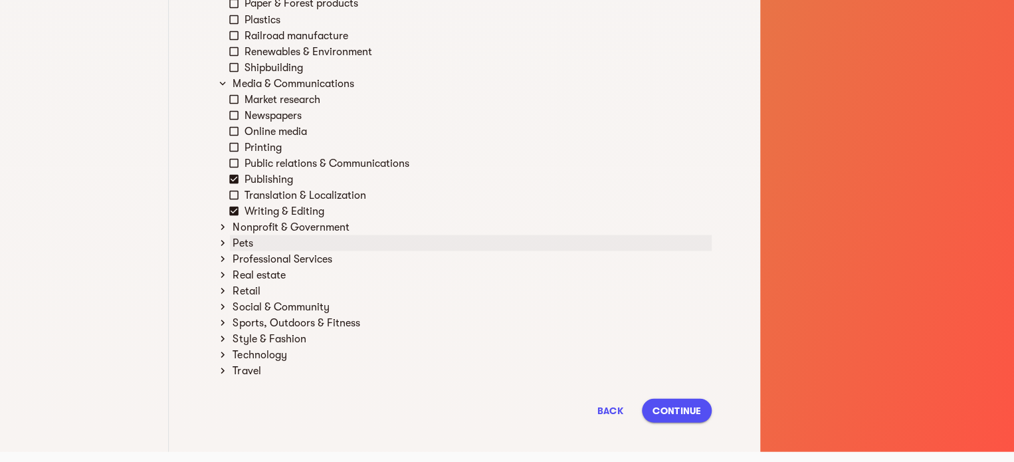
click at [247, 236] on div "Pets" at bounding box center [471, 243] width 482 height 16
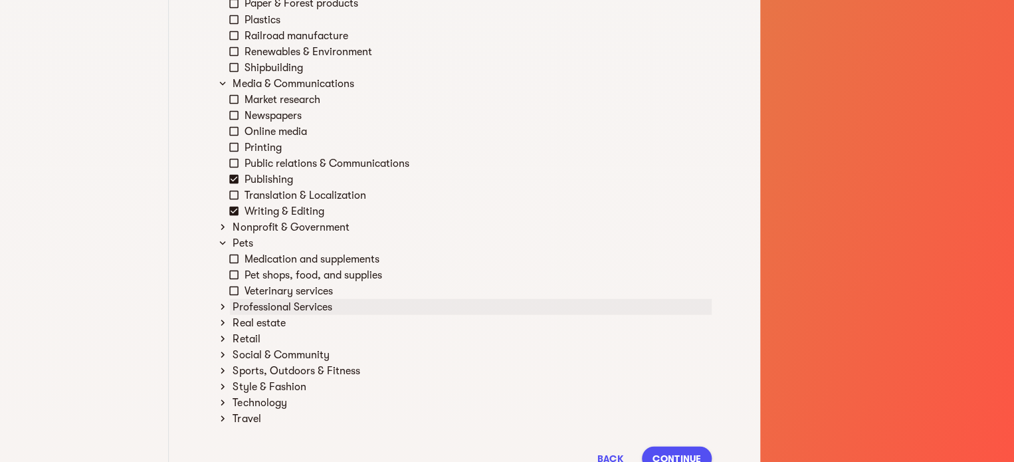
click at [271, 305] on div "Professional Services" at bounding box center [471, 306] width 482 height 16
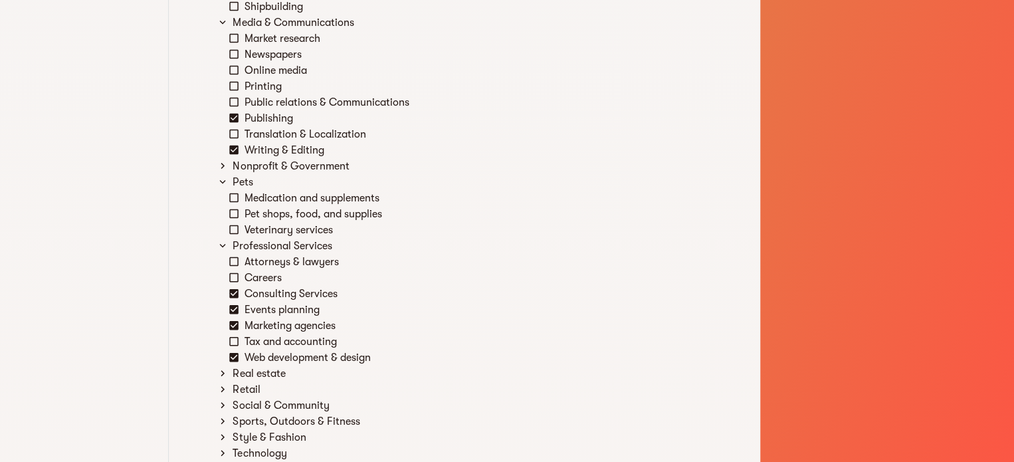
scroll to position [1379, 0]
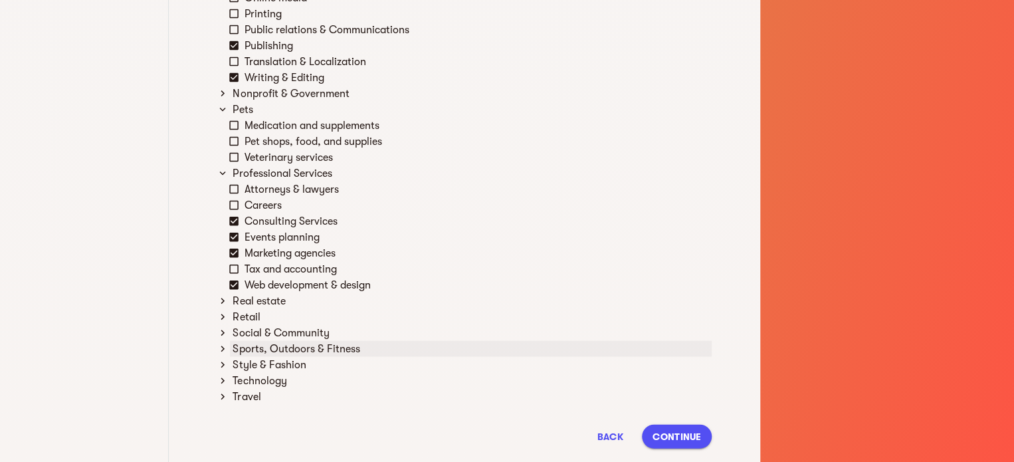
click at [308, 347] on div "Sports, Outdoors & Fitness" at bounding box center [471, 349] width 482 height 16
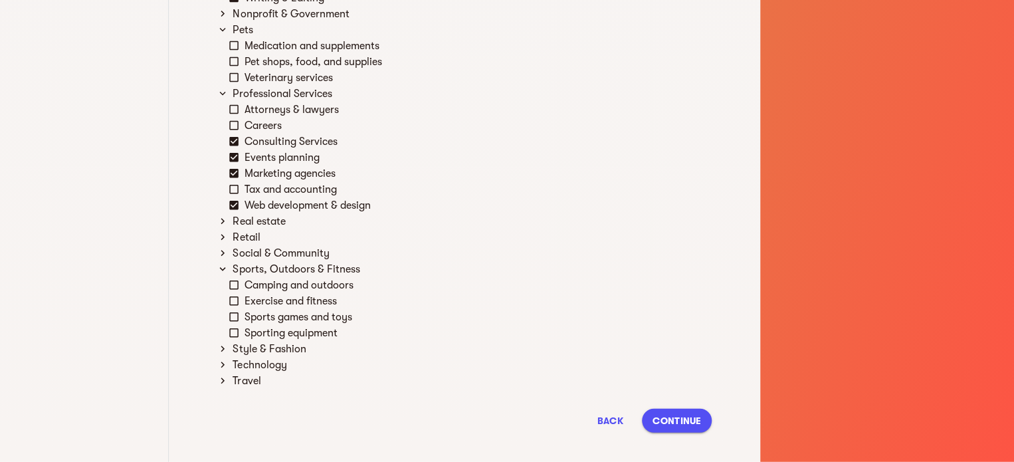
scroll to position [1474, 0]
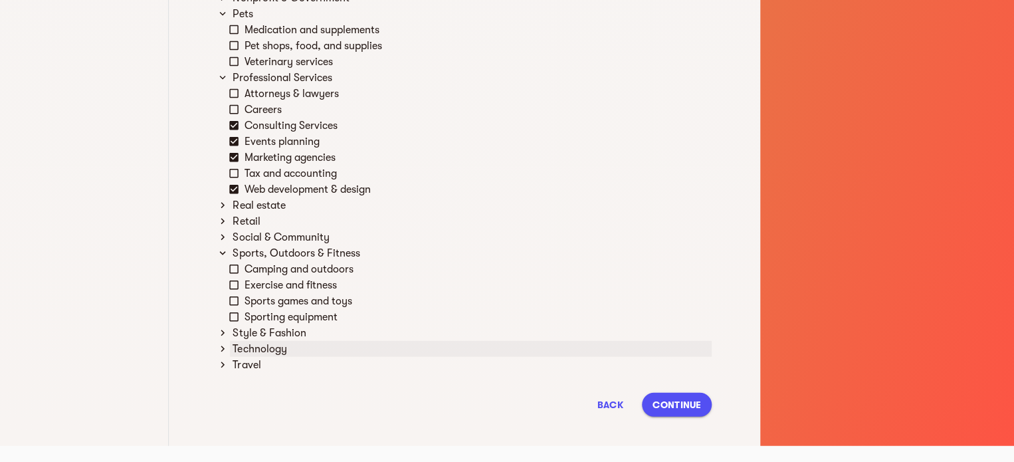
click at [284, 343] on div "Technology" at bounding box center [471, 349] width 482 height 16
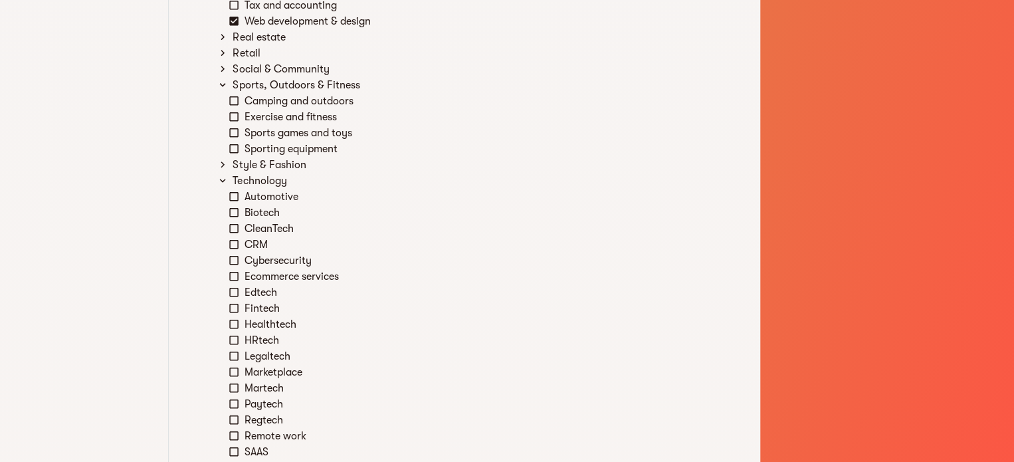
scroll to position [1674, 0]
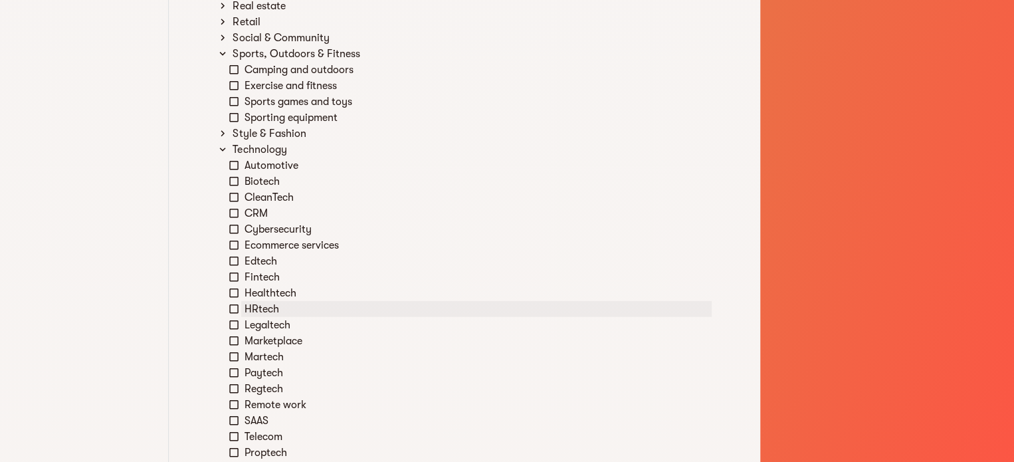
click at [272, 308] on div "HRtech" at bounding box center [476, 309] width 470 height 16
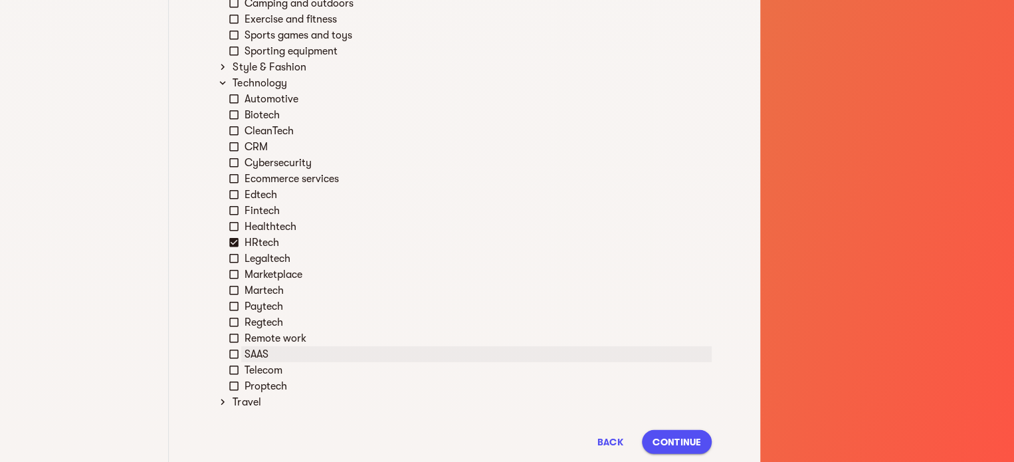
click at [263, 350] on div "SAAS" at bounding box center [476, 354] width 470 height 16
click at [688, 444] on span "Continue" at bounding box center [676, 442] width 49 height 16
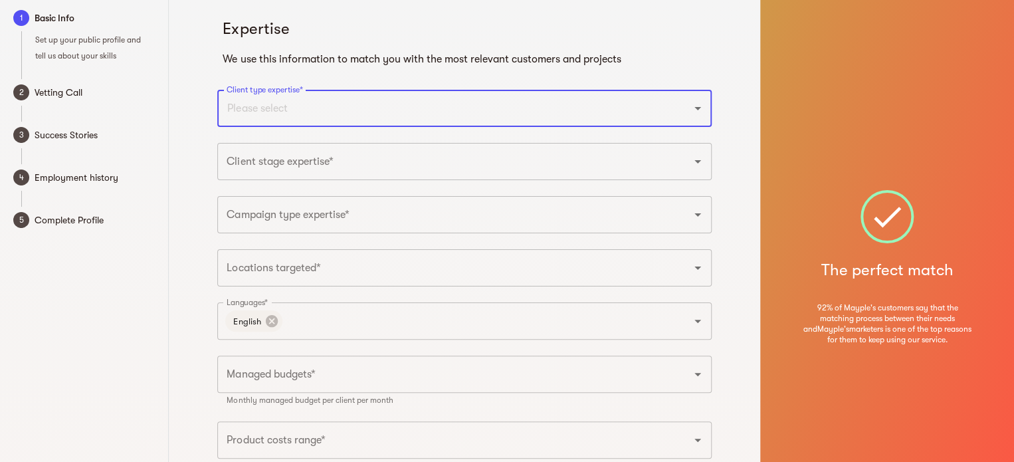
scroll to position [0, 0]
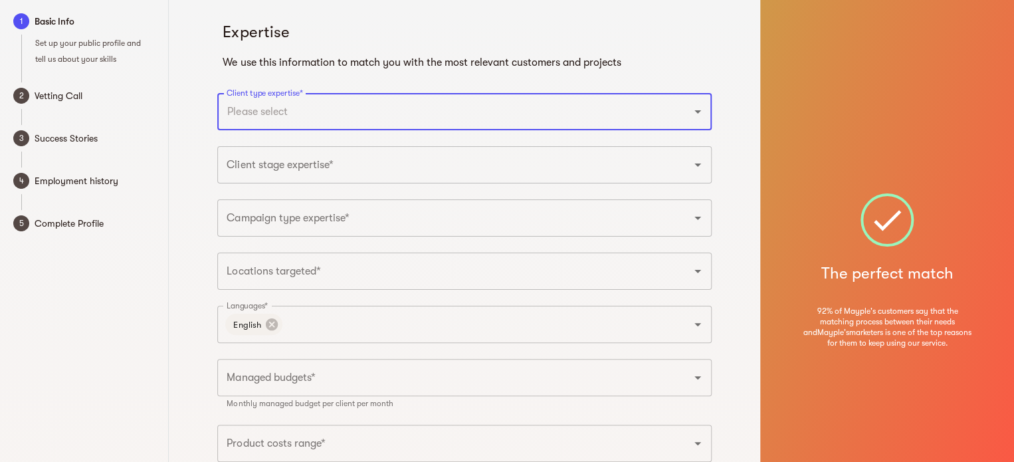
click at [349, 116] on input "Client type expertise*" at bounding box center [445, 111] width 445 height 25
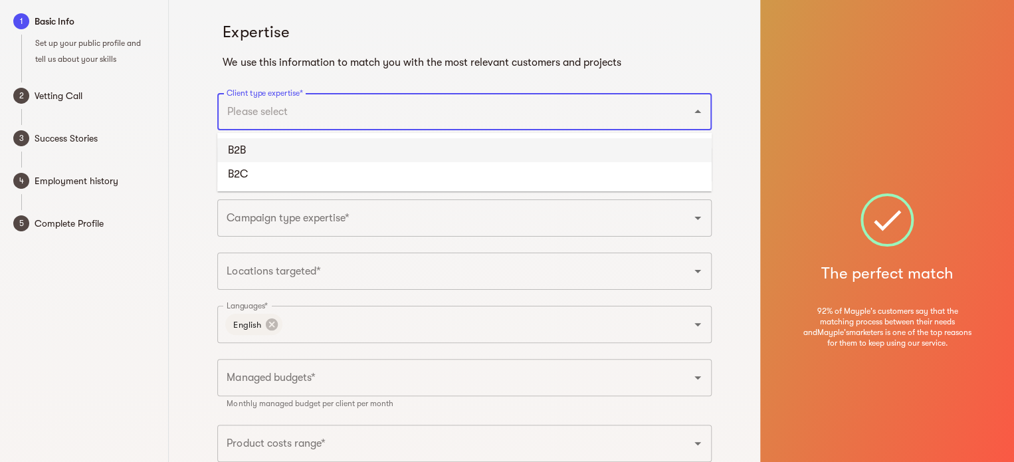
click at [300, 153] on li "B2B" at bounding box center [464, 150] width 494 height 24
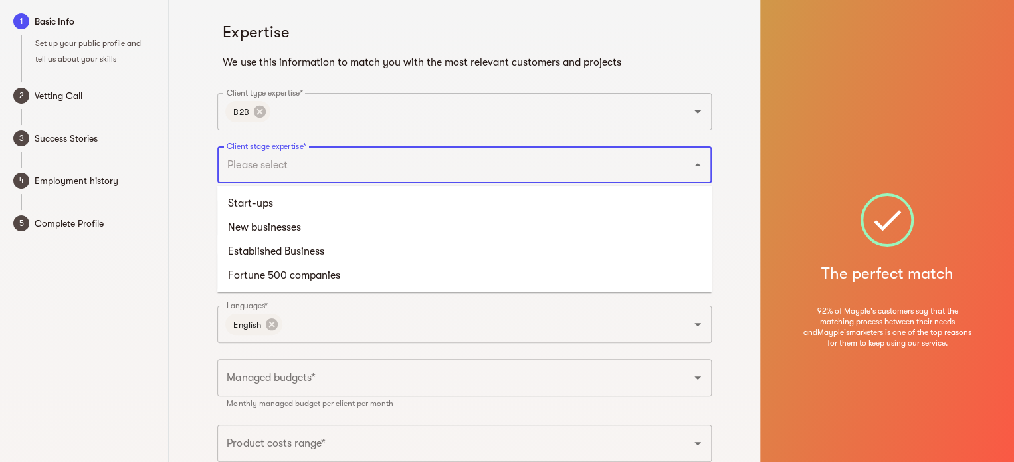
click at [292, 167] on input "Client stage expertise*" at bounding box center [445, 164] width 445 height 25
click at [314, 205] on li "Start-ups" at bounding box center [464, 203] width 494 height 24
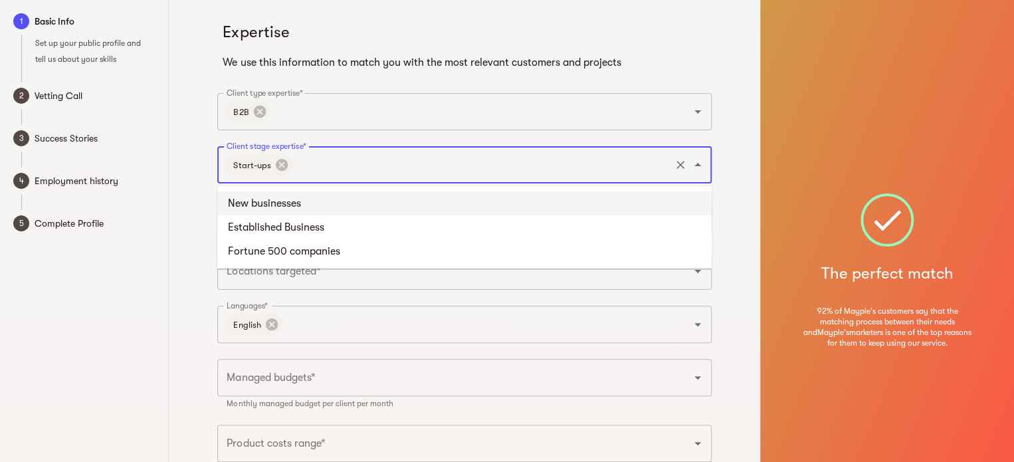
click at [320, 167] on input "Client stage expertise*" at bounding box center [481, 164] width 374 height 25
click at [295, 207] on li "New businesses" at bounding box center [464, 203] width 494 height 24
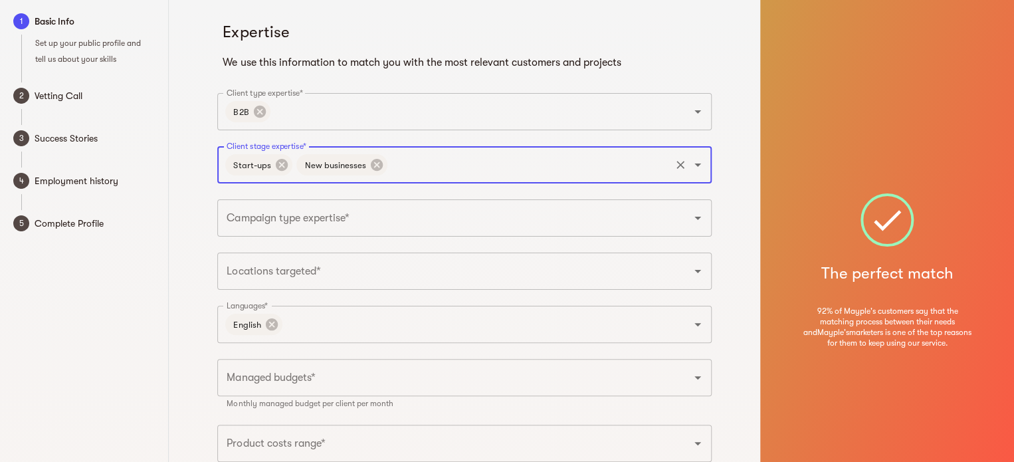
click at [299, 221] on input "Campaign type expertise*" at bounding box center [445, 217] width 445 height 25
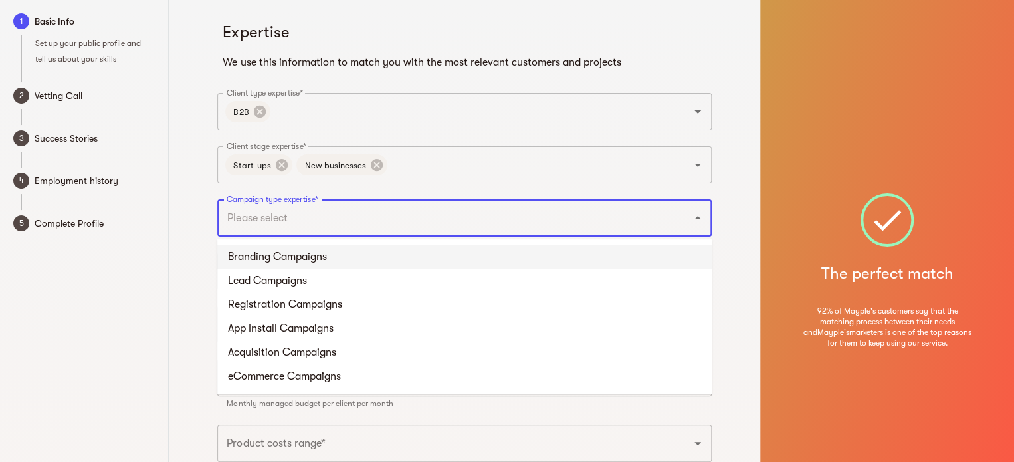
click at [299, 252] on li "Branding Campaigns" at bounding box center [464, 256] width 494 height 24
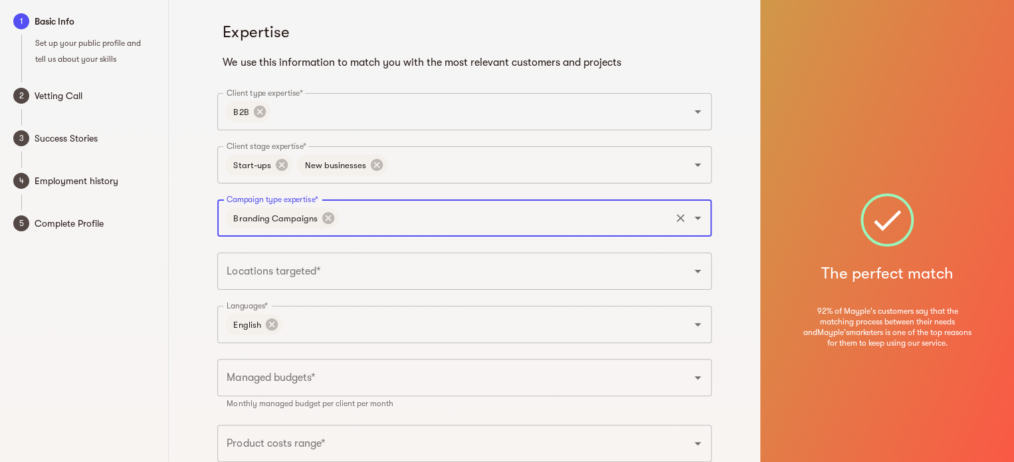
click at [372, 233] on div "Branding Campaigns Campaign type expertise*" at bounding box center [464, 217] width 494 height 37
click at [374, 220] on input "Campaign type expertise*" at bounding box center [505, 217] width 328 height 25
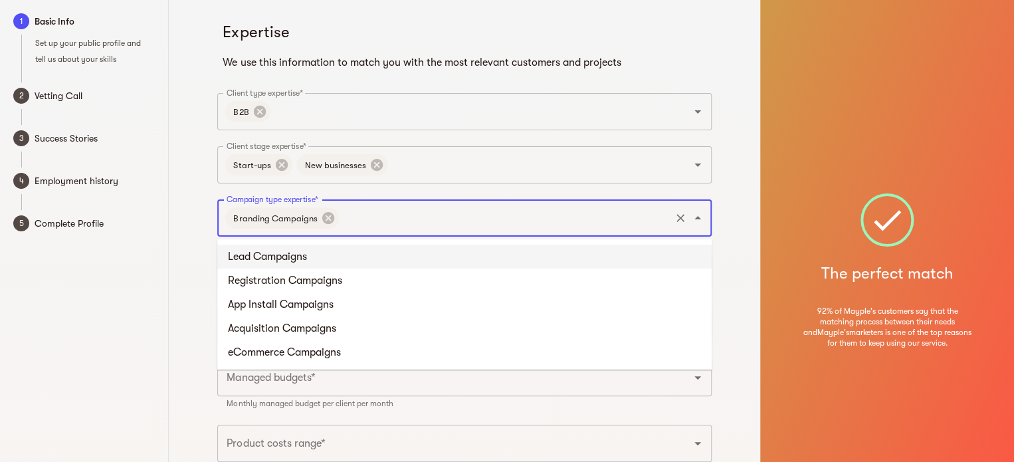
click at [310, 256] on li "Lead Campaigns" at bounding box center [464, 256] width 494 height 24
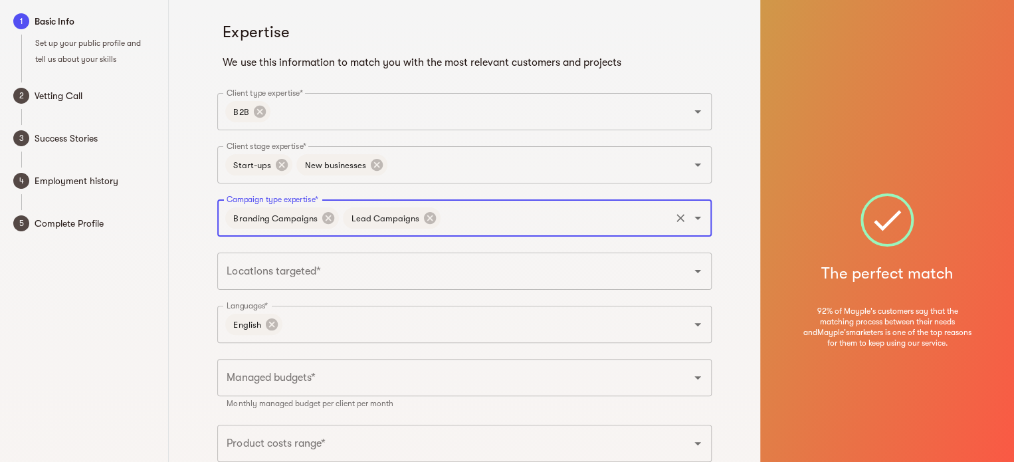
click at [463, 225] on input "Campaign type expertise*" at bounding box center [555, 217] width 226 height 25
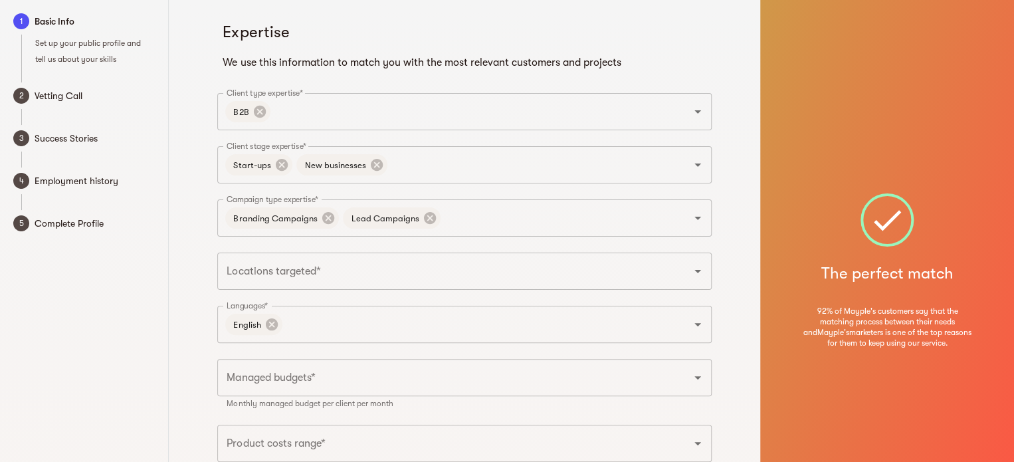
click at [146, 273] on div "1 Basic Info Set up your public profile and tell us about your skills 2 Vetting…" at bounding box center [84, 270] width 169 height 541
click at [479, 217] on input "Campaign type expertise*" at bounding box center [555, 217] width 226 height 25
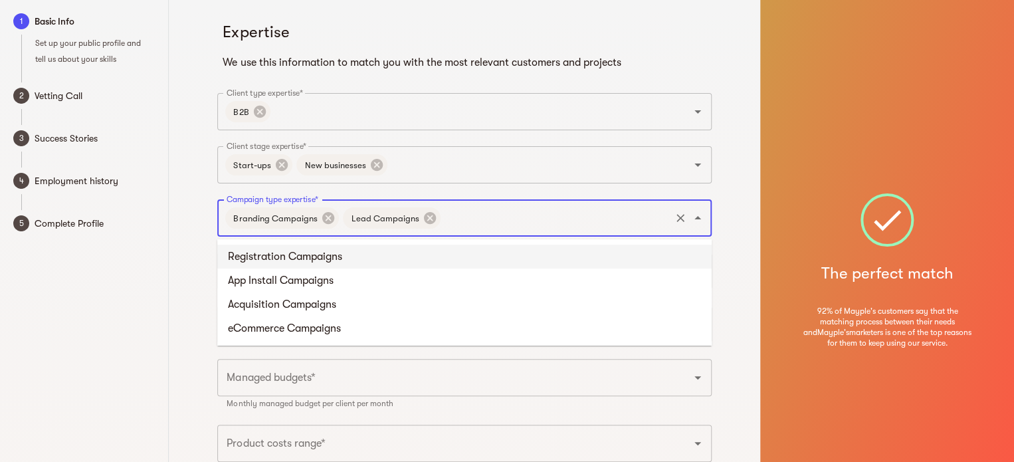
click at [330, 256] on li "Registration Campaigns" at bounding box center [464, 256] width 494 height 24
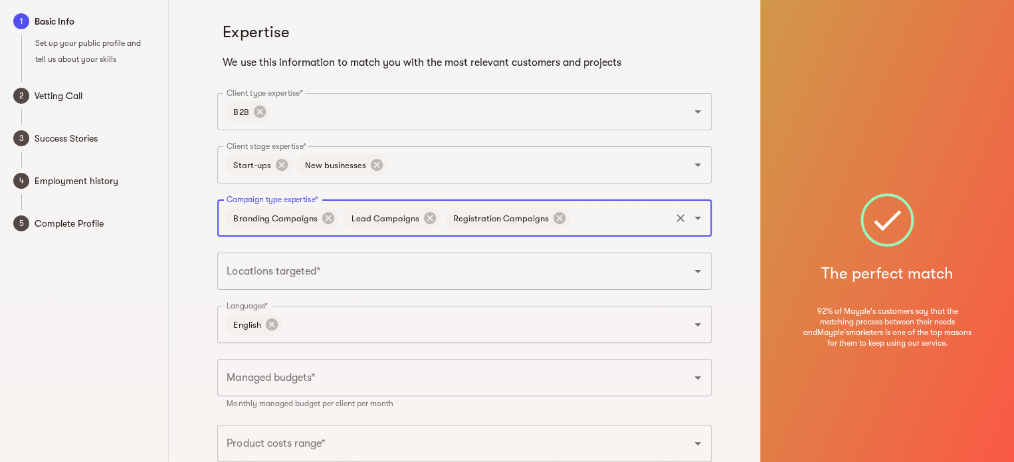
click at [274, 268] on input "Locations targeted*" at bounding box center [445, 270] width 445 height 25
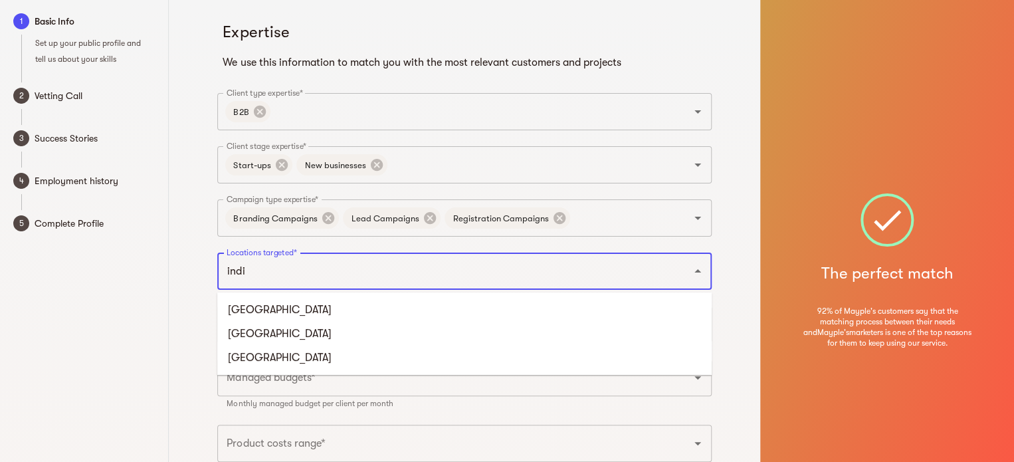
type input "india"
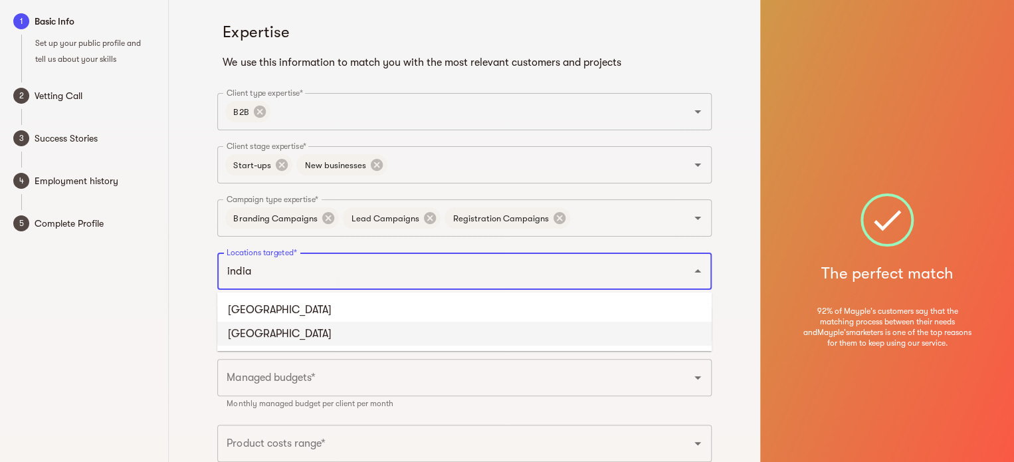
click at [252, 334] on li "India" at bounding box center [464, 334] width 494 height 24
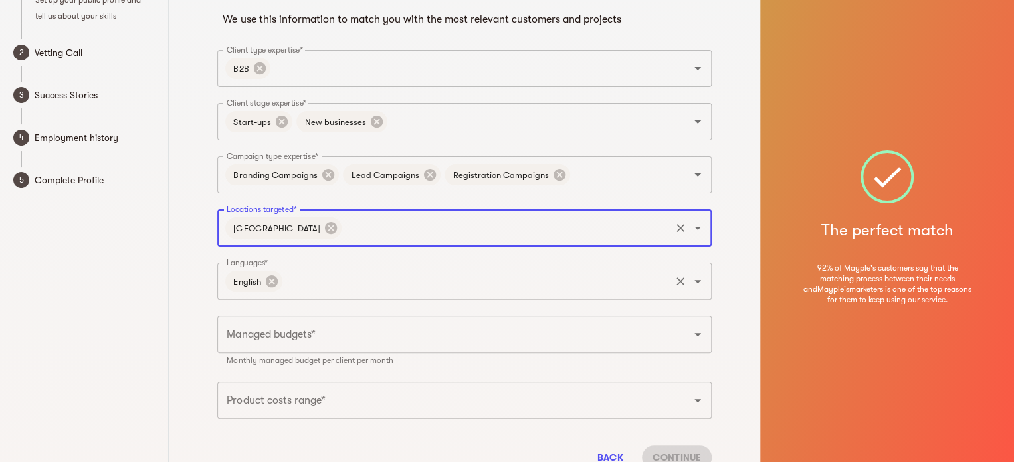
scroll to position [66, 0]
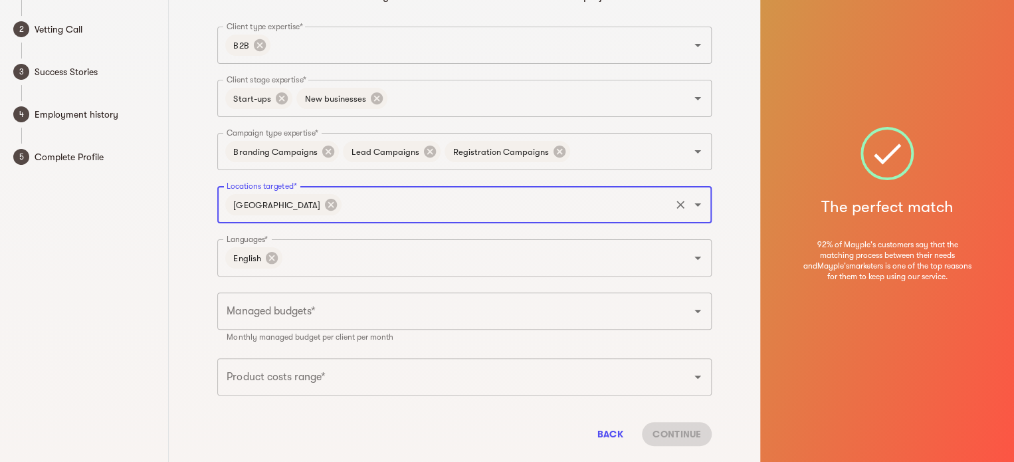
click at [329, 312] on input "Managed budgets*" at bounding box center [445, 310] width 445 height 25
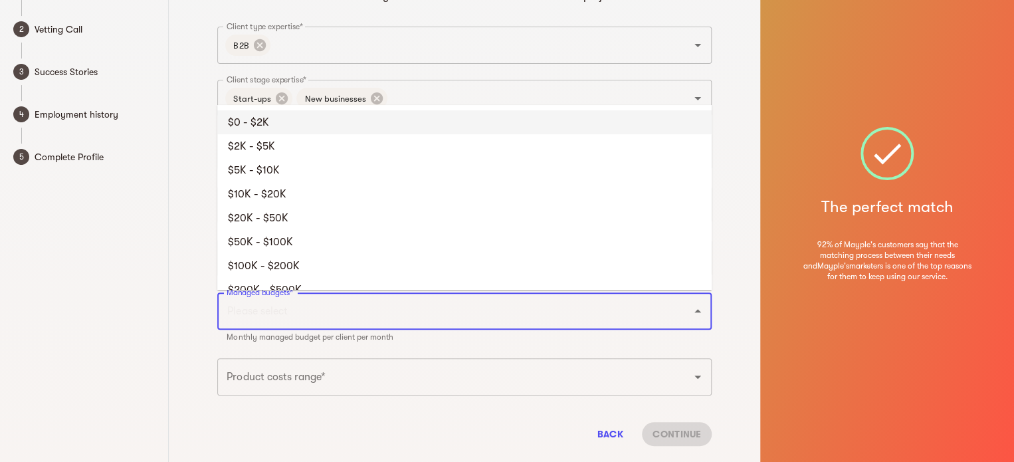
click at [271, 129] on li "$0 - $2K" at bounding box center [464, 122] width 494 height 24
click at [360, 311] on input "Managed budgets*" at bounding box center [478, 310] width 379 height 25
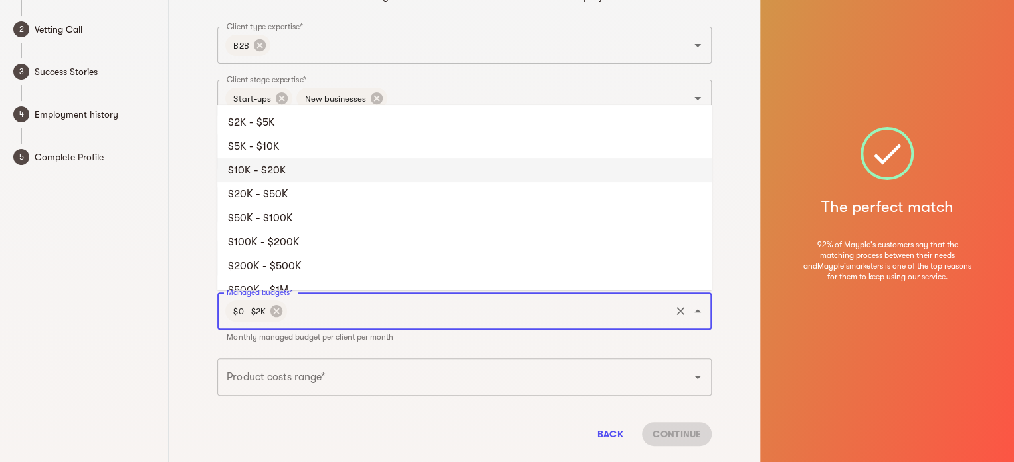
click at [319, 176] on li "$10K - $20K" at bounding box center [464, 170] width 494 height 24
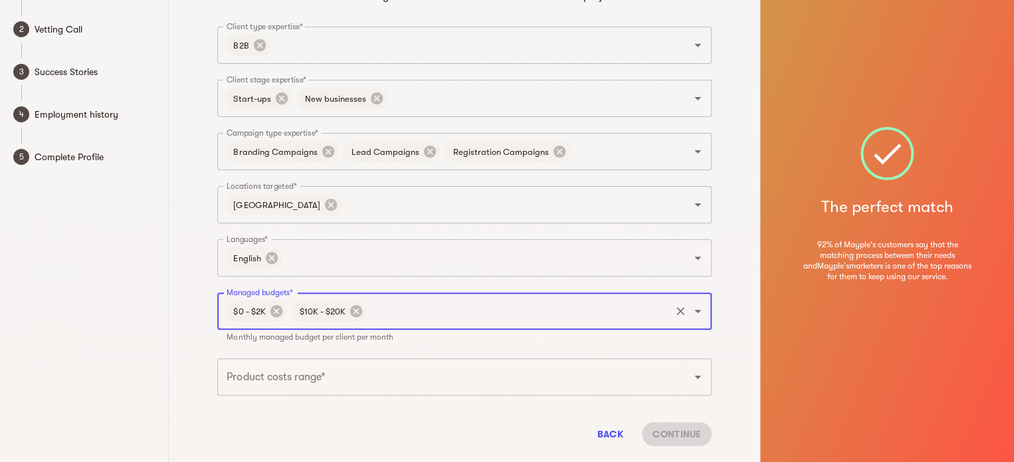
click at [397, 306] on input "Managed budgets*" at bounding box center [519, 310] width 300 height 25
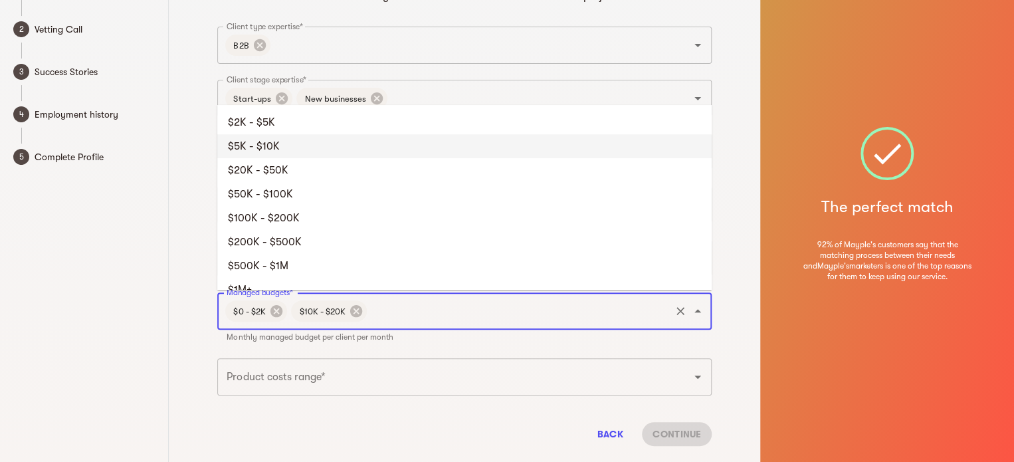
click at [306, 153] on li "$5K - $10K" at bounding box center [464, 146] width 494 height 24
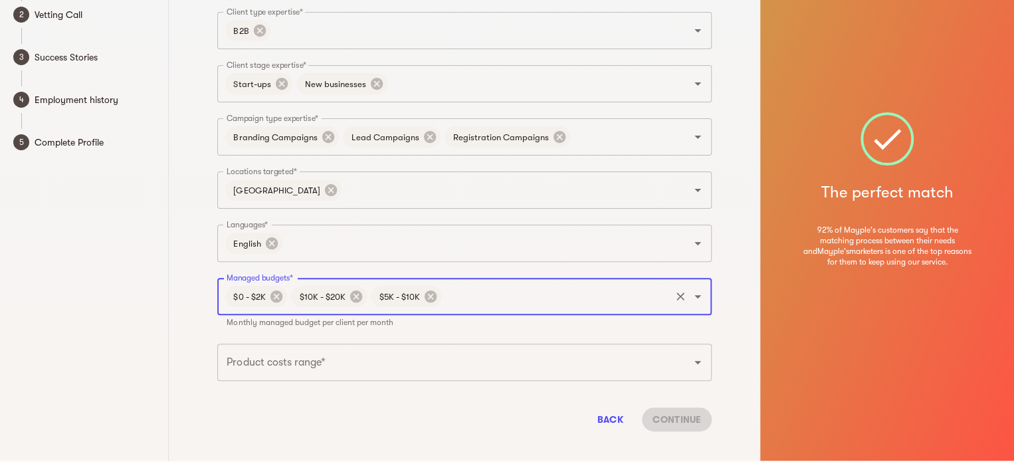
scroll to position [96, 0]
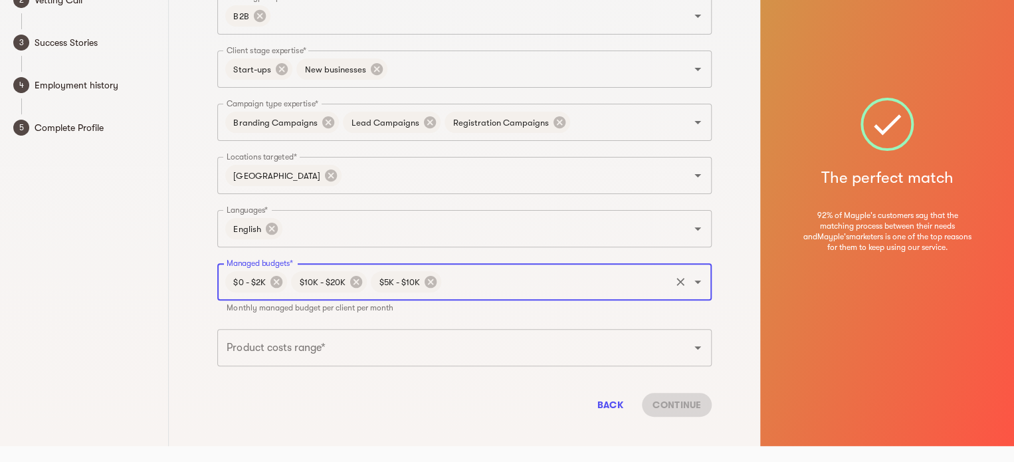
click at [334, 338] on input "Product costs range*" at bounding box center [445, 347] width 445 height 25
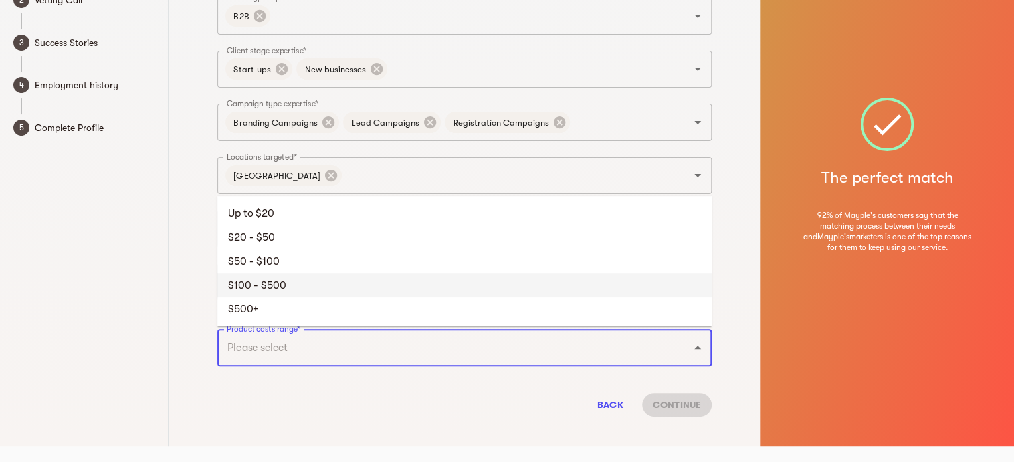
click at [274, 279] on li "$100 - $500" at bounding box center [464, 285] width 494 height 24
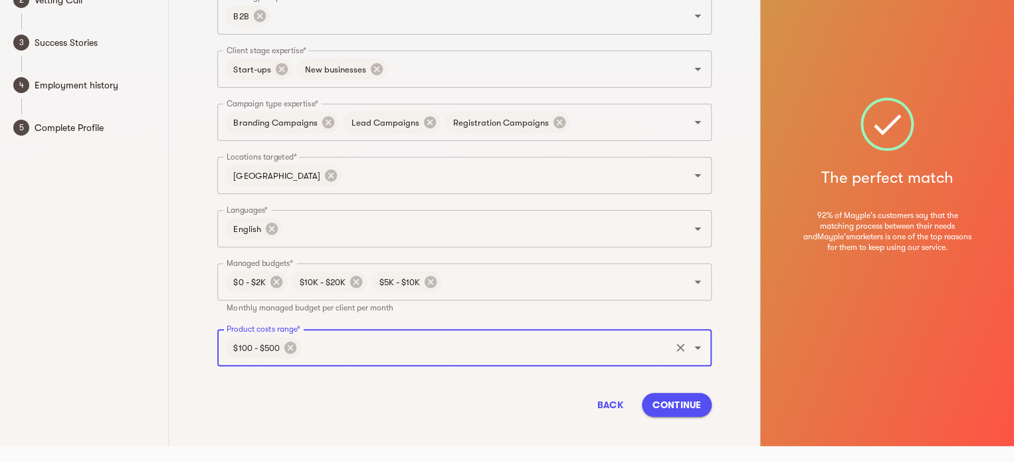
click at [343, 347] on input "Product costs range*" at bounding box center [485, 347] width 365 height 25
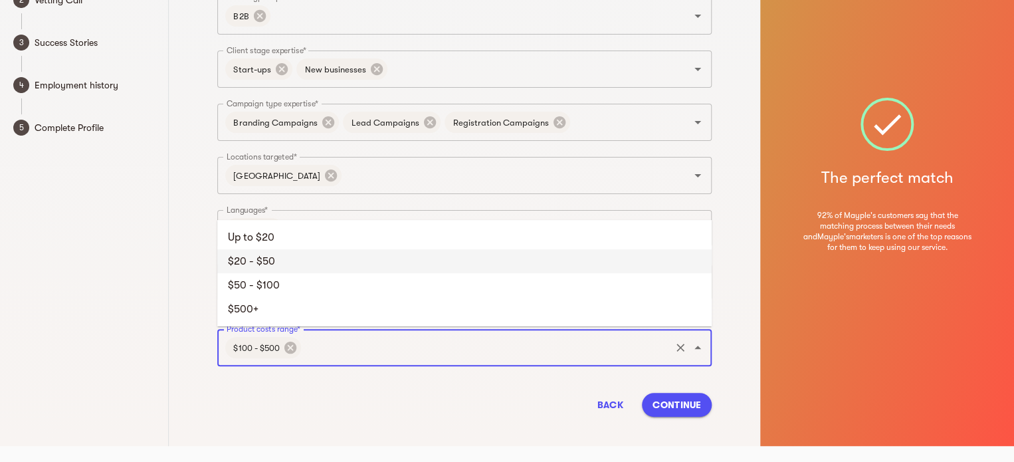
click at [276, 250] on li "$20 - $50" at bounding box center [464, 261] width 494 height 24
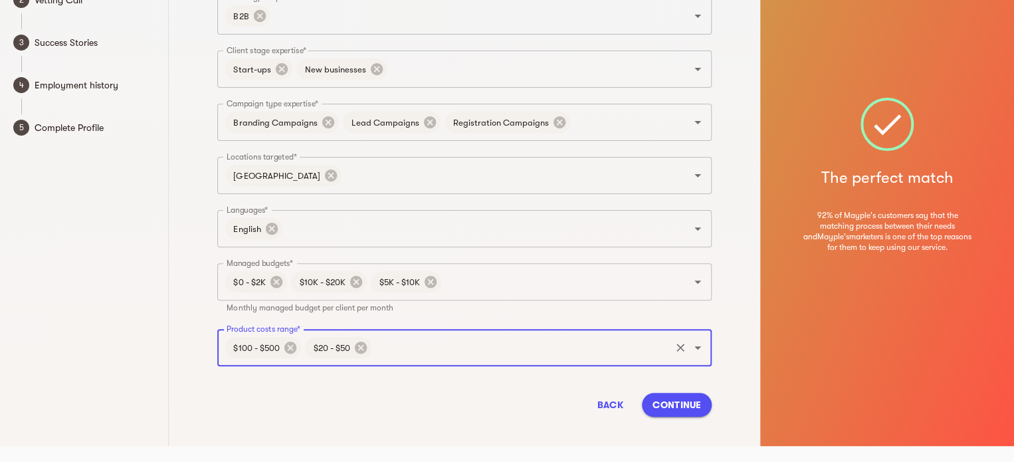
click at [401, 336] on input "Product costs range*" at bounding box center [520, 347] width 295 height 25
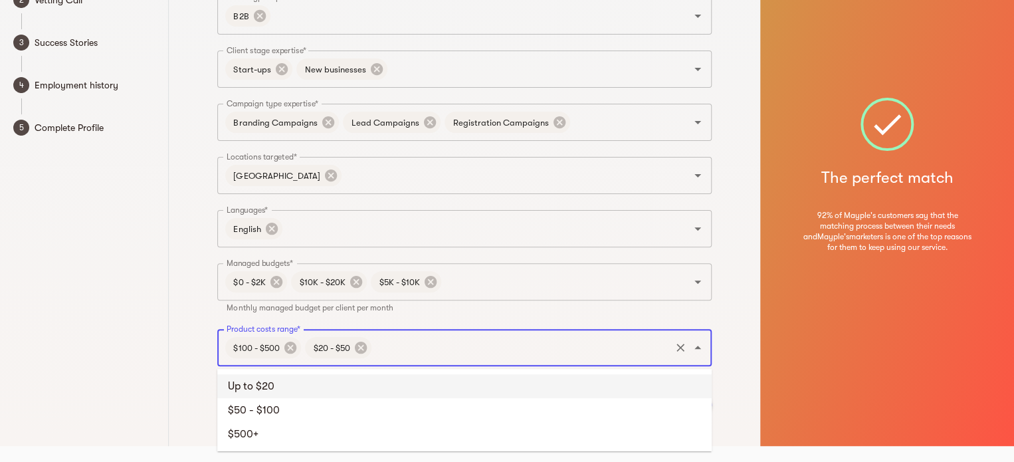
click at [258, 391] on li "Up to $20" at bounding box center [464, 386] width 494 height 24
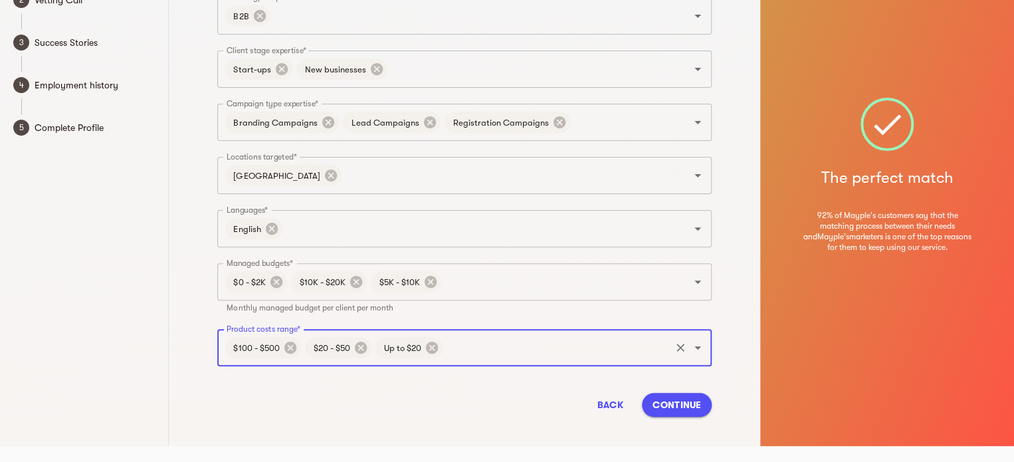
click at [690, 410] on span "Continue" at bounding box center [676, 405] width 49 height 16
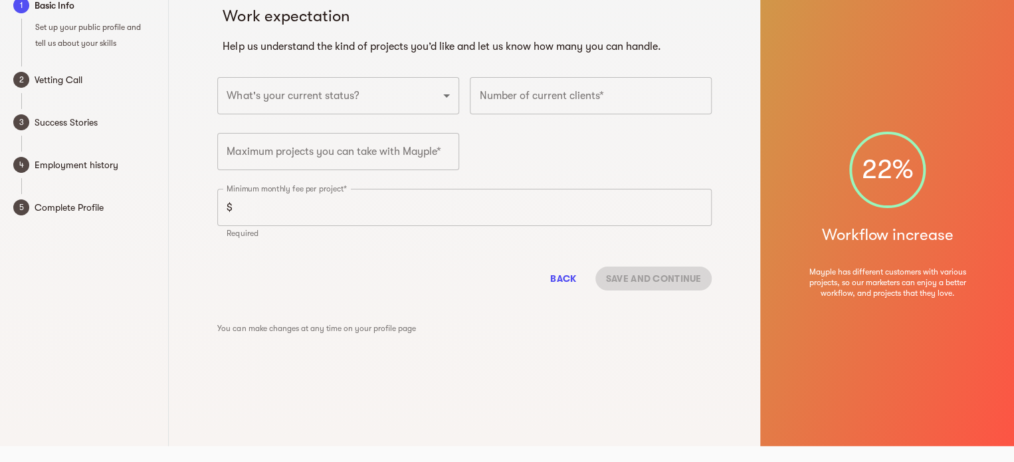
scroll to position [16, 0]
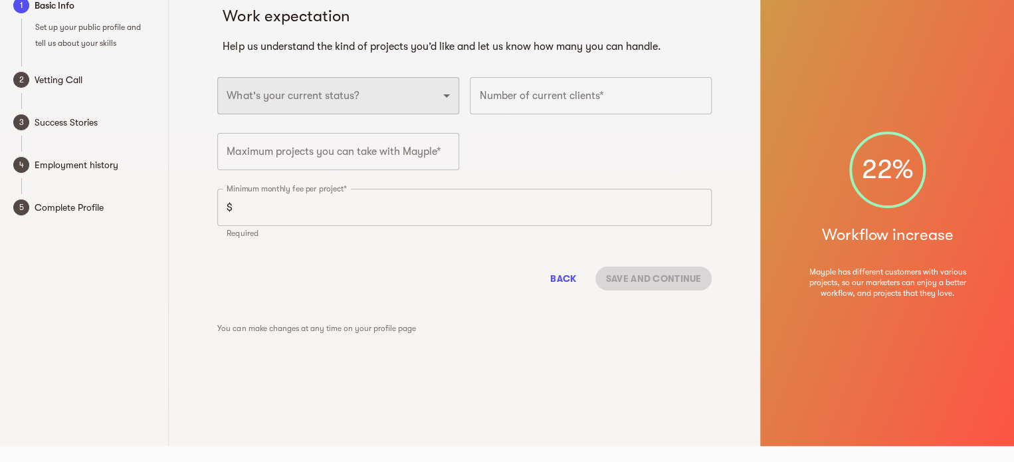
click at [385, 87] on select "Full-time freelancer Full-time job New-freelancing Part-time-freelance Searchin…" at bounding box center [338, 95] width 242 height 37
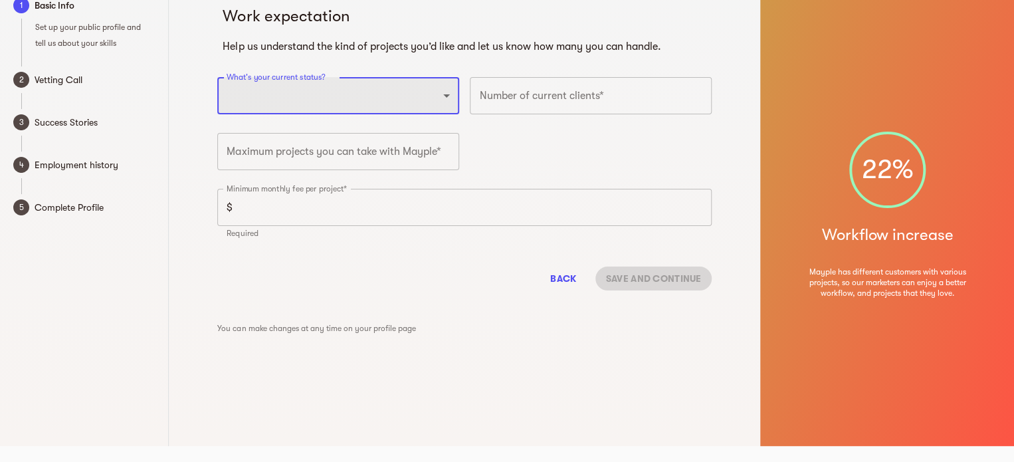
select select "FULLTIME_JOB"
click at [217, 77] on select "Full-time freelancer Full-time job New-freelancing Part-time-freelance Searchin…" at bounding box center [338, 95] width 242 height 37
click at [550, 87] on input "number" at bounding box center [591, 95] width 242 height 37
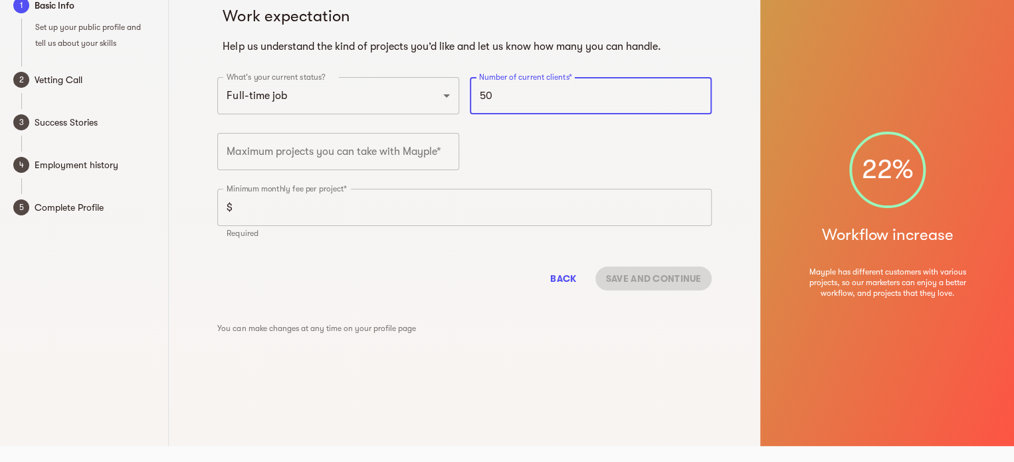
type input "5"
type input "35"
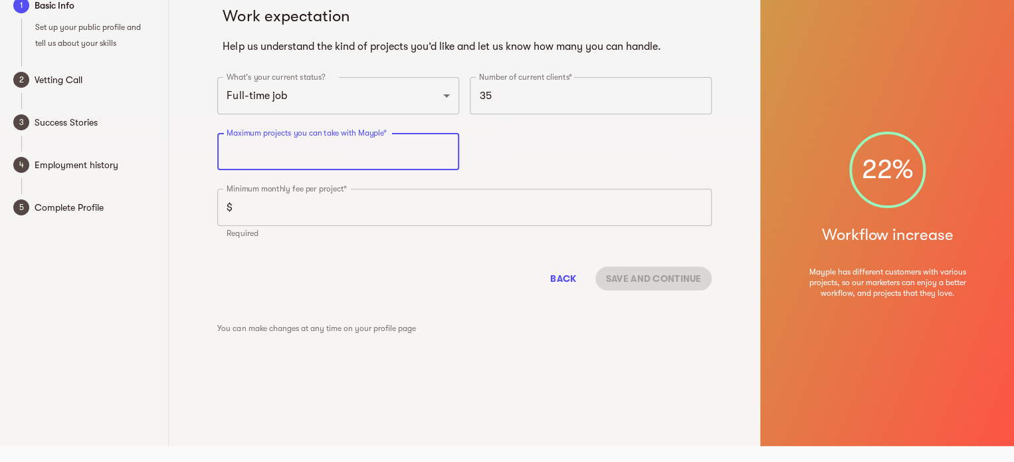
click at [355, 157] on input "number" at bounding box center [338, 151] width 242 height 37
type input "2"
click at [280, 204] on input "number" at bounding box center [475, 207] width 474 height 37
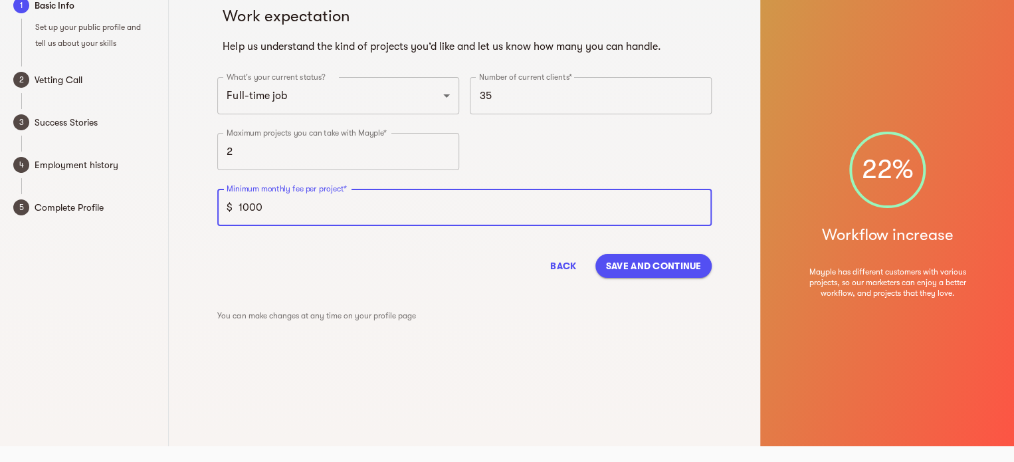
type input "1000"
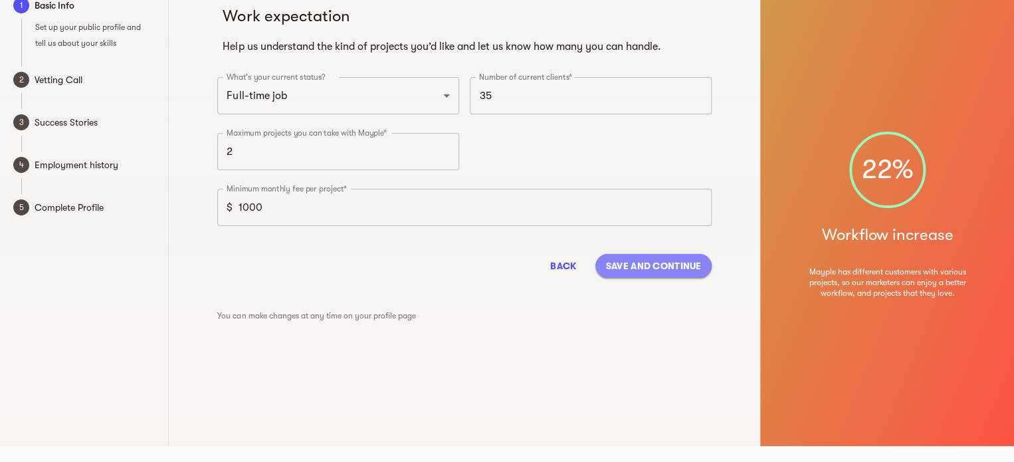
click at [643, 258] on span "Save and continue" at bounding box center [654, 266] width 96 height 16
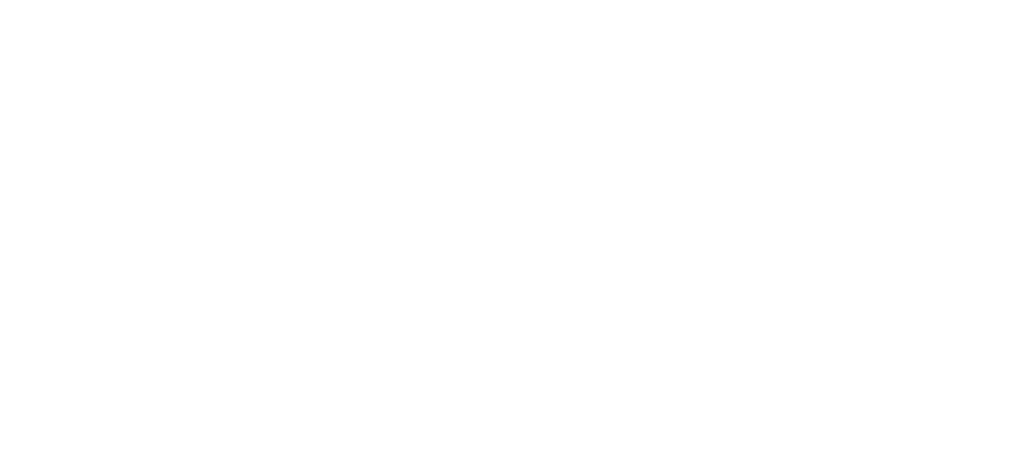
scroll to position [16, 0]
